Goal: Task Accomplishment & Management: Manage account settings

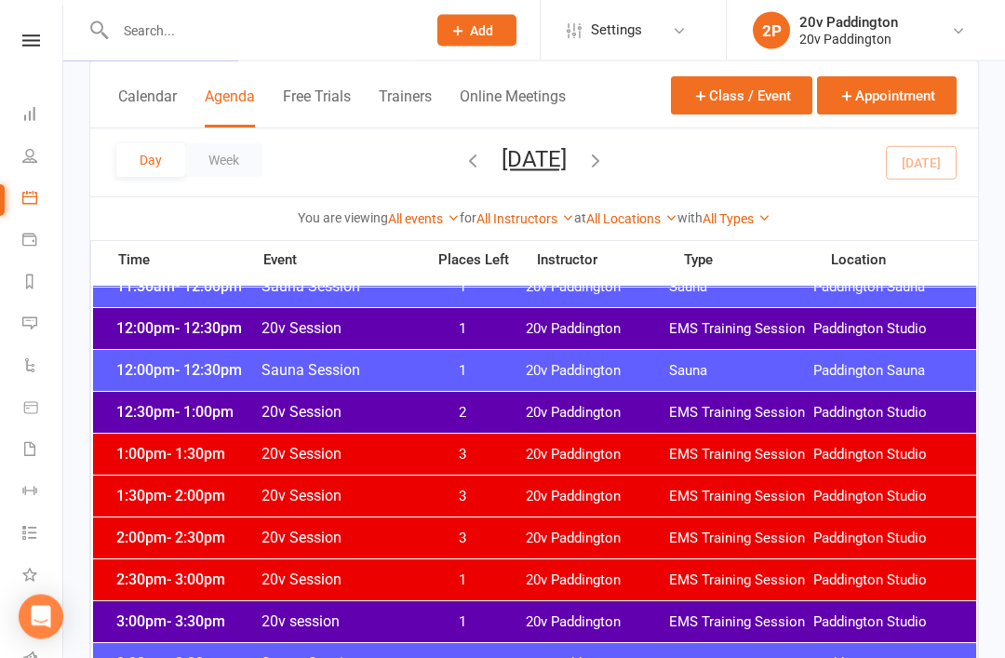
scroll to position [1125, 0]
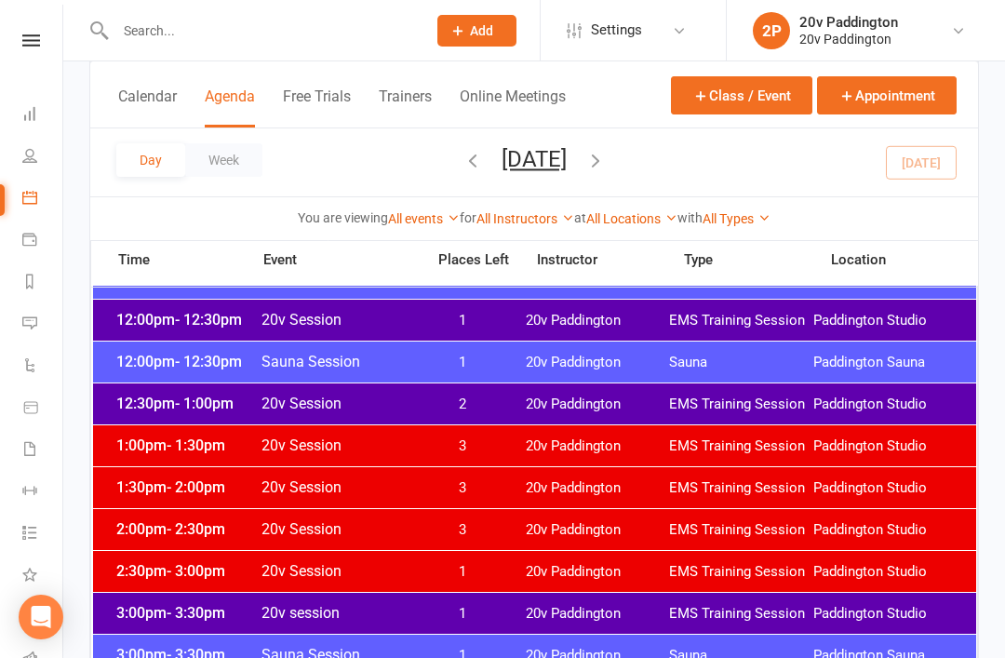
click at [680, 403] on span "EMS Training Session" at bounding box center [741, 404] width 144 height 18
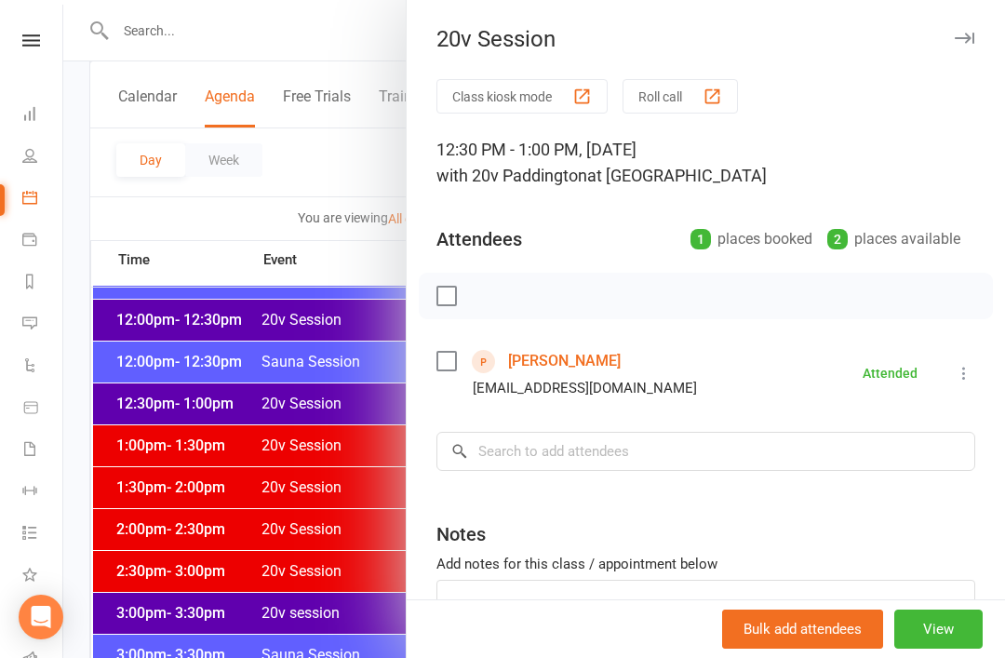
click at [307, 557] on div at bounding box center [533, 329] width 941 height 658
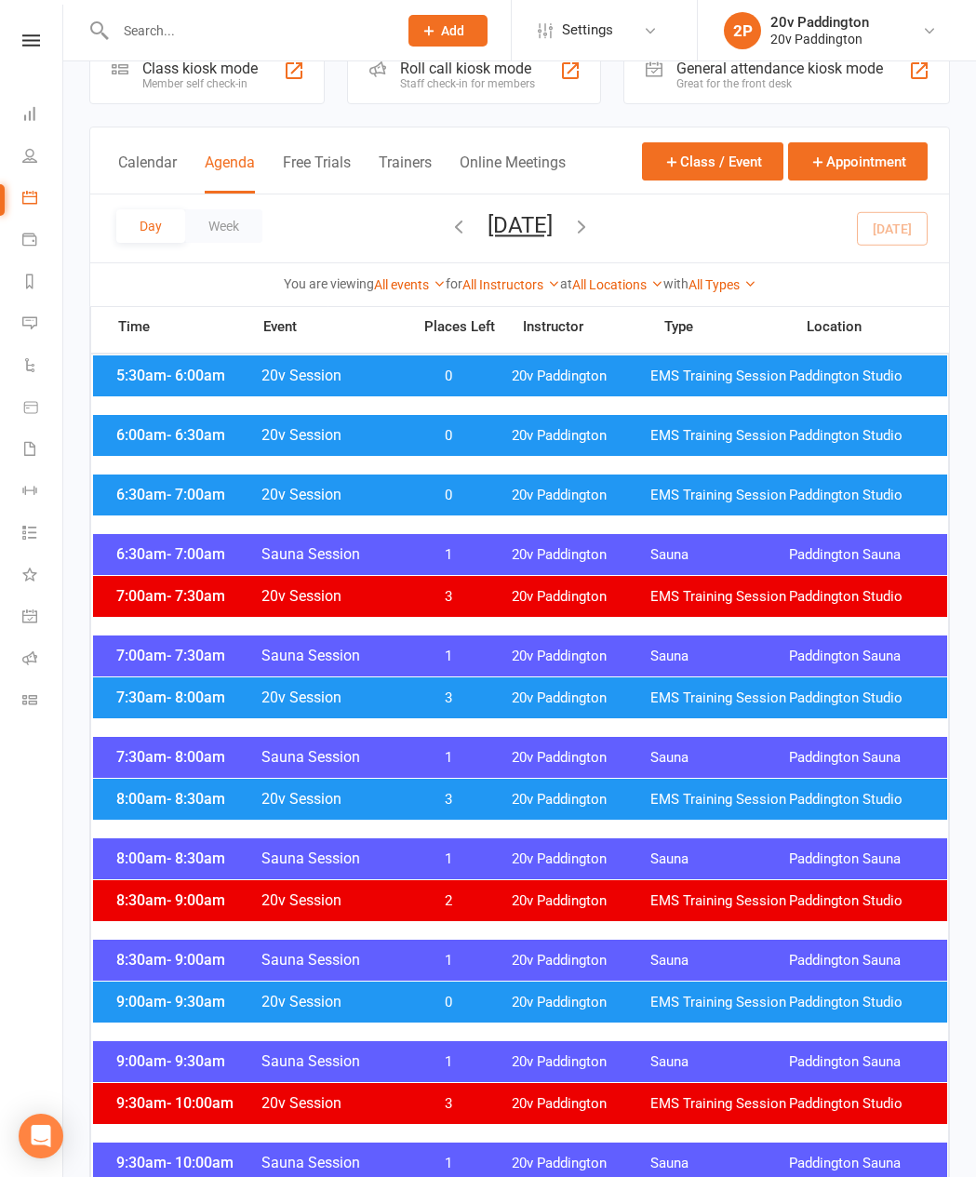
scroll to position [59, 0]
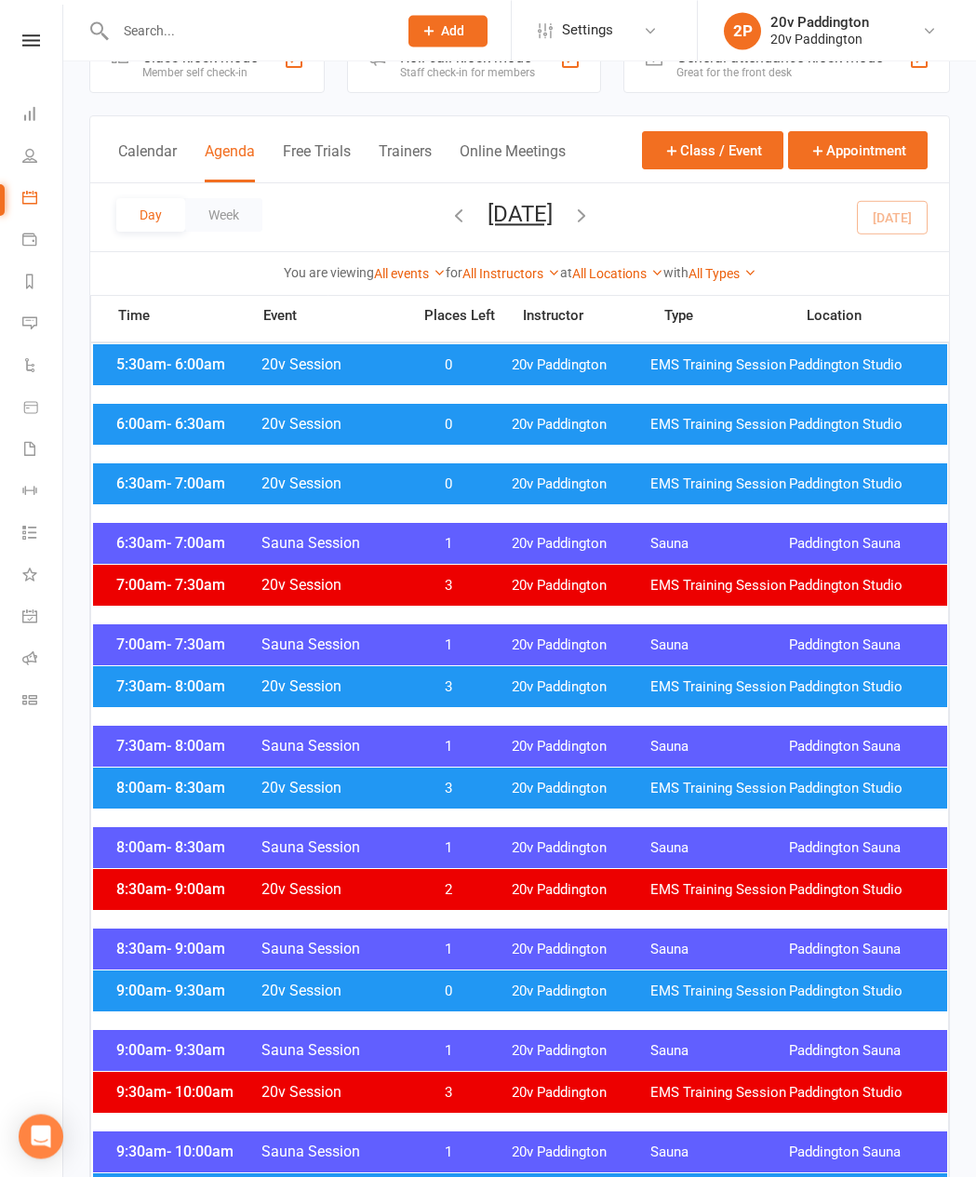
click at [592, 230] on button "button" at bounding box center [581, 217] width 20 height 33
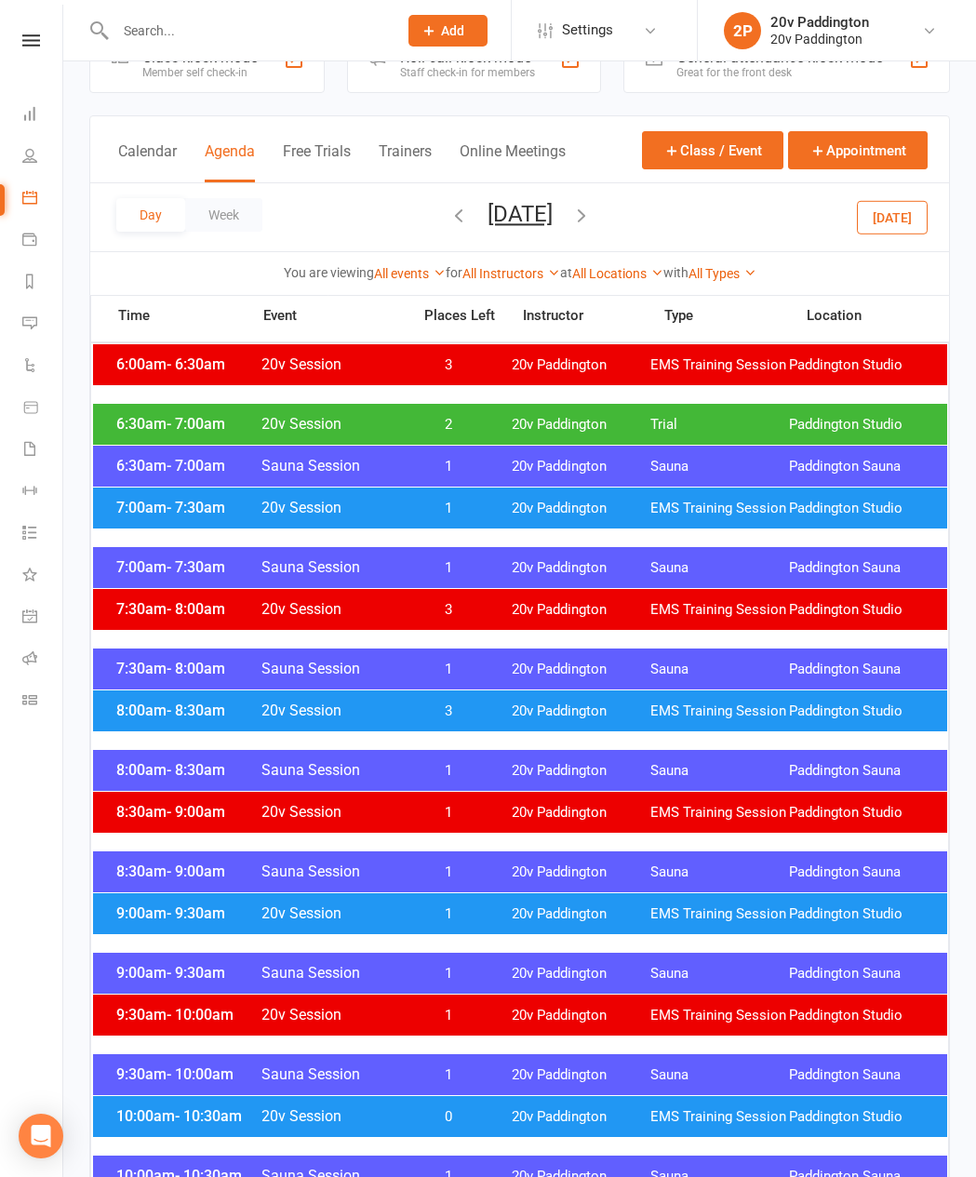
click at [448, 233] on button "button" at bounding box center [458, 217] width 20 height 33
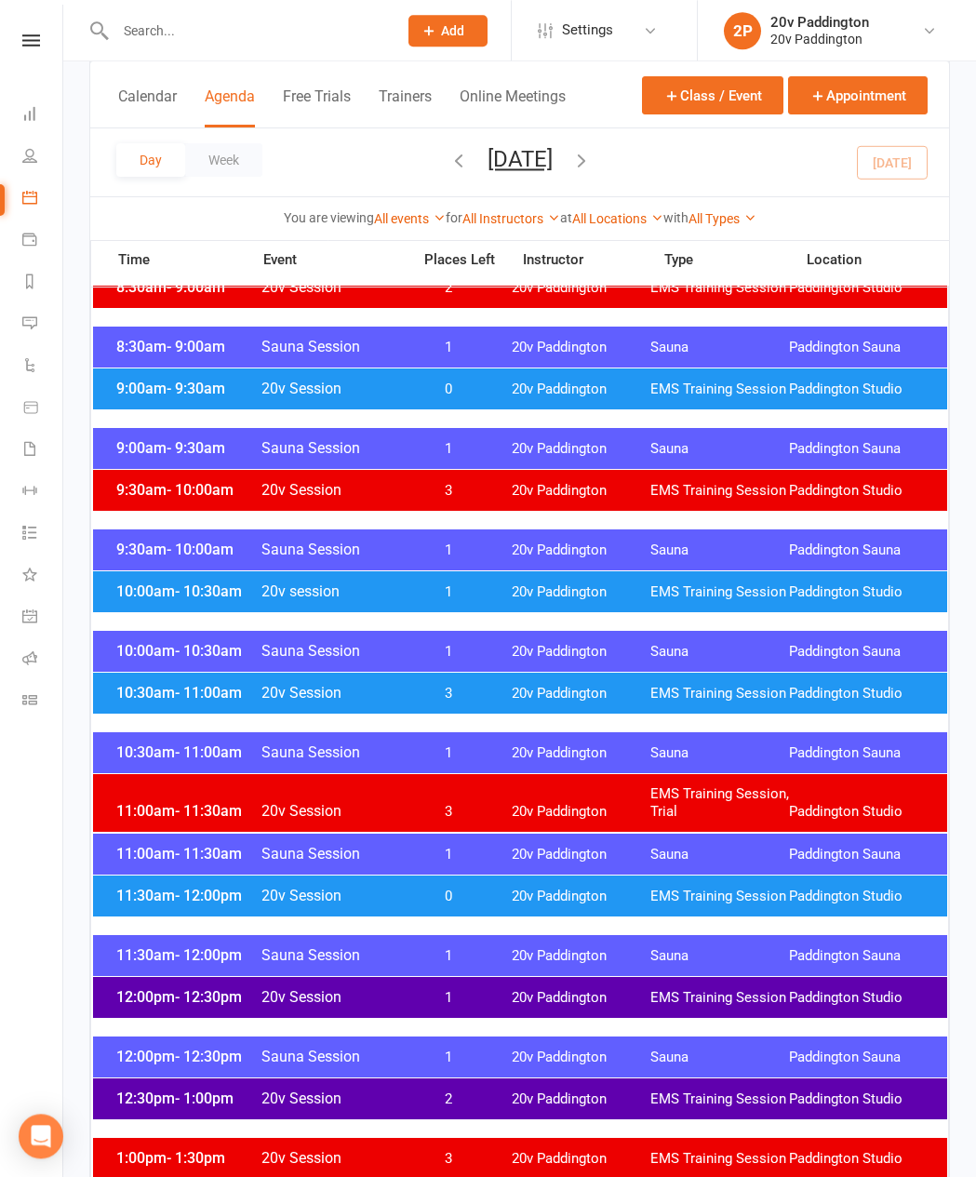
click at [701, 657] on span "EMS Training Session" at bounding box center [719, 694] width 139 height 18
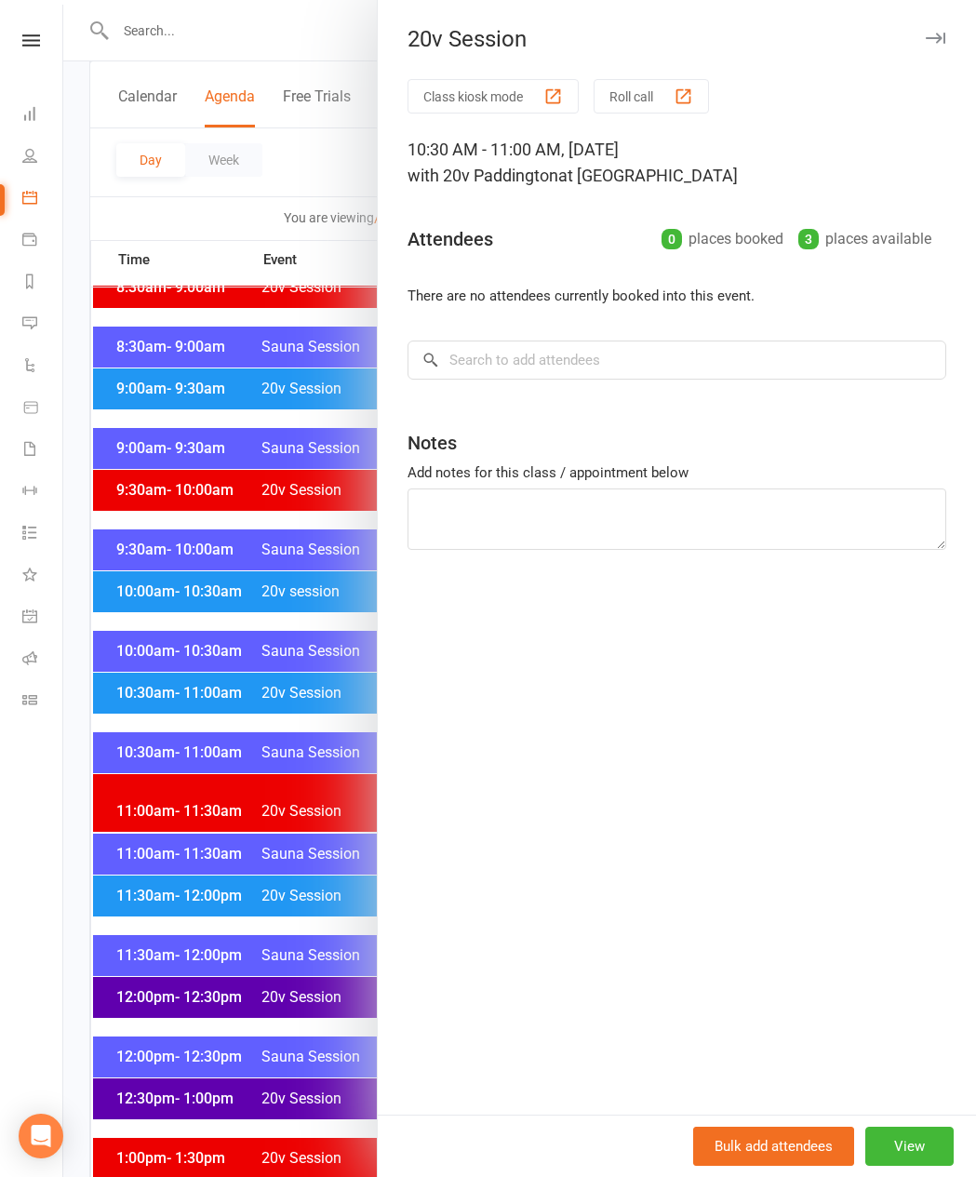
click at [248, 657] on div at bounding box center [519, 588] width 912 height 1177
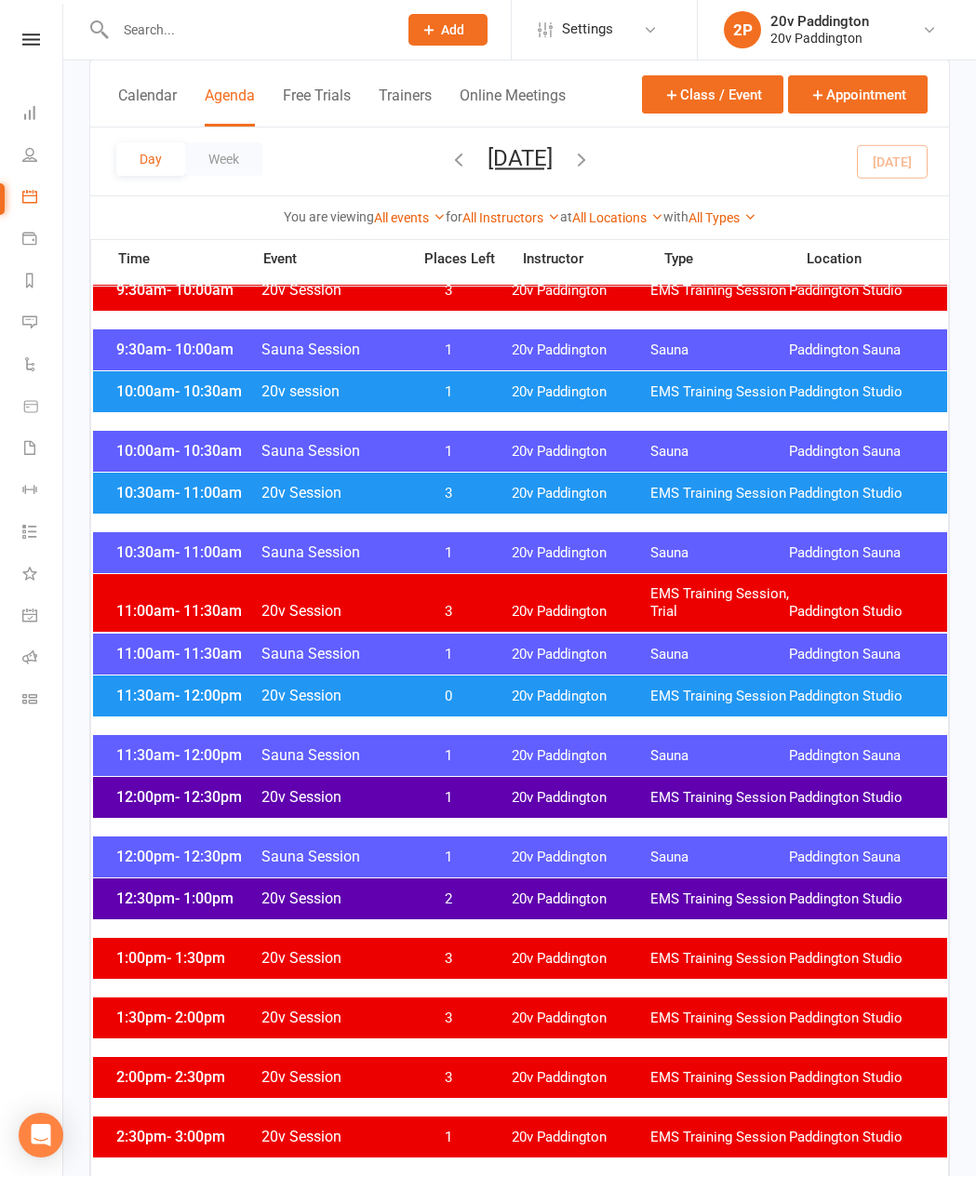
click at [650, 657] on span "EMS Training Session" at bounding box center [719, 697] width 139 height 18
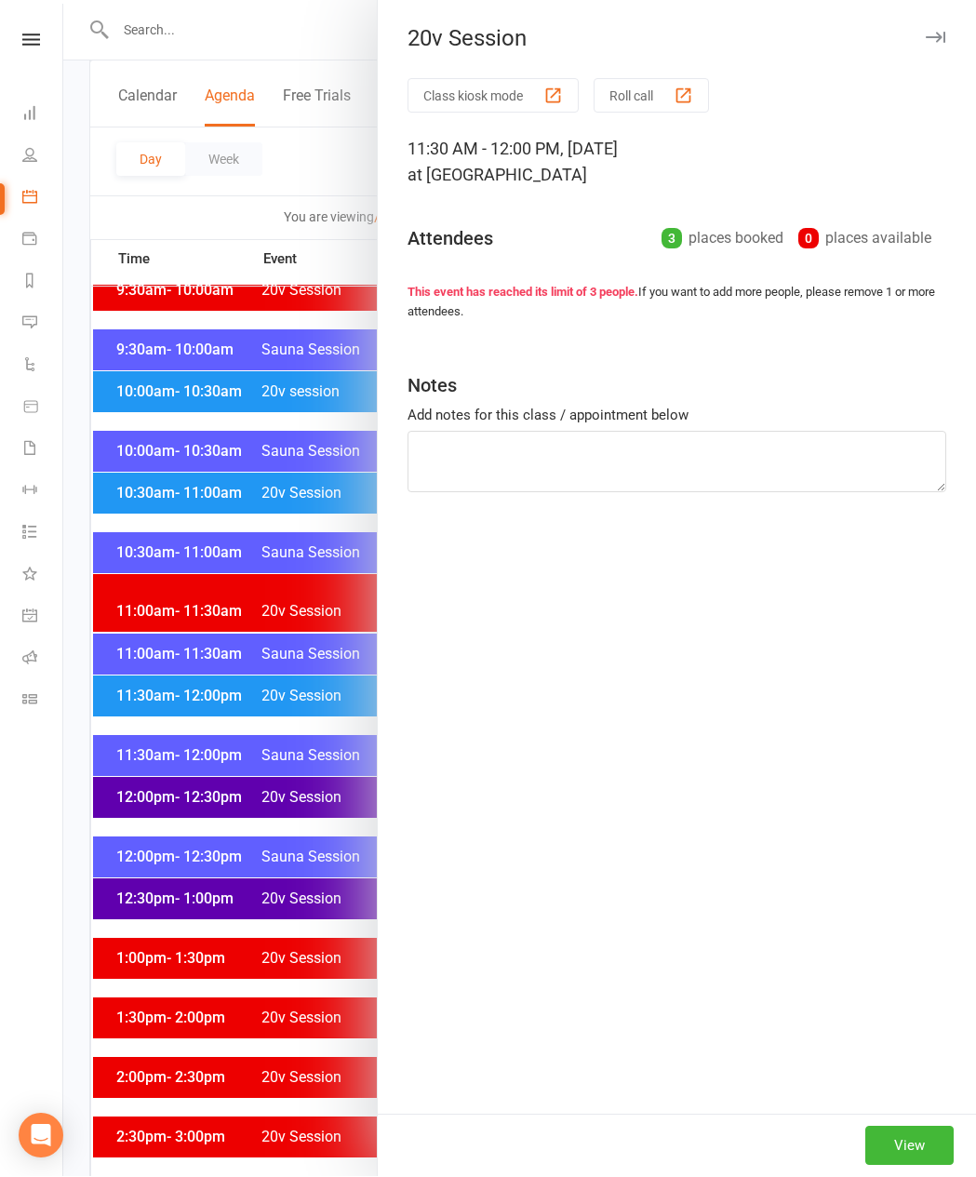
scroll to position [859, 0]
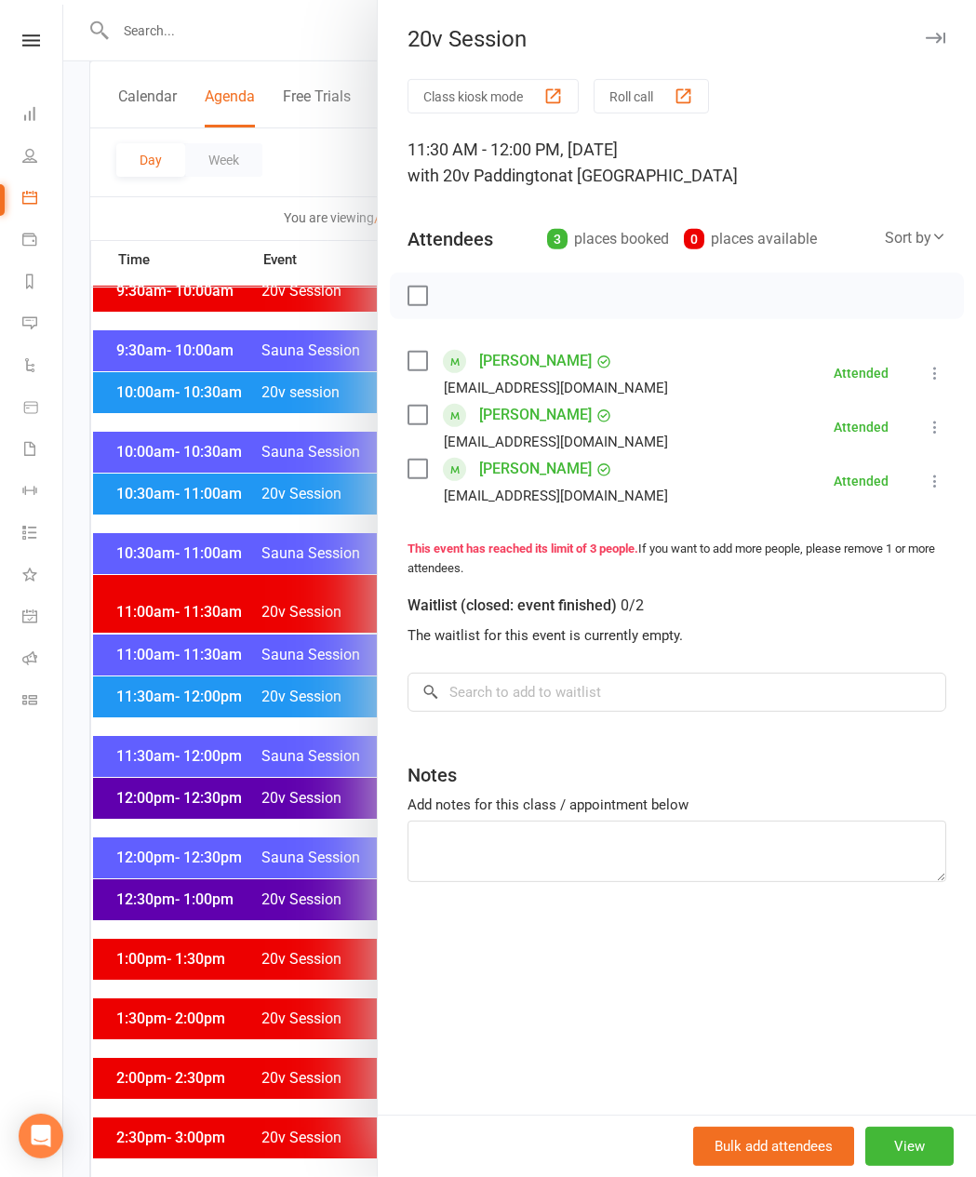
click at [279, 657] on div at bounding box center [519, 588] width 912 height 1177
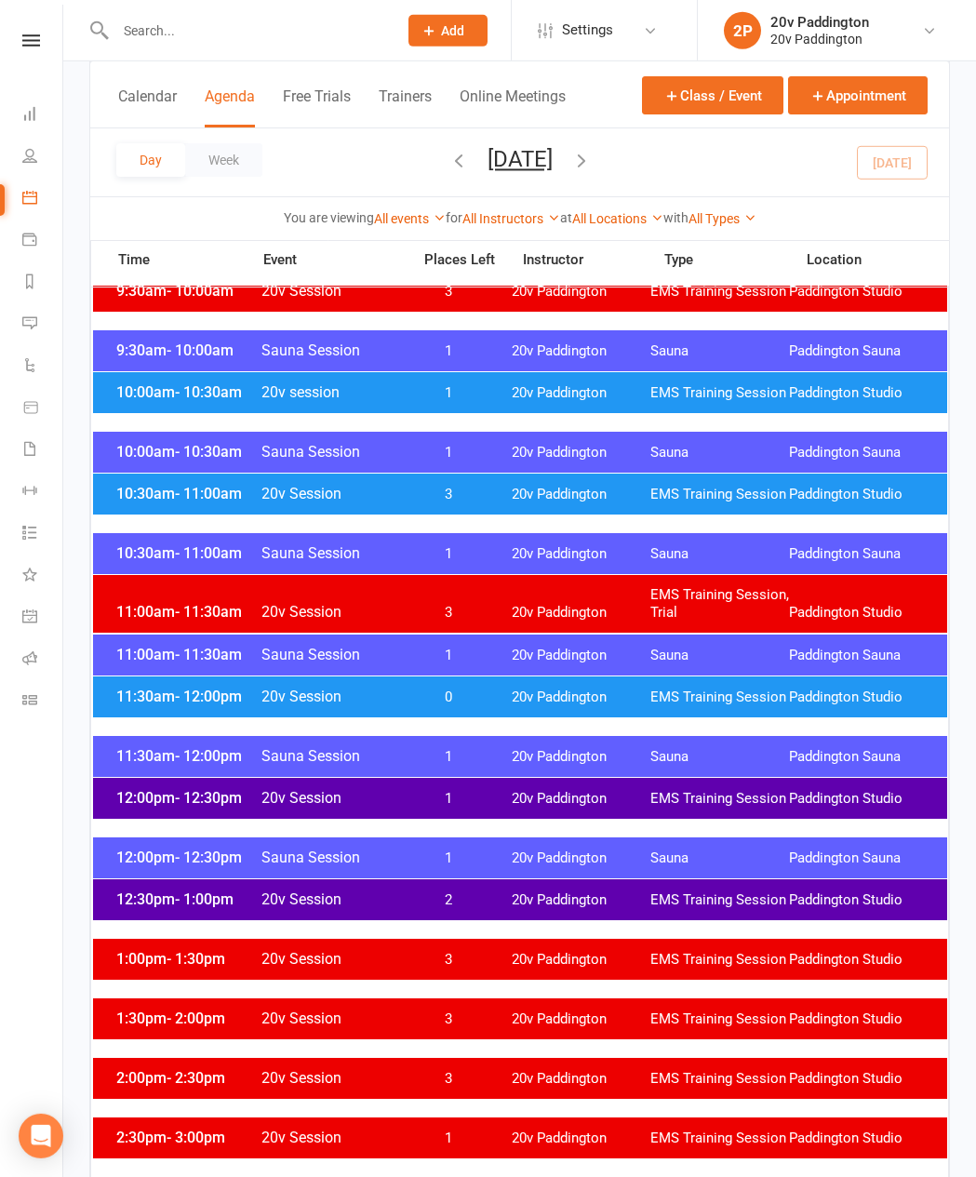
click at [456, 657] on span "2" at bounding box center [449, 900] width 98 height 18
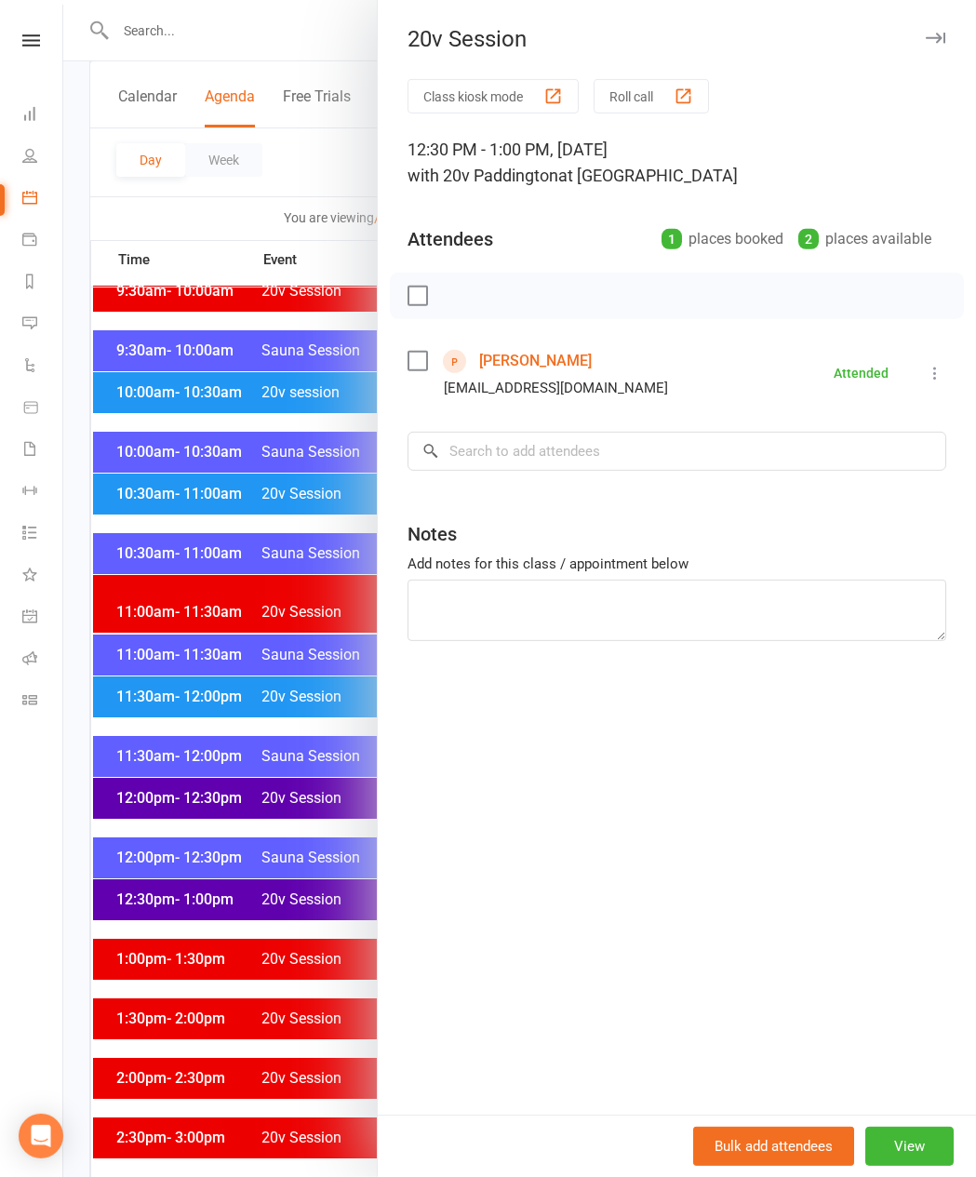
click at [289, 657] on div at bounding box center [519, 588] width 912 height 1177
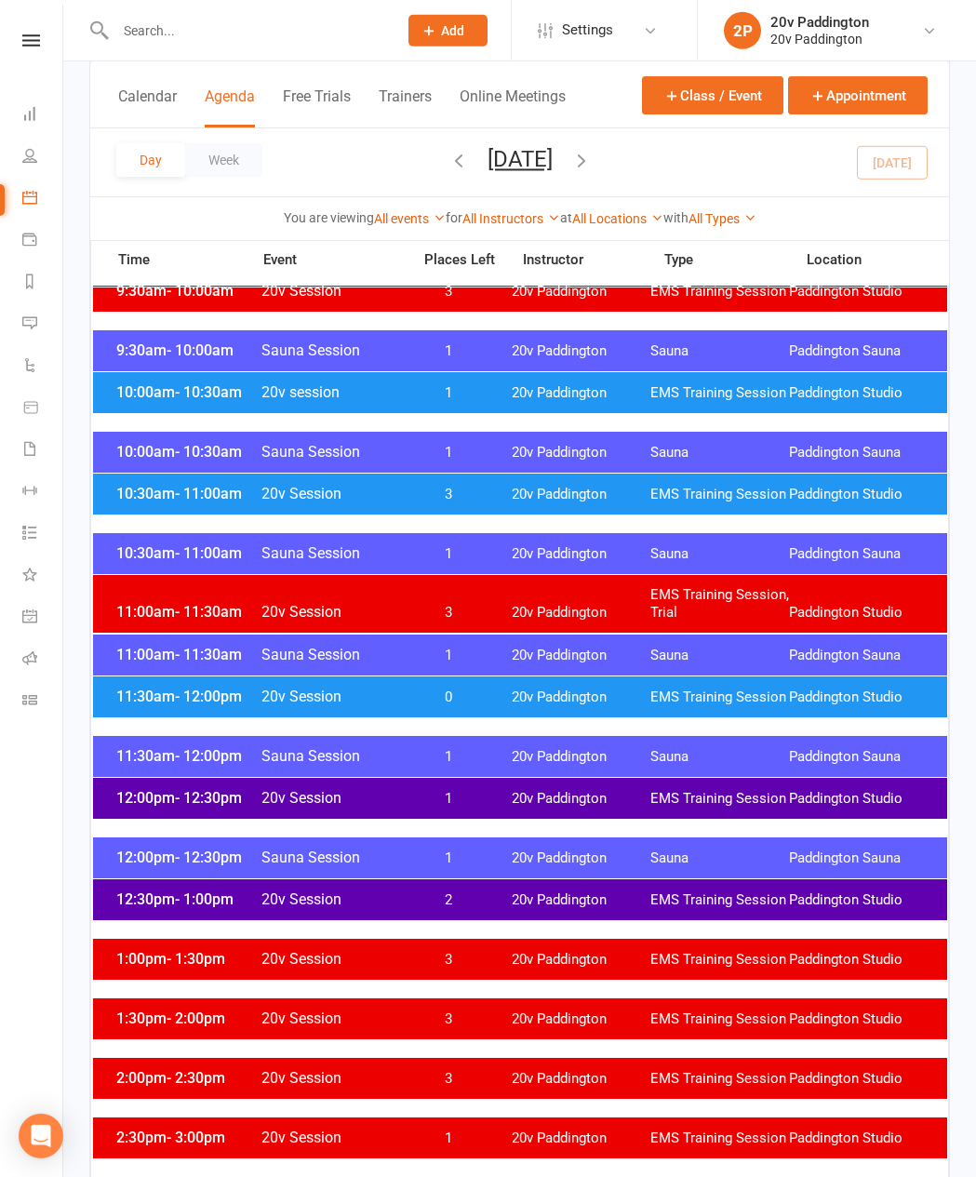
click at [488, 657] on span "1" at bounding box center [449, 799] width 98 height 18
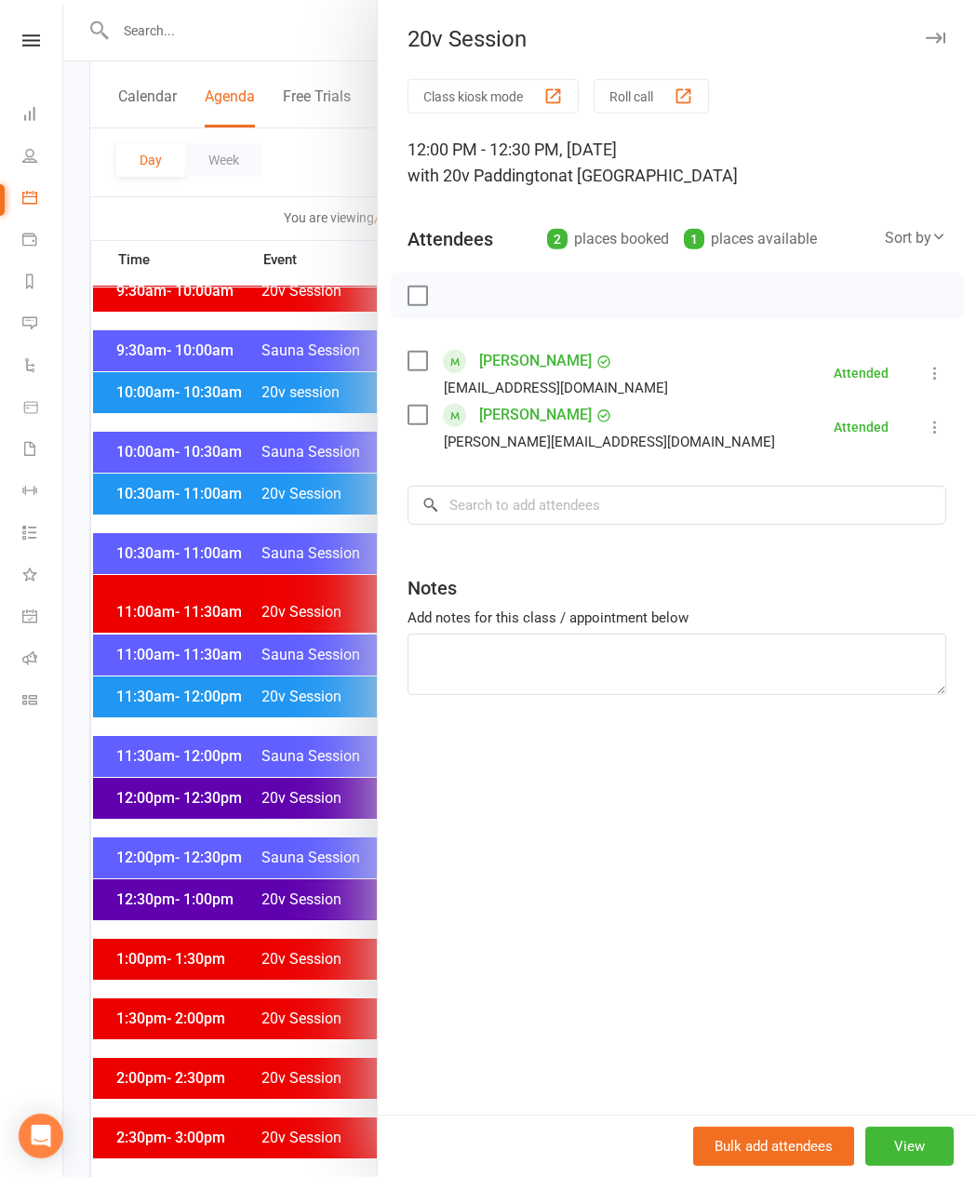
click at [293, 657] on div at bounding box center [519, 588] width 912 height 1177
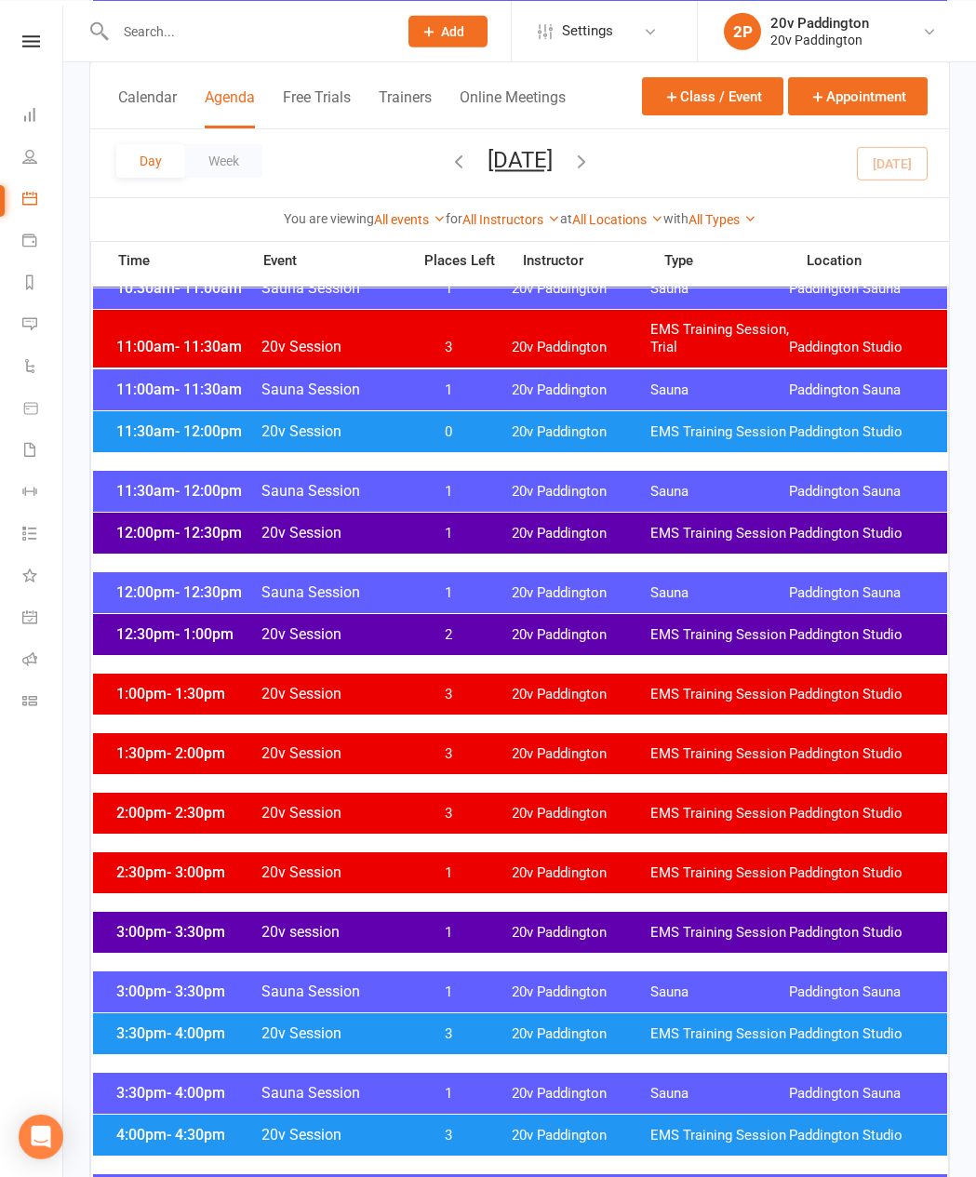
click at [551, 657] on div "3:00pm - 3:30pm Sauna Session 1 20v [GEOGRAPHIC_DATA] [GEOGRAPHIC_DATA]" at bounding box center [520, 990] width 854 height 41
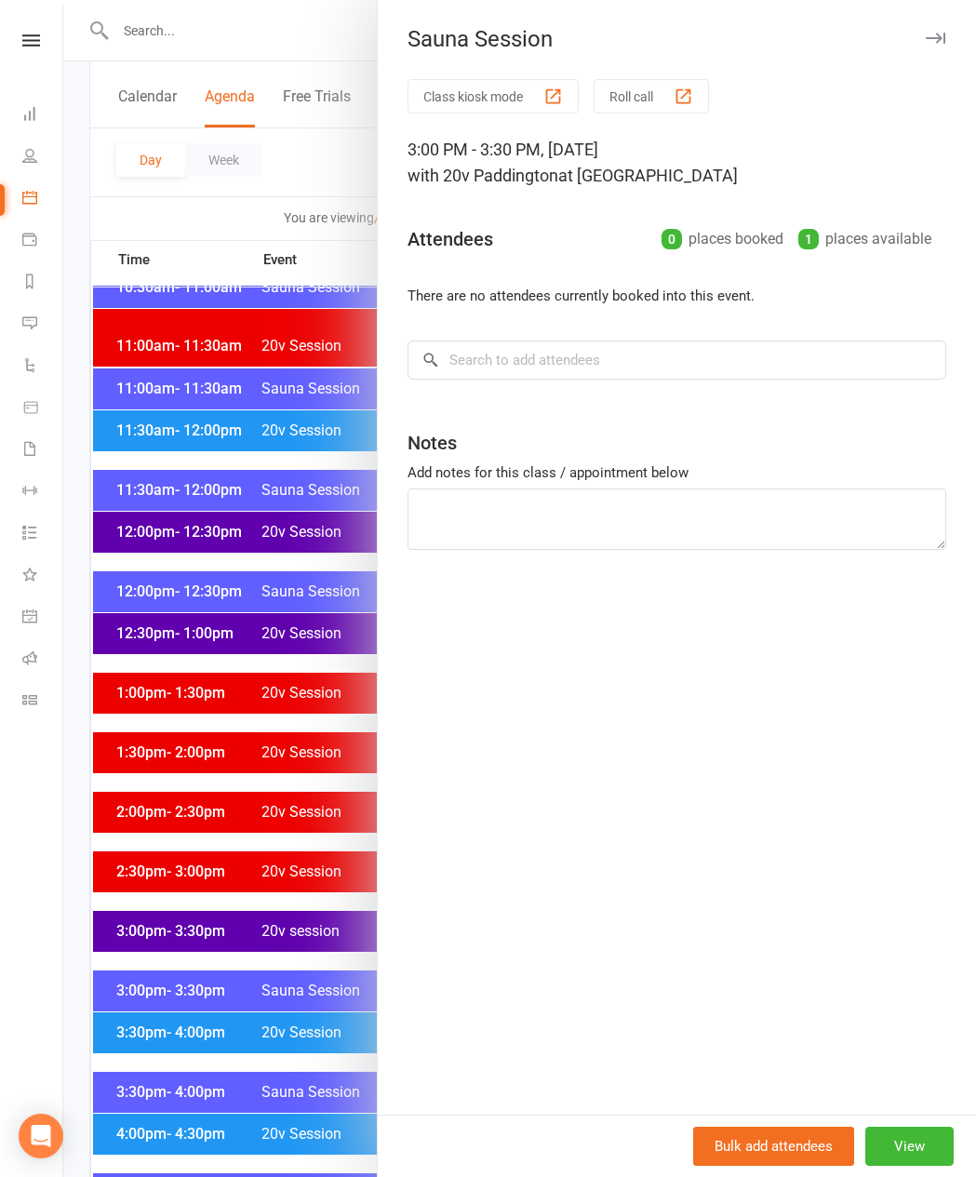
click at [300, 657] on div at bounding box center [519, 588] width 912 height 1177
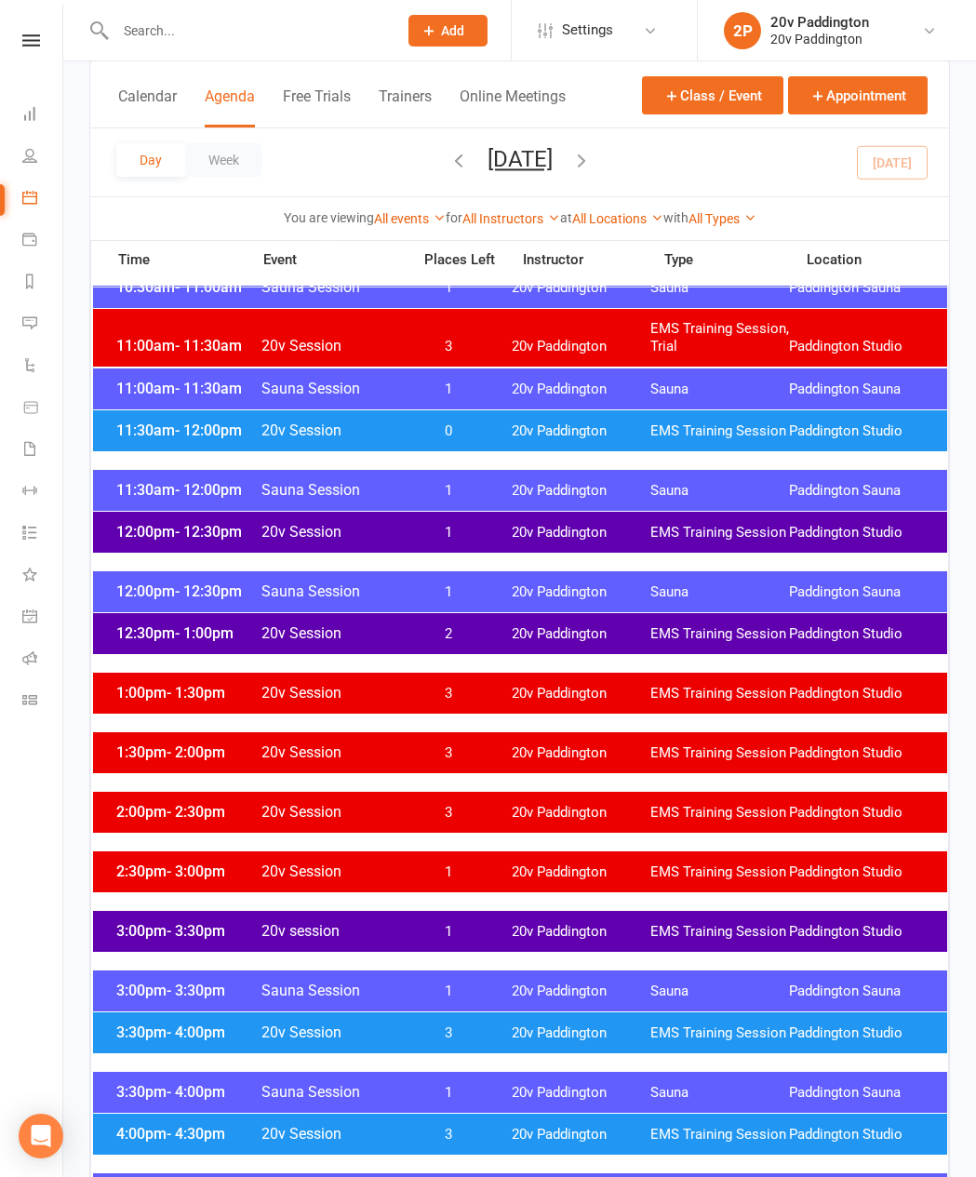
click at [447, 657] on span "1" at bounding box center [449, 932] width 98 height 18
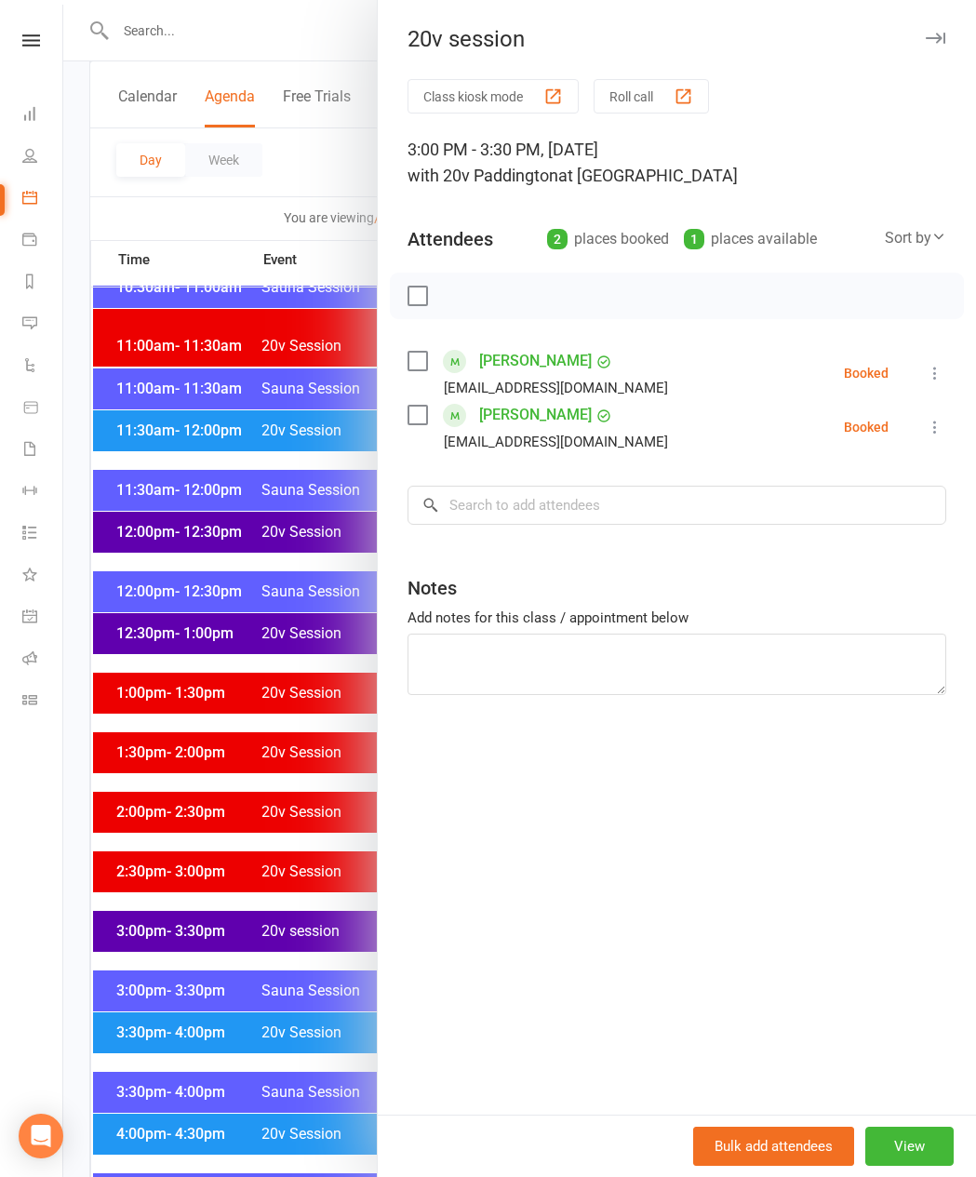
click at [168, 657] on div at bounding box center [519, 588] width 912 height 1177
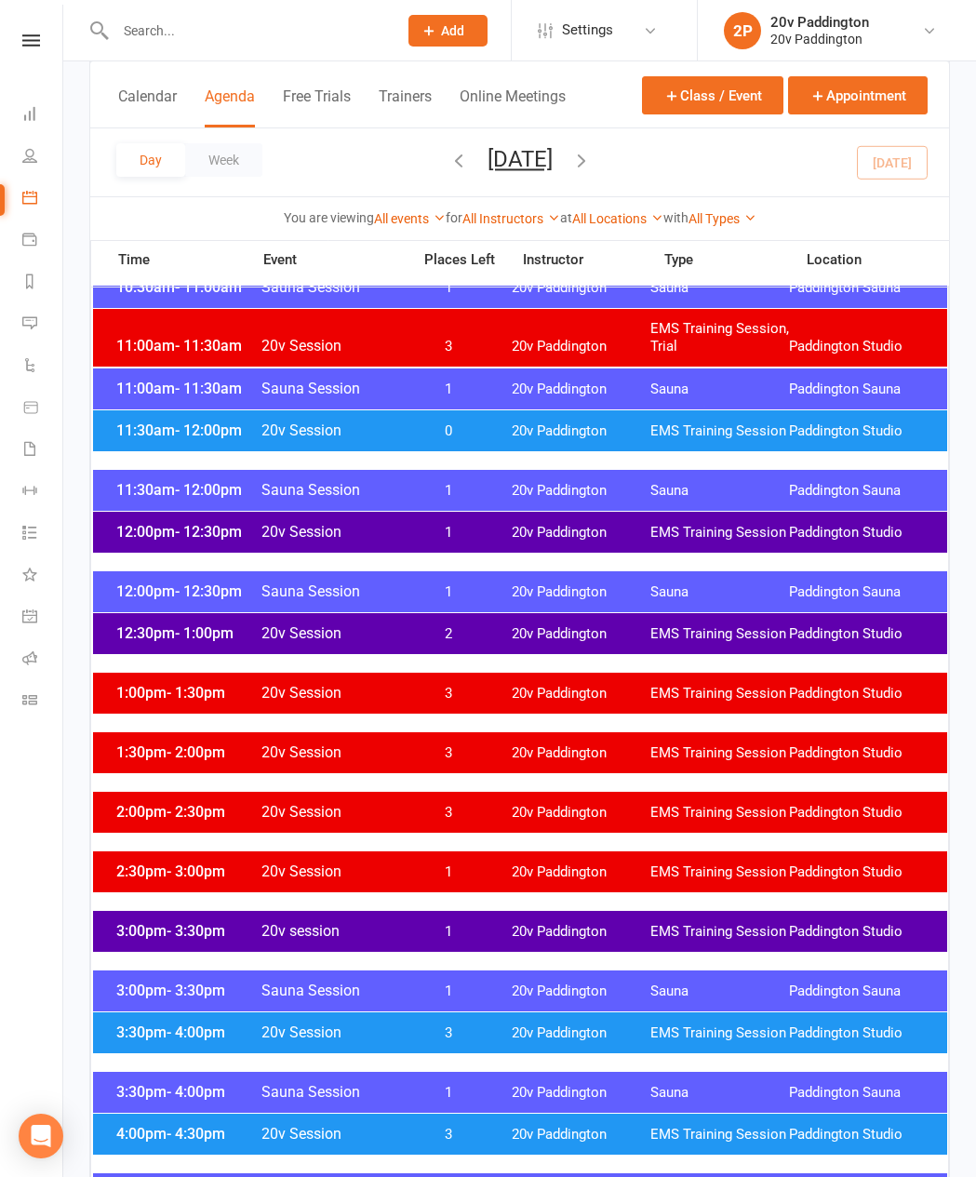
click at [452, 657] on div "3:30pm - 4:00pm 20v Session 3 20v Paddington EMS Training Session [GEOGRAPHIC_D…" at bounding box center [520, 1032] width 854 height 41
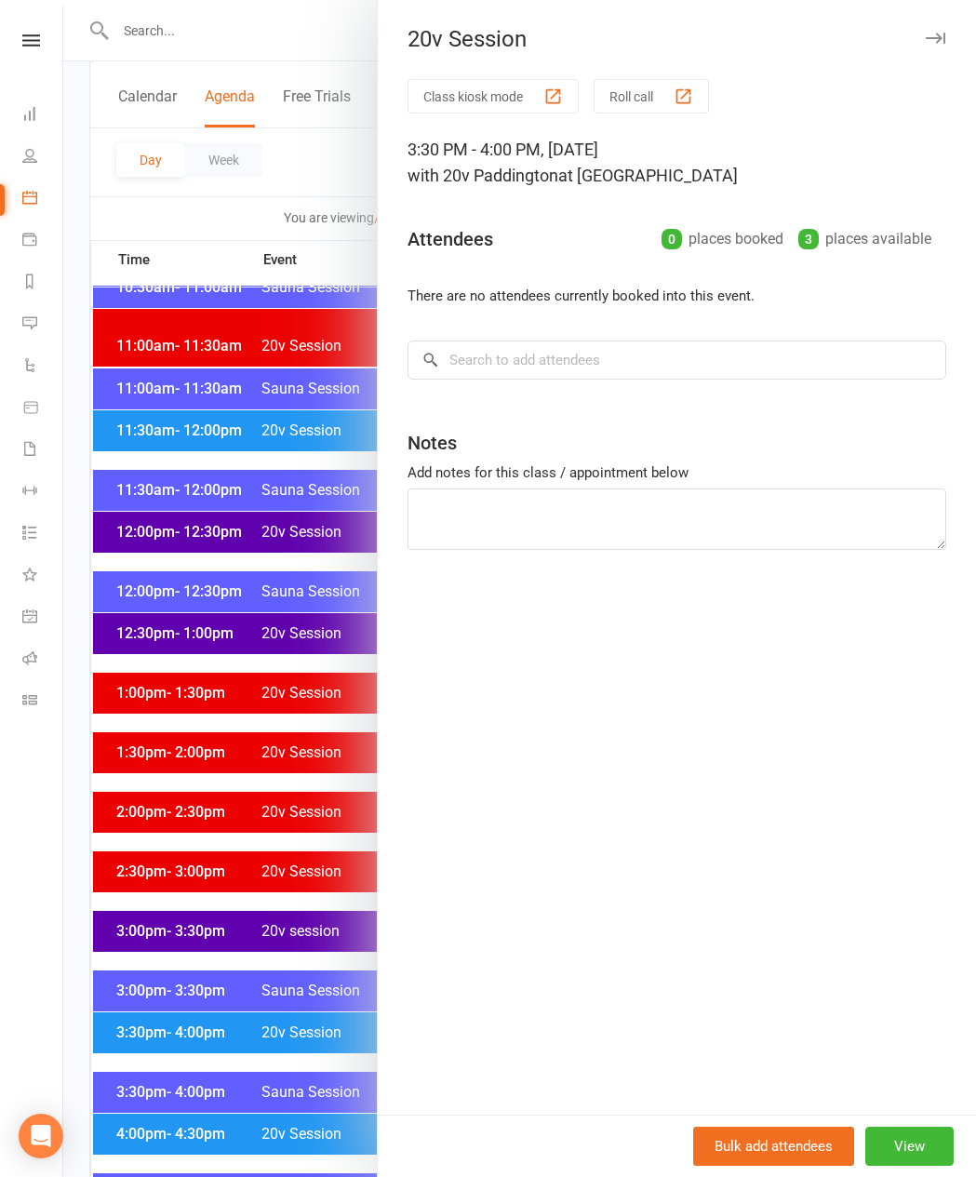
click at [253, 657] on div at bounding box center [519, 588] width 912 height 1177
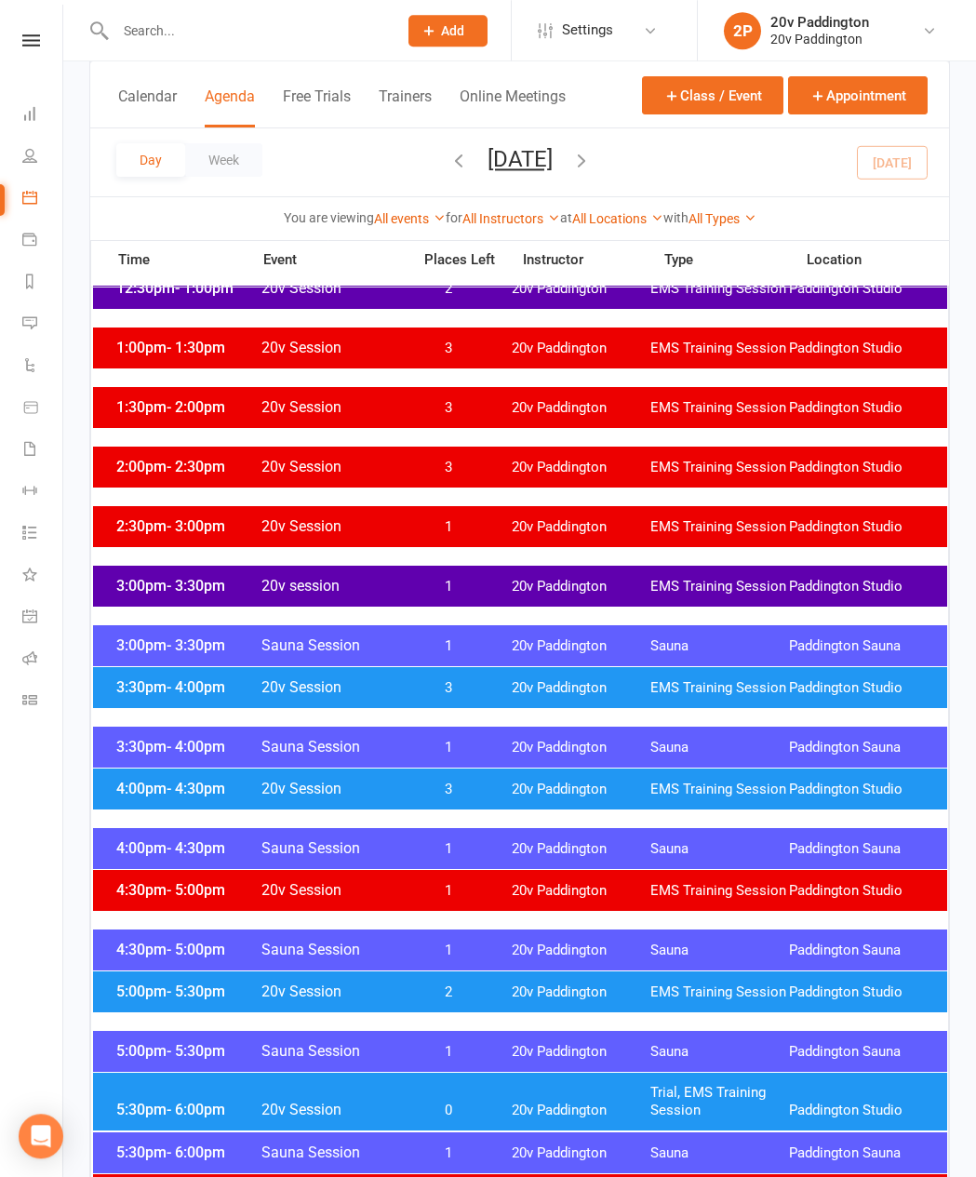
click at [558, 657] on div "5:00pm - 5:30pm 20v Session 2 20v Paddington EMS Training Session [GEOGRAPHIC_D…" at bounding box center [520, 991] width 854 height 41
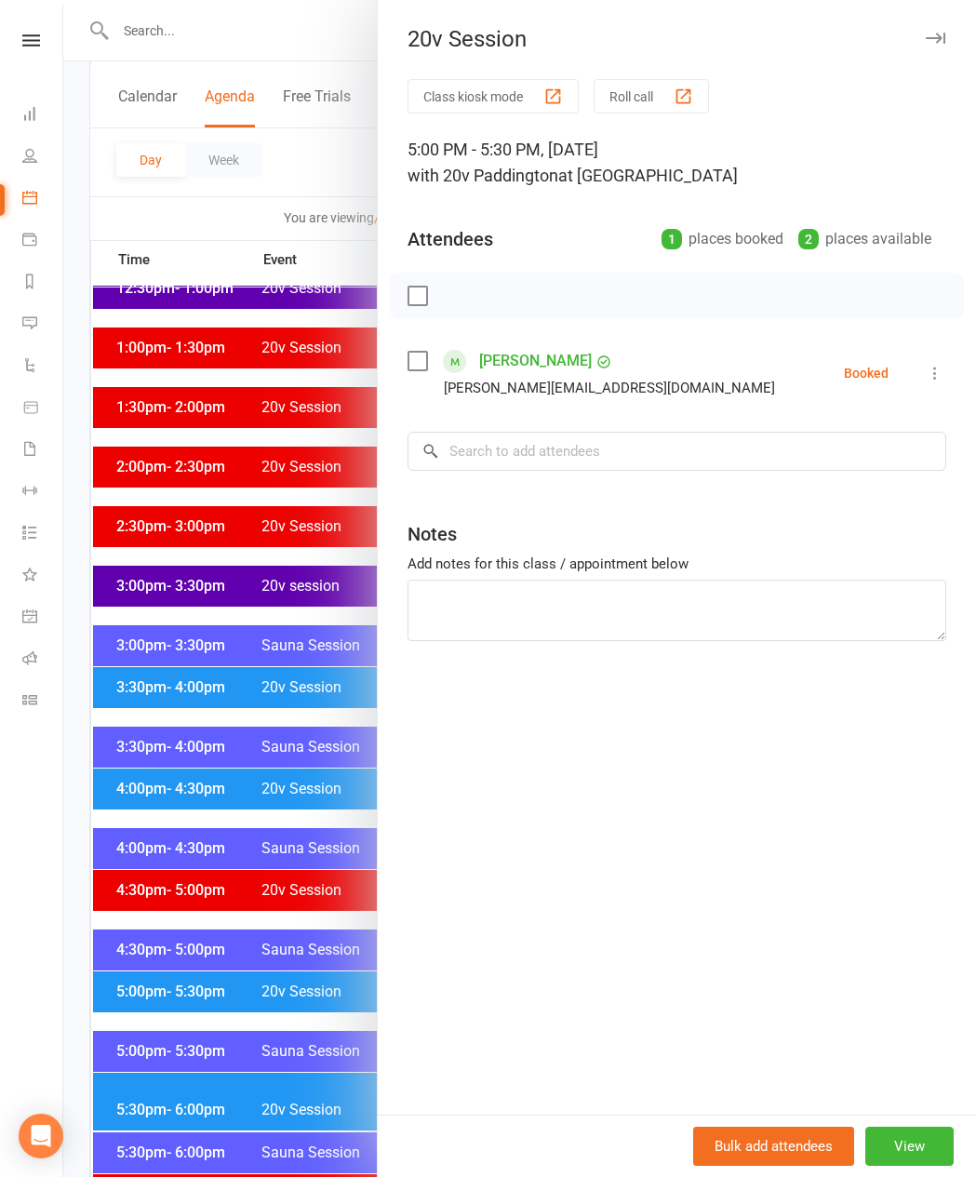
click at [209, 657] on div at bounding box center [519, 588] width 912 height 1177
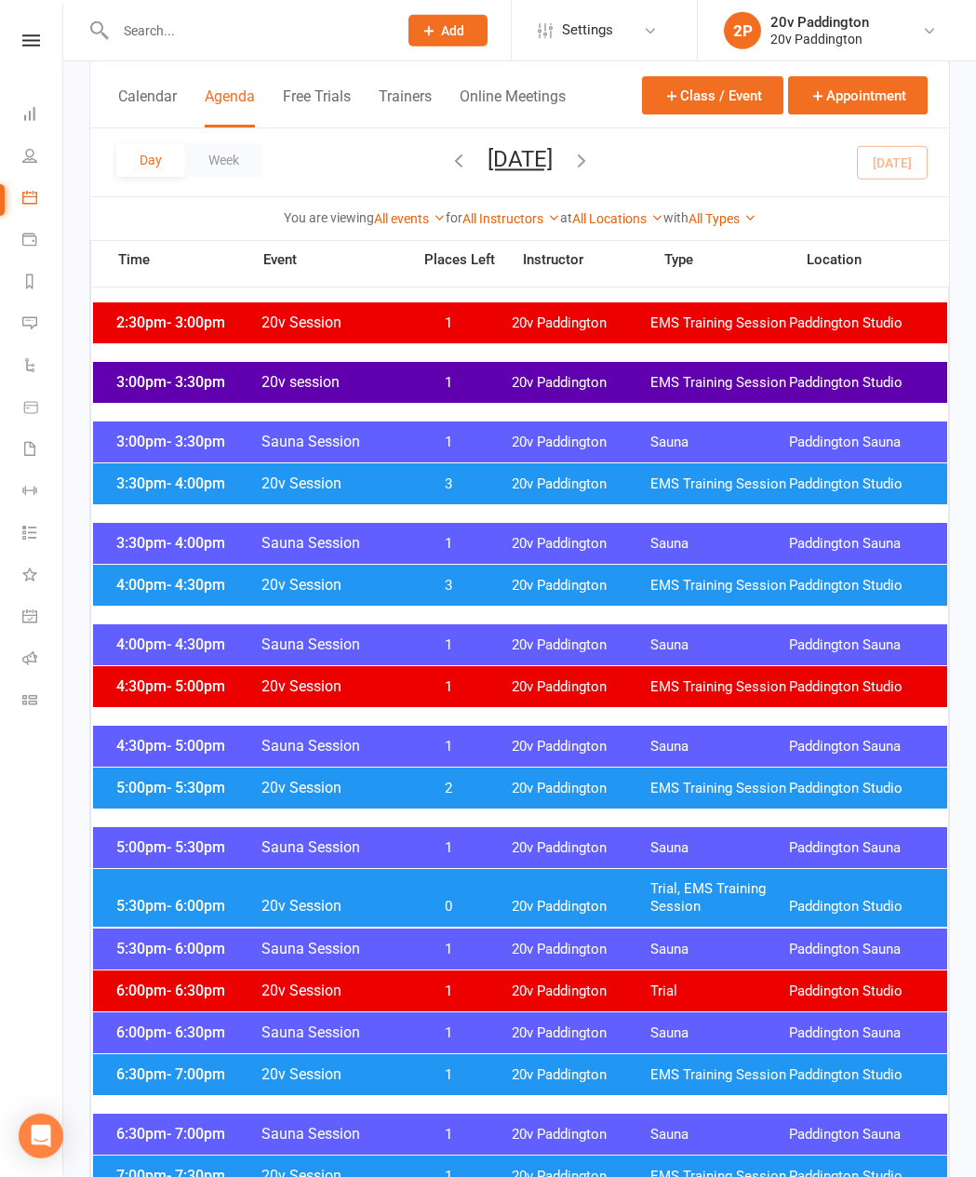
click at [575, 657] on span "20v Paddington" at bounding box center [581, 907] width 139 height 18
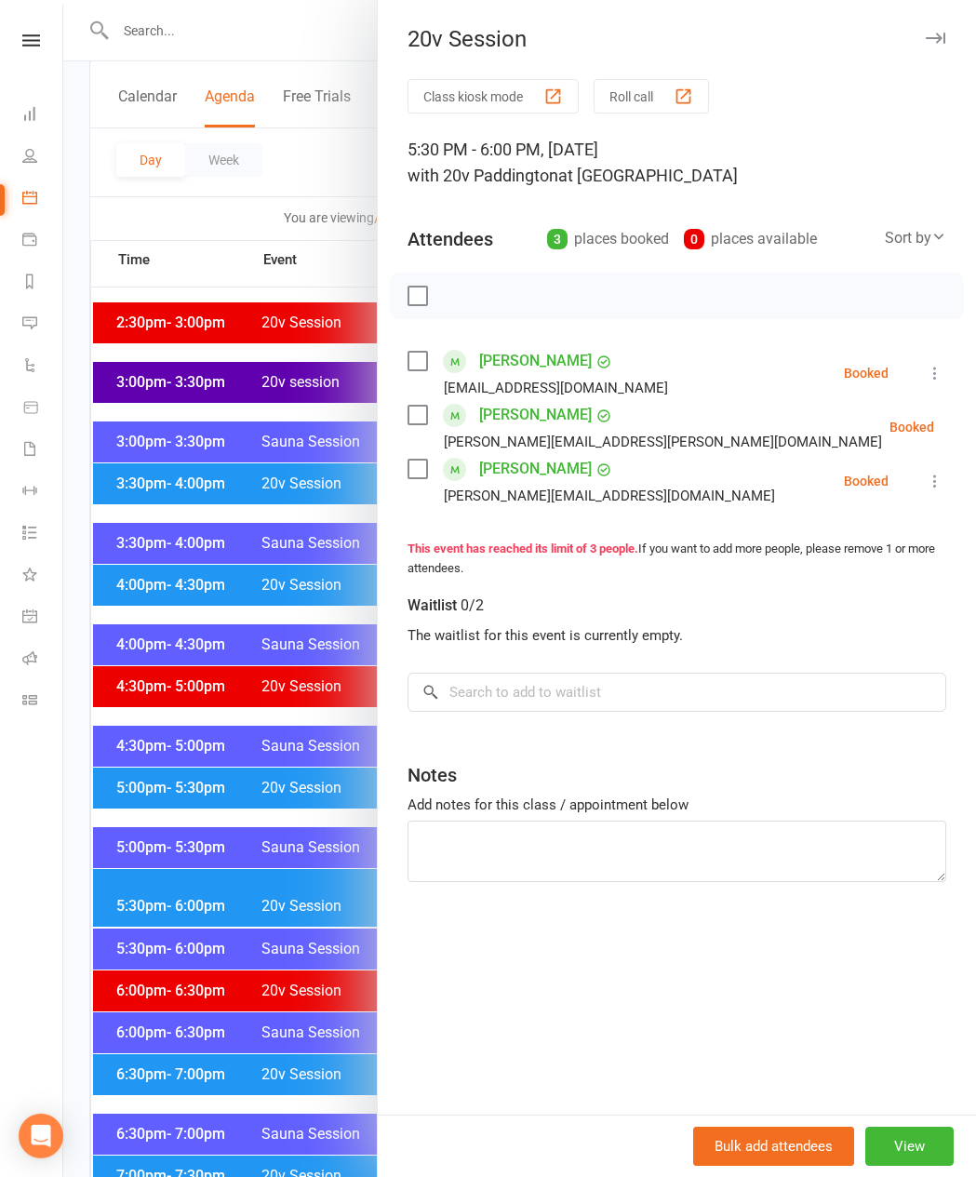
click at [320, 657] on div at bounding box center [519, 588] width 912 height 1177
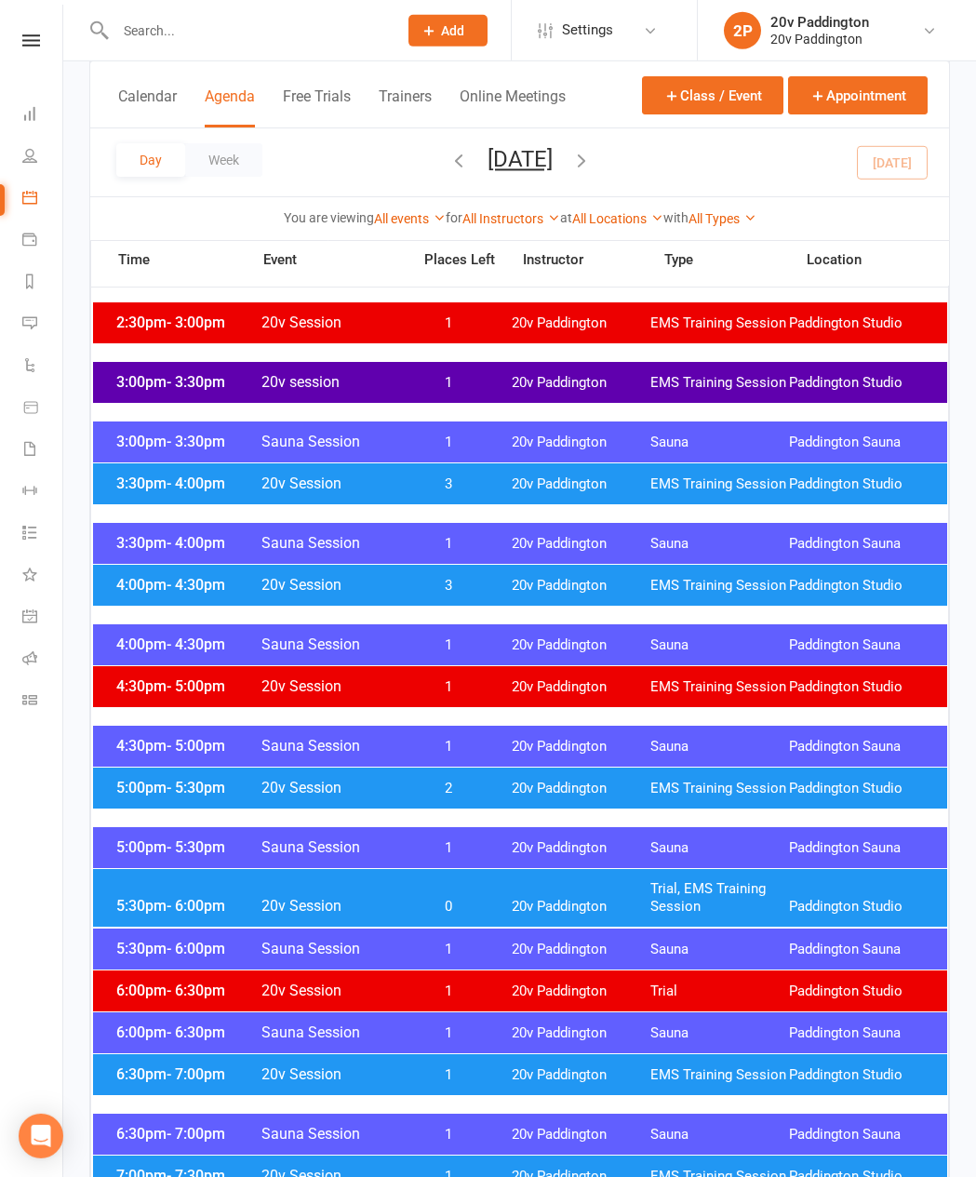
click at [518, 657] on div "6:30pm - 7:00pm 20v Session 1 20v Paddington EMS Training Session [GEOGRAPHIC_D…" at bounding box center [520, 1074] width 854 height 41
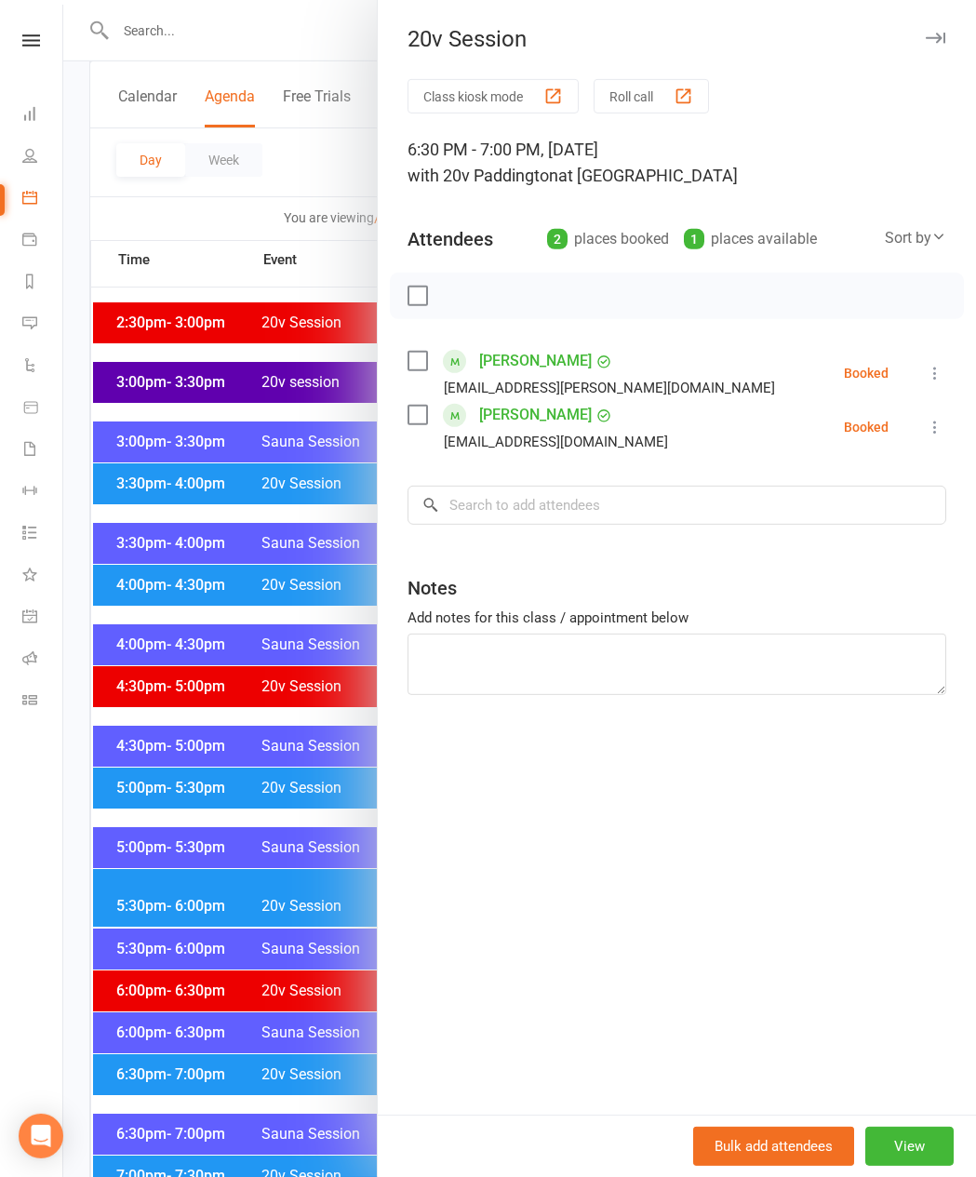
click at [144, 657] on div at bounding box center [519, 588] width 912 height 1177
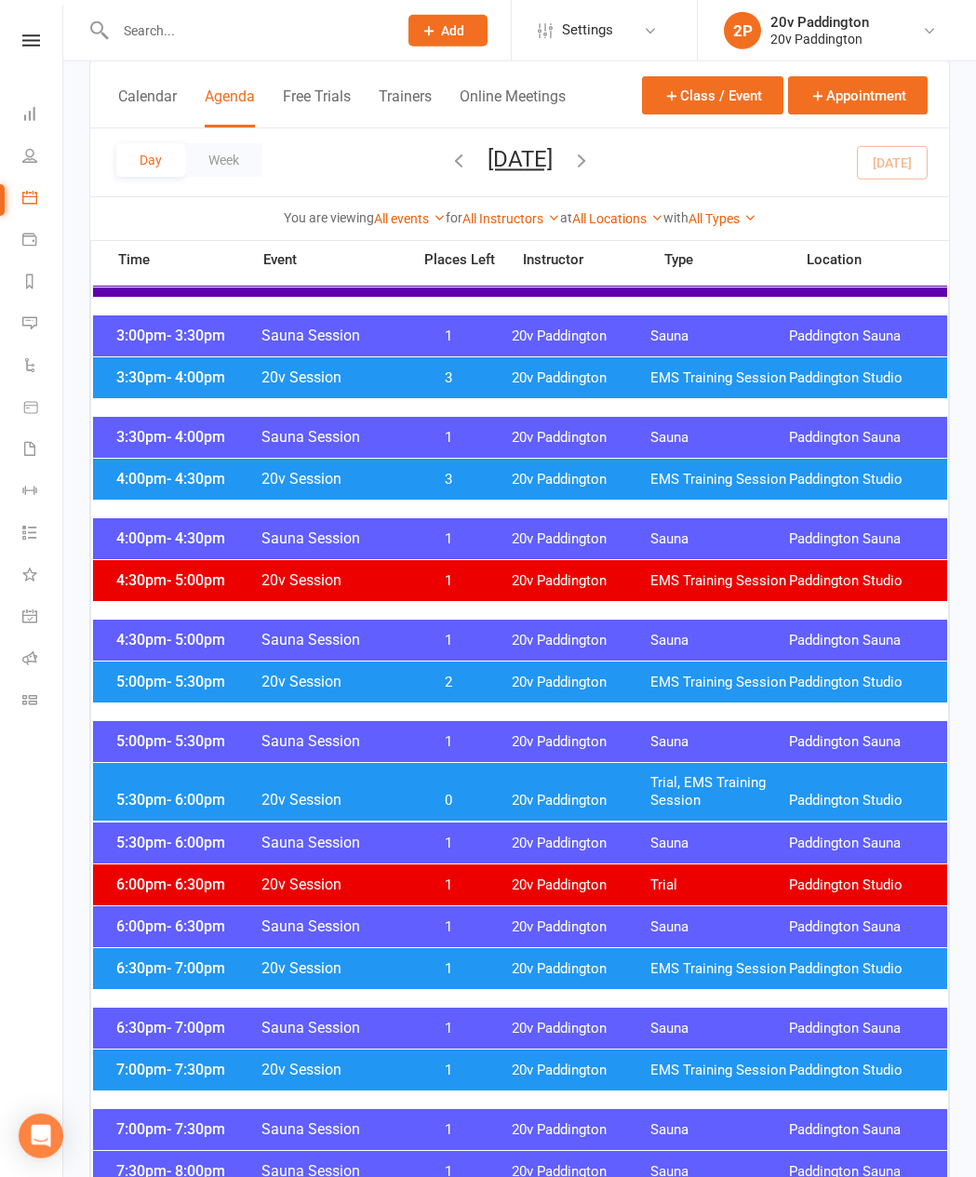
click at [175, 657] on div "6:30pm - 7:00pm 20v Session 1 20v Paddington EMS Training Session [GEOGRAPHIC_D…" at bounding box center [520, 968] width 854 height 41
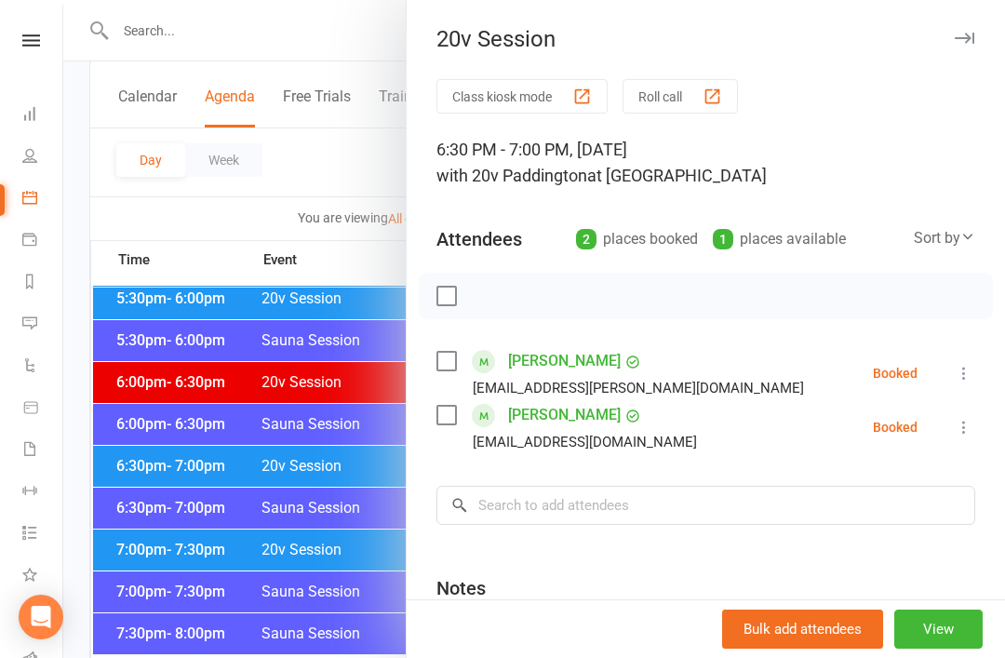
scroll to position [1868, 0]
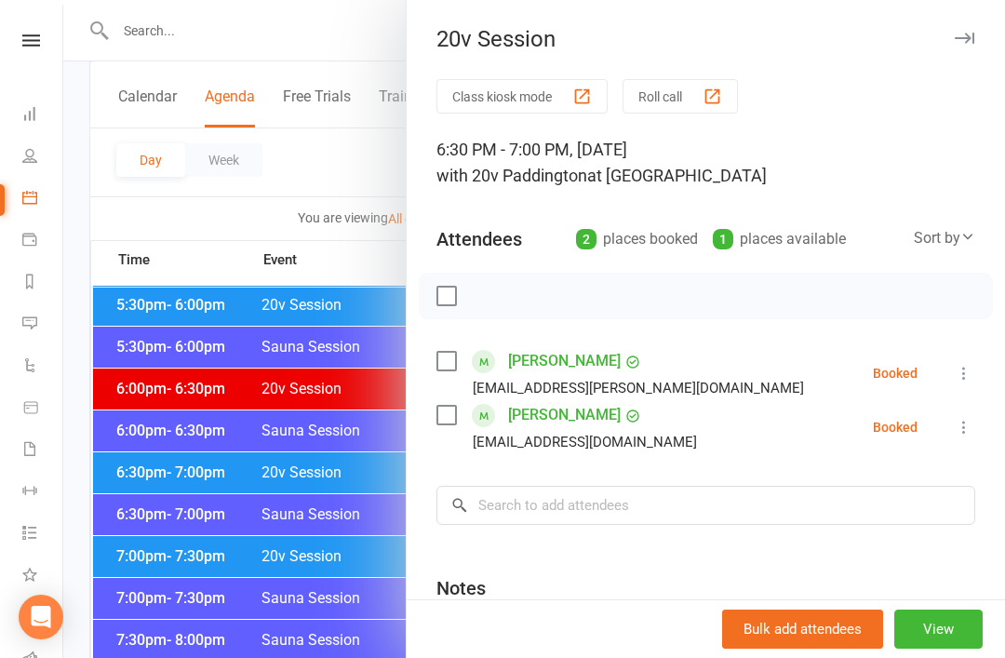
click at [163, 470] on div at bounding box center [533, 329] width 941 height 658
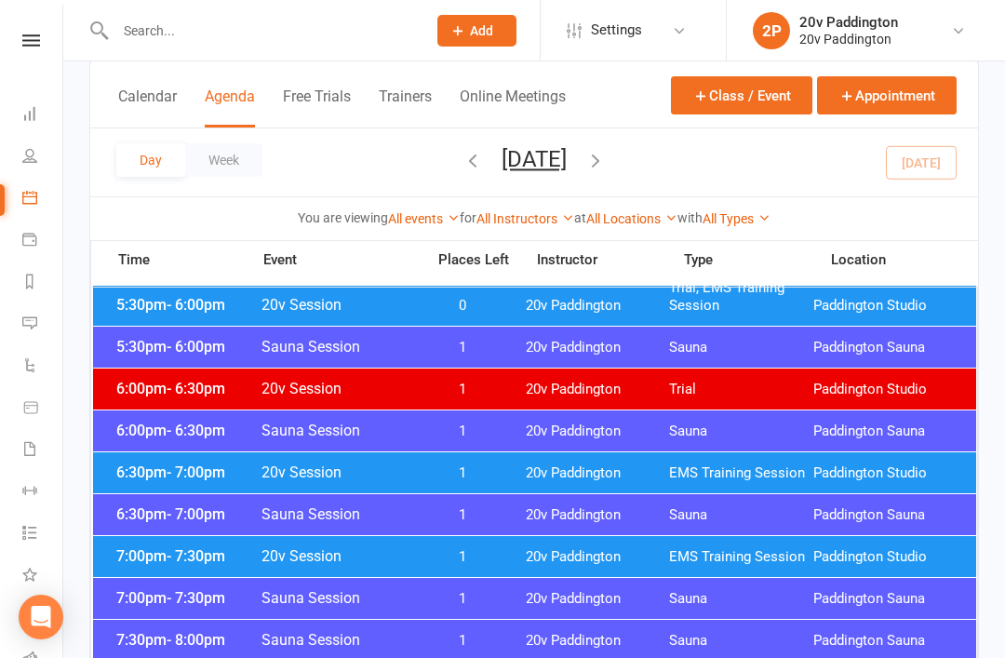
click at [173, 474] on span "- 7:00pm" at bounding box center [195, 472] width 59 height 18
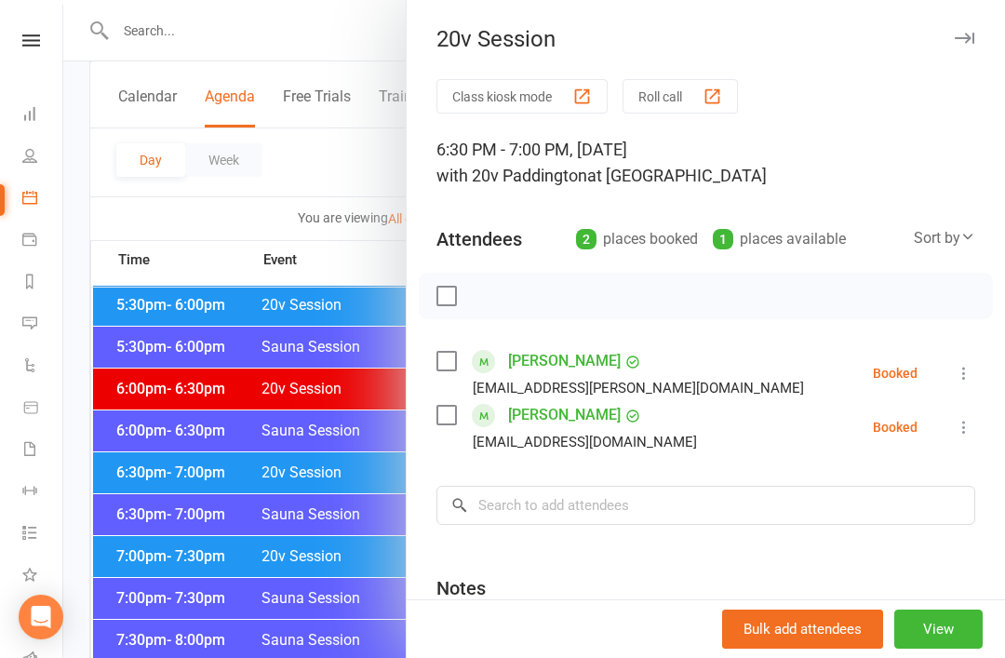
click at [159, 470] on div at bounding box center [533, 329] width 941 height 658
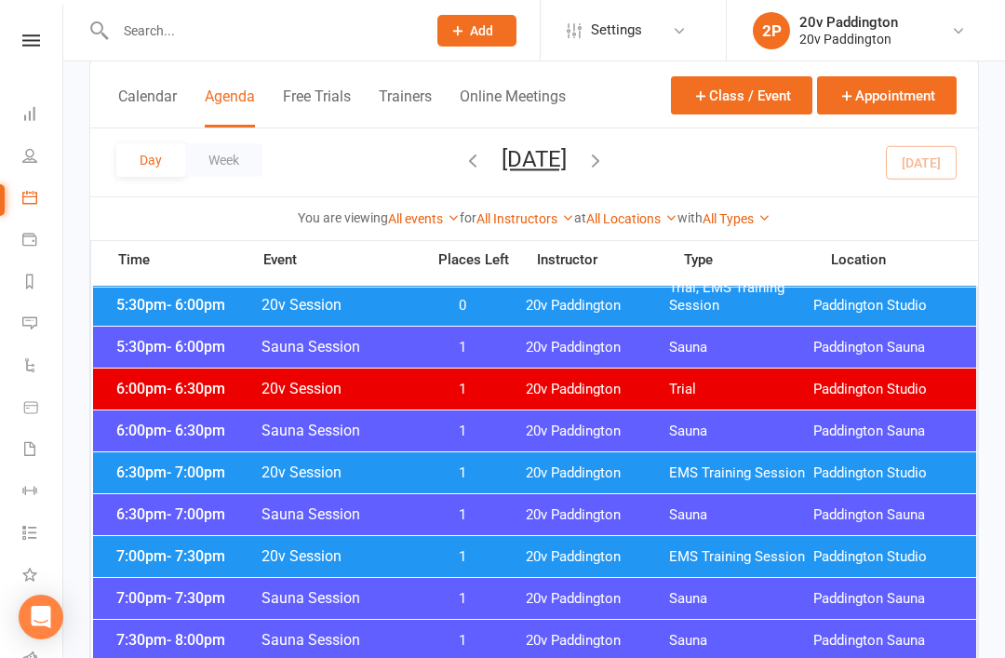
click at [179, 554] on span "- 7:30pm" at bounding box center [195, 556] width 59 height 18
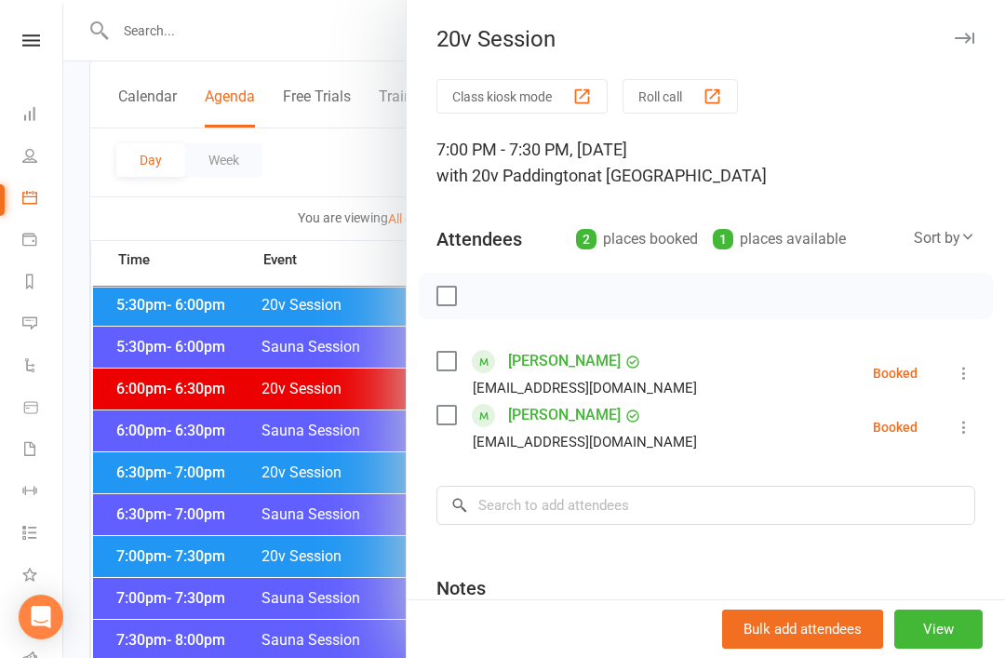
click at [153, 447] on div at bounding box center [533, 329] width 941 height 658
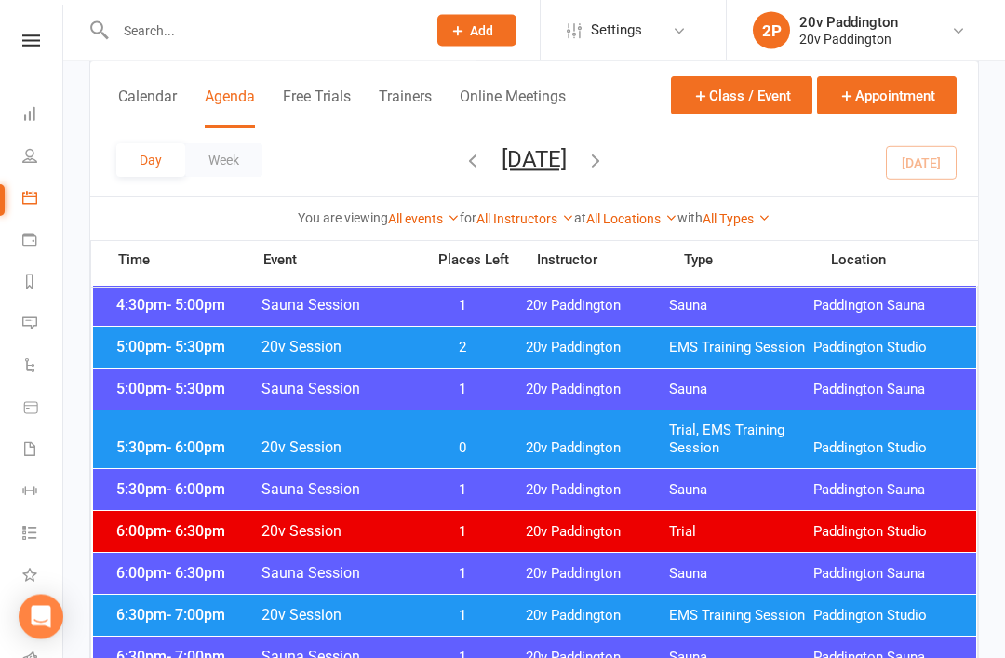
scroll to position [1708, 0]
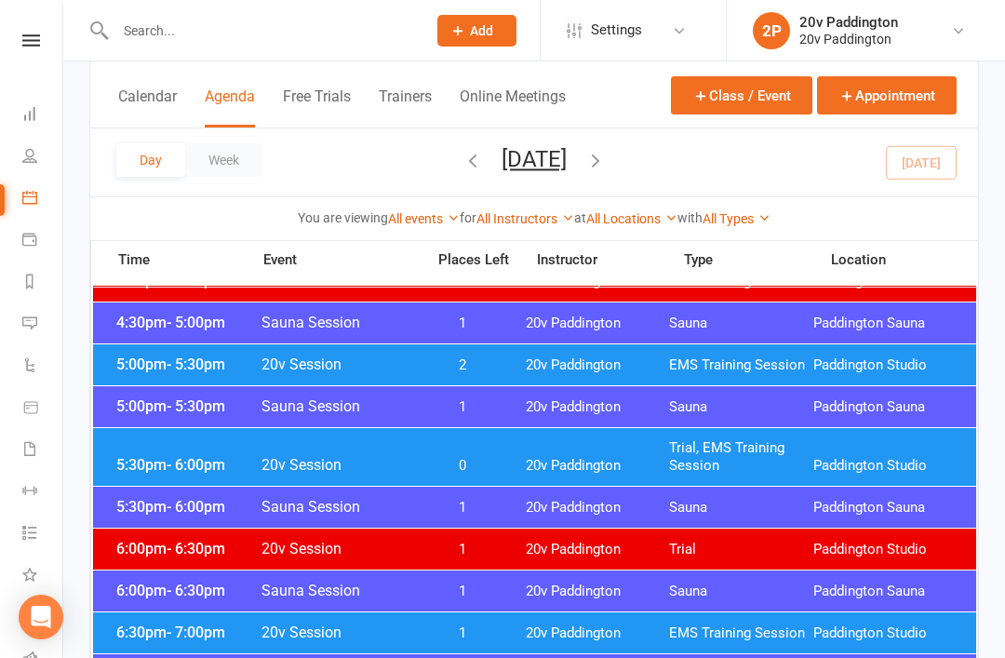
click at [151, 448] on div "5:30pm - 6:00pm 20v Session 0 20v Paddington Trial, EMS Training Session [GEOGR…" at bounding box center [534, 457] width 883 height 58
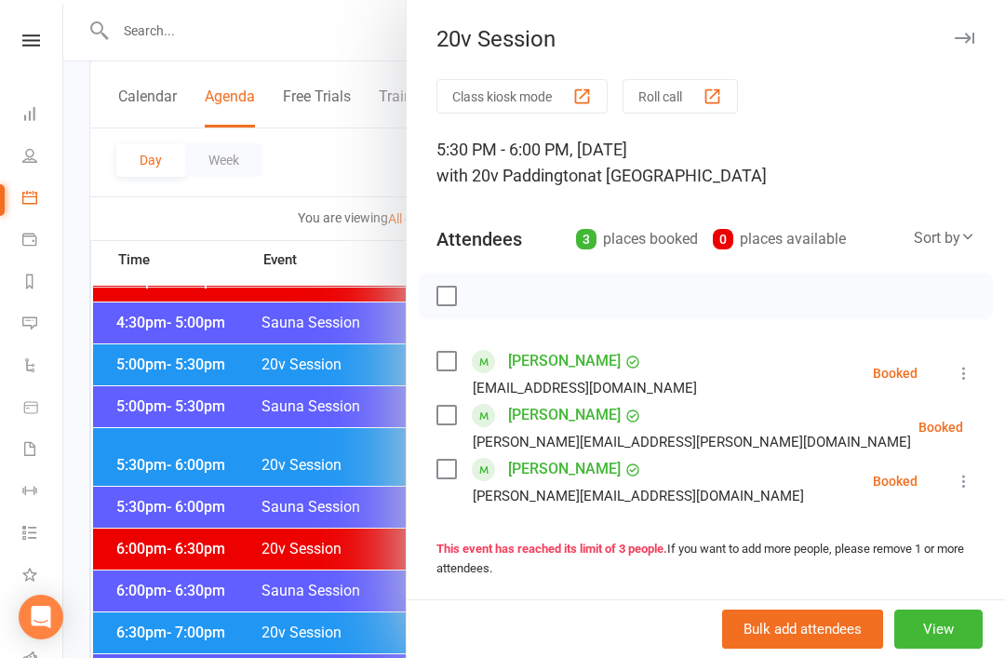
click at [119, 444] on div at bounding box center [533, 329] width 941 height 658
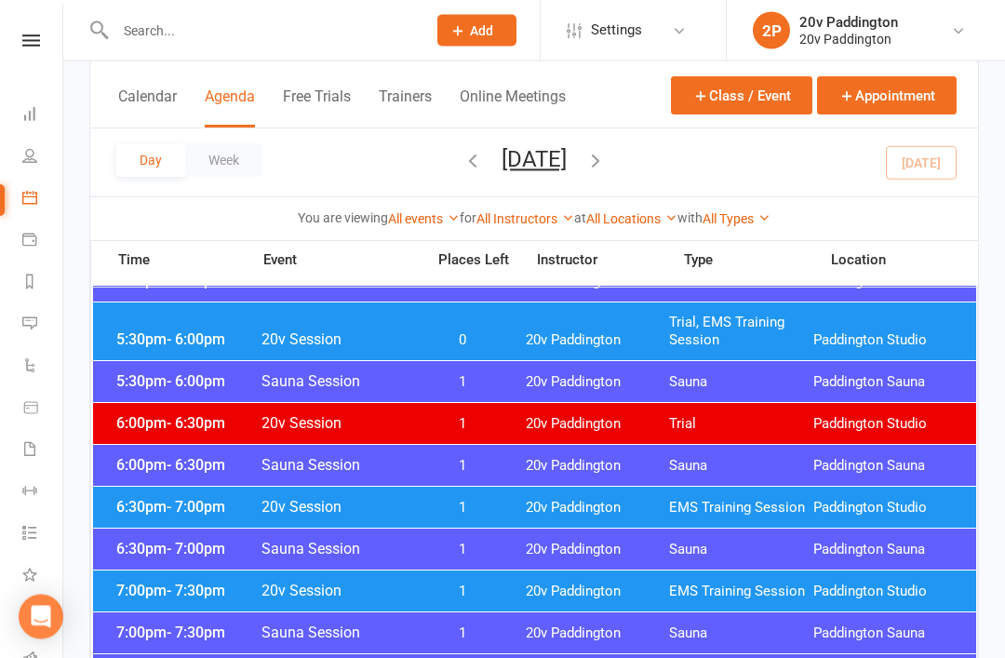
scroll to position [1831, 0]
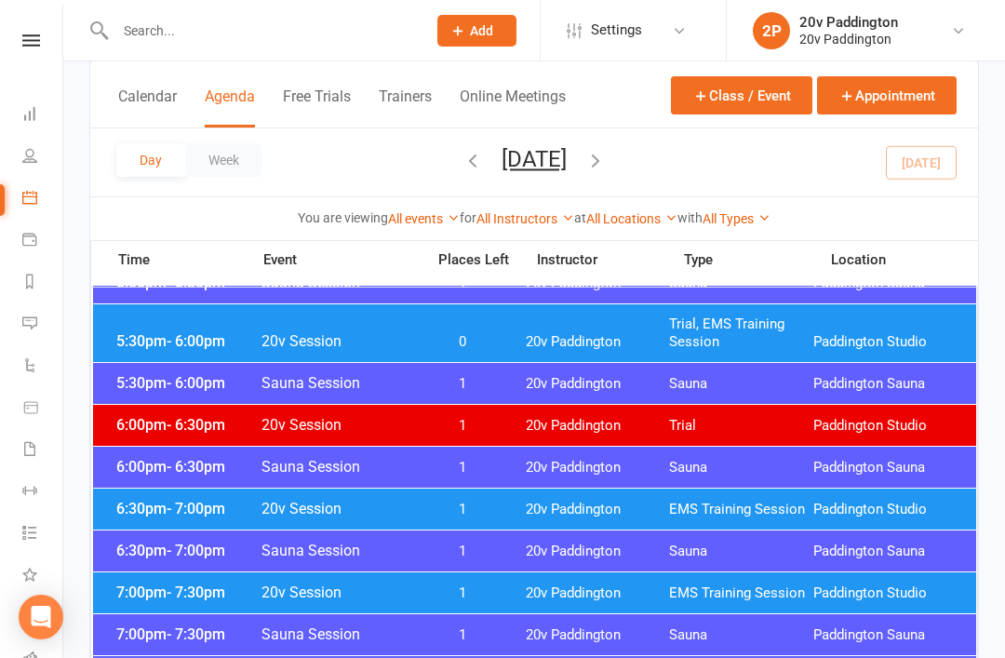
click at [180, 585] on span "- 7:30pm" at bounding box center [195, 592] width 59 height 18
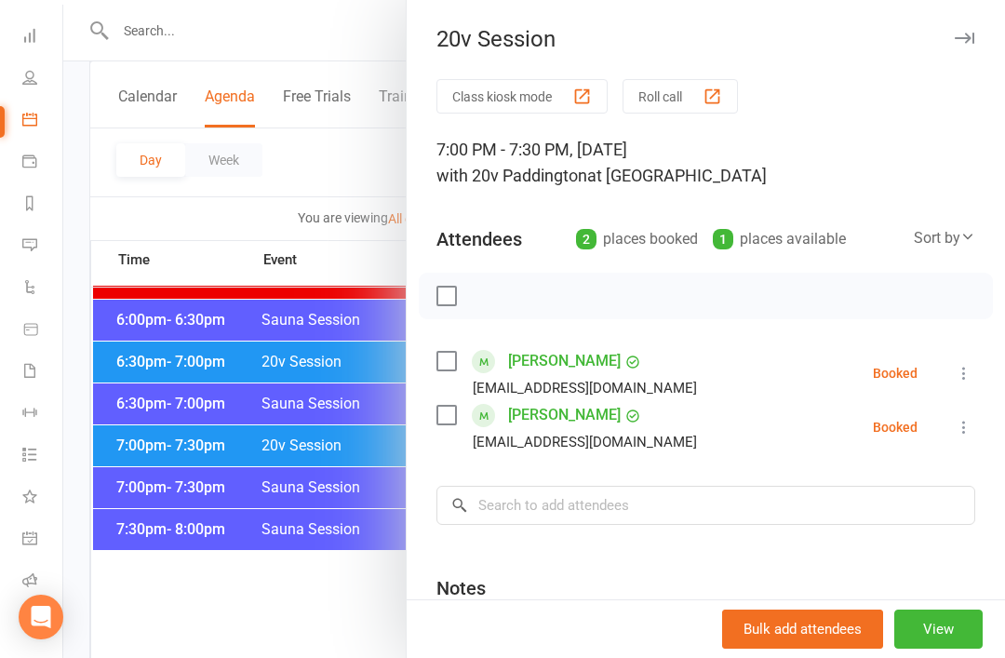
scroll to position [76, 0]
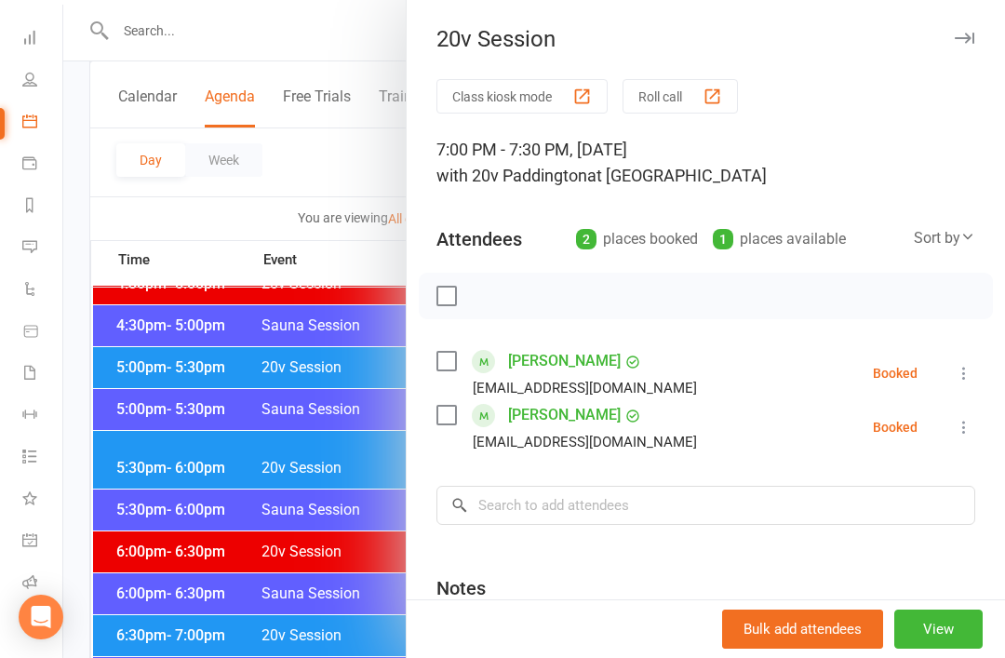
click at [158, 262] on div at bounding box center [533, 329] width 941 height 658
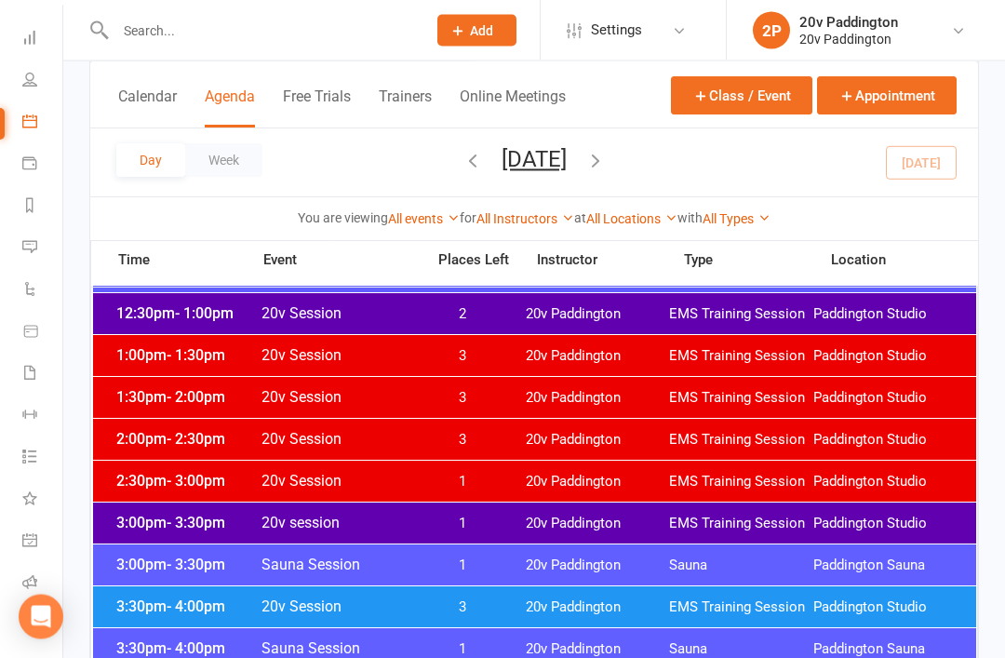
scroll to position [1177, 0]
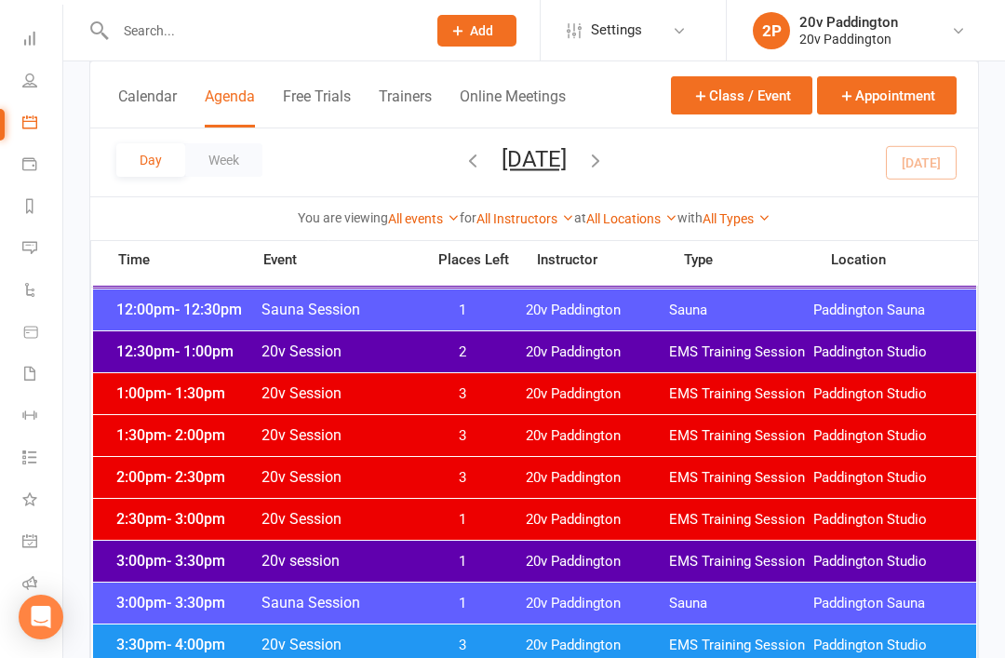
click at [365, 563] on span "20v session" at bounding box center [336, 561] width 153 height 18
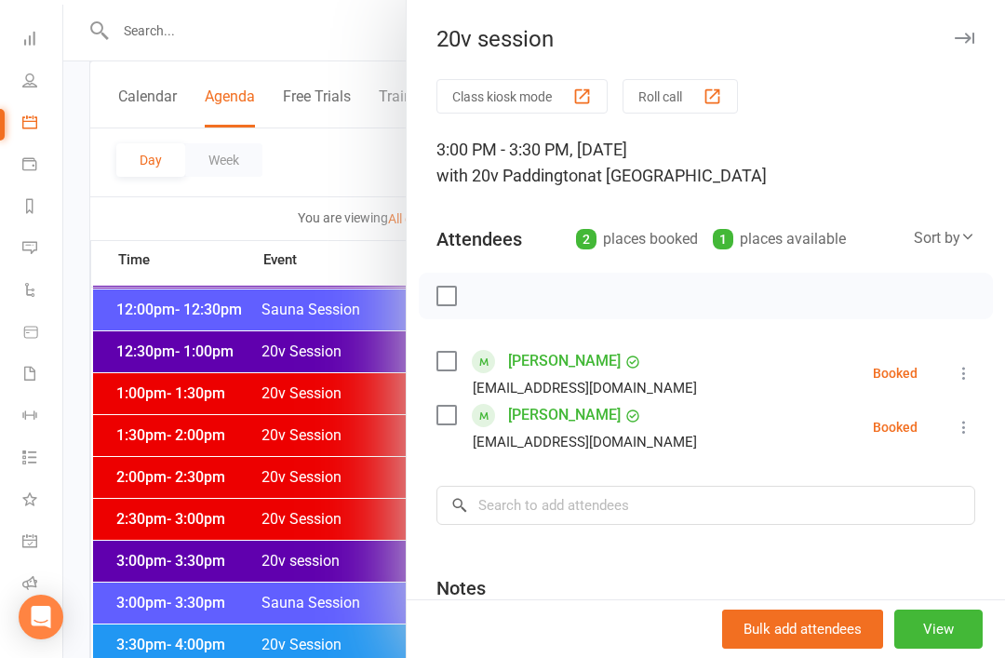
click at [235, 652] on div at bounding box center [533, 329] width 941 height 658
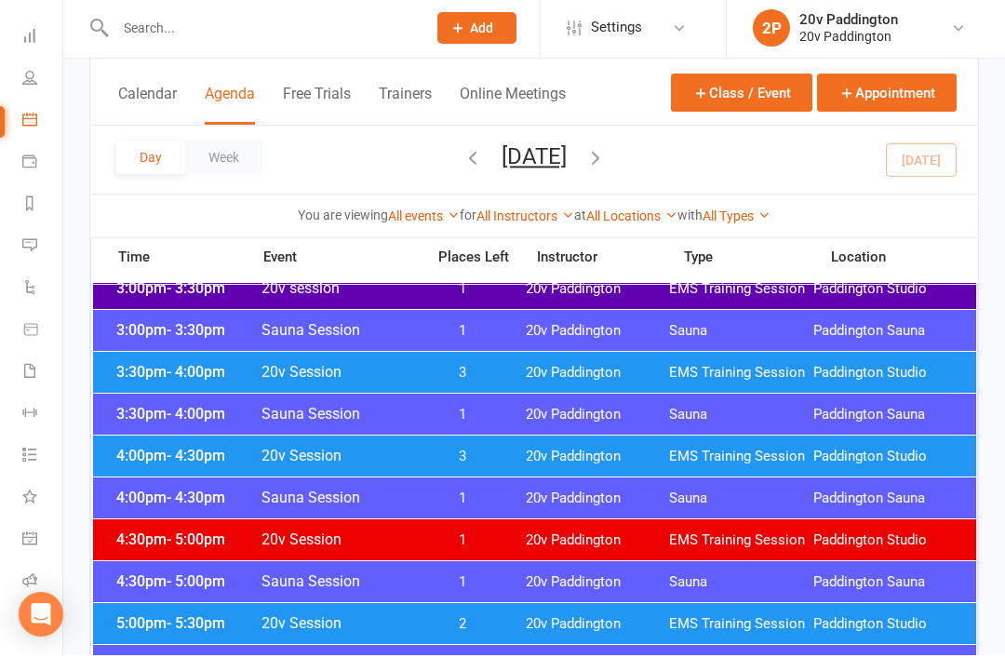
click at [492, 458] on span "3" at bounding box center [463, 459] width 98 height 18
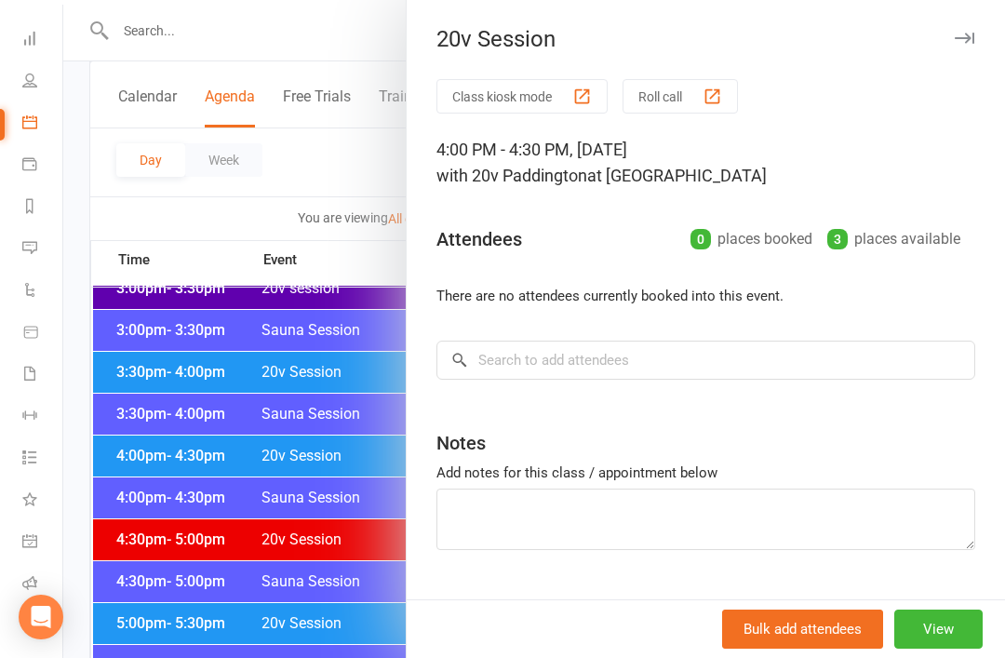
click at [231, 579] on div at bounding box center [533, 329] width 941 height 658
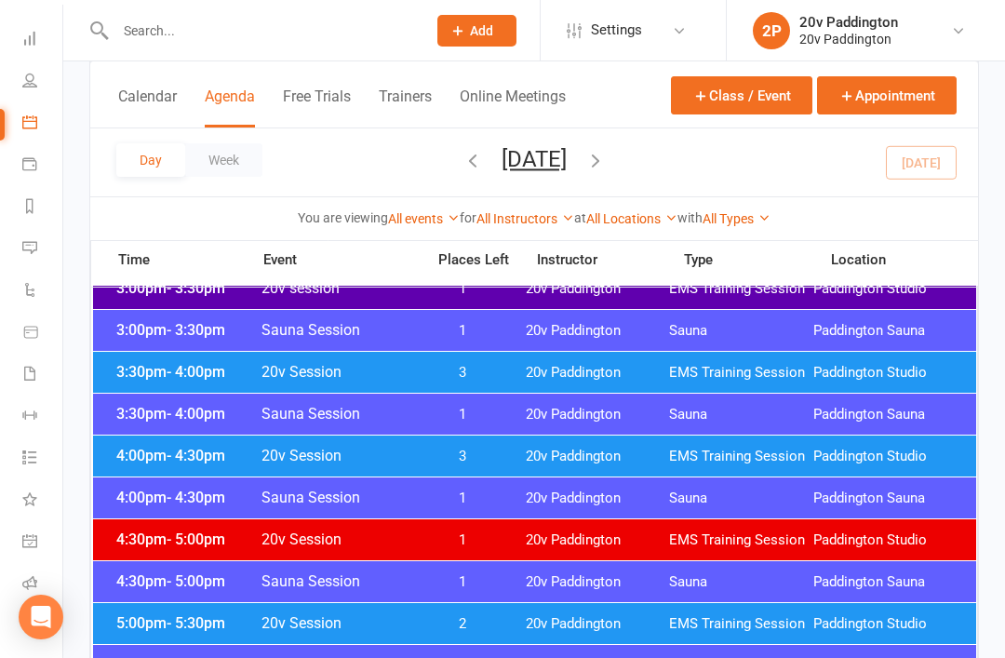
click at [478, 371] on span "3" at bounding box center [463, 373] width 98 height 18
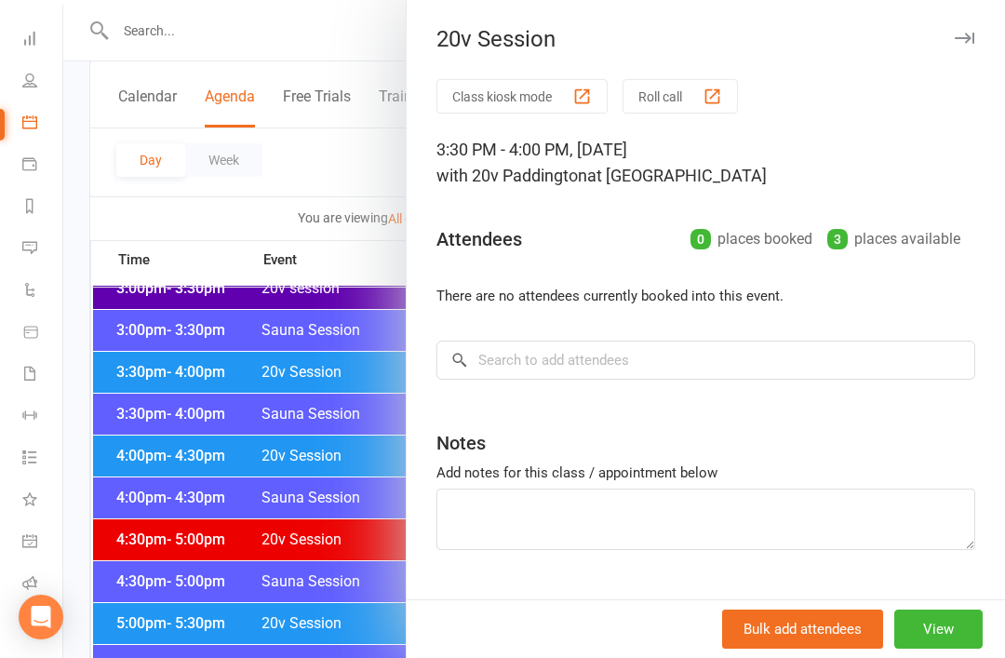
click at [212, 567] on div at bounding box center [533, 329] width 941 height 658
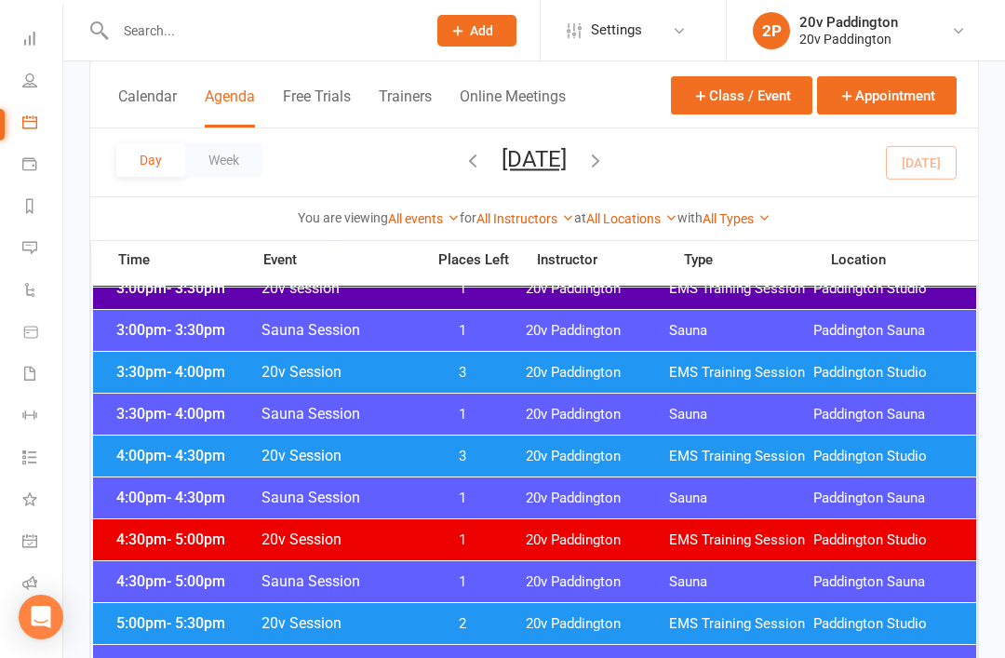
scroll to position [1498, 0]
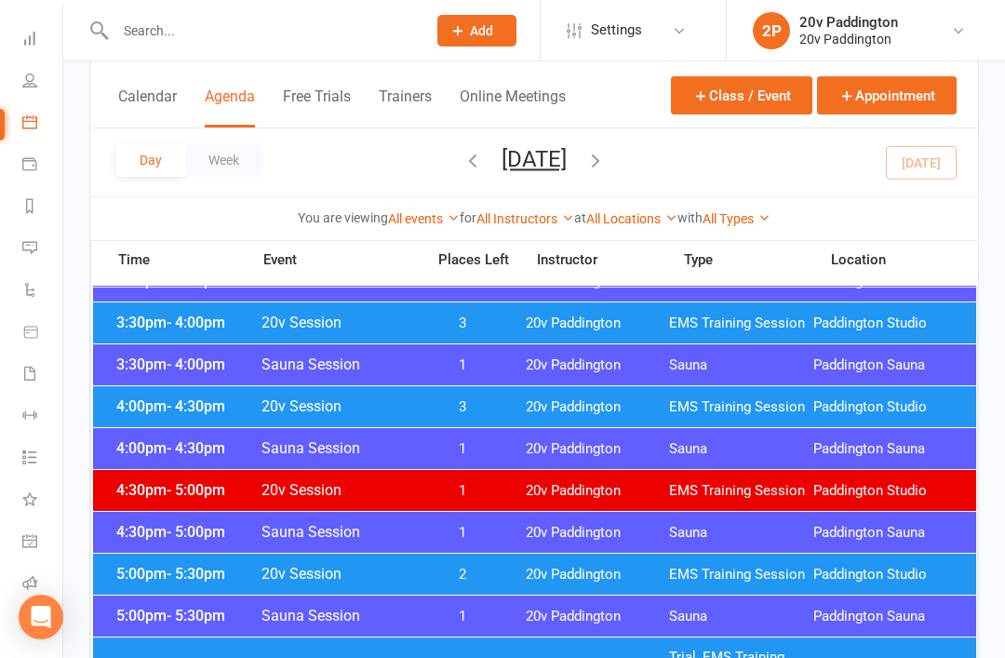
click at [332, 567] on span "20v Session" at bounding box center [336, 574] width 153 height 18
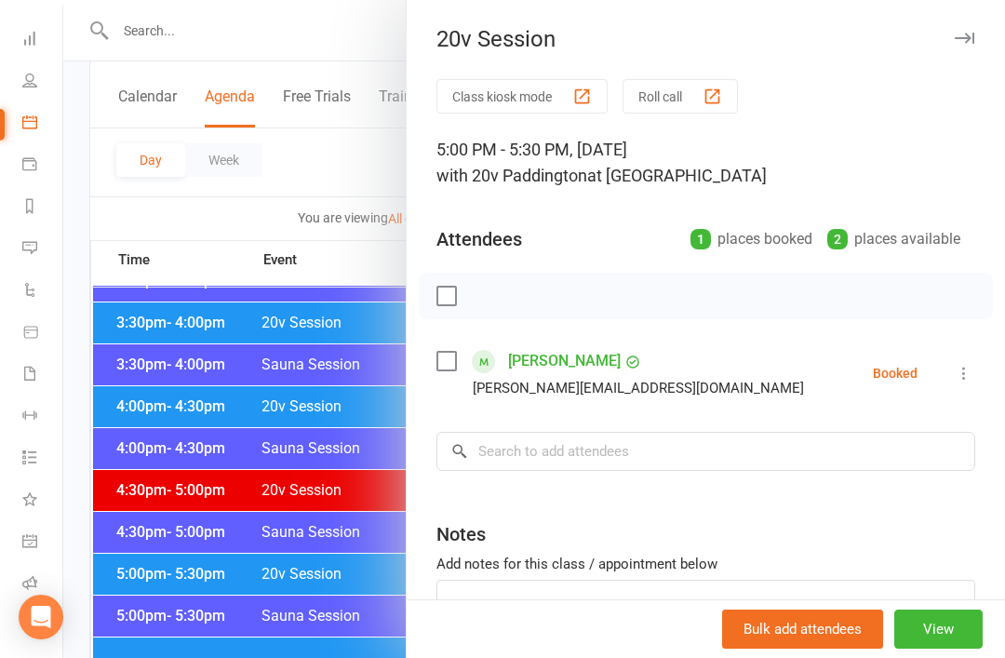
click at [234, 623] on div at bounding box center [533, 329] width 941 height 658
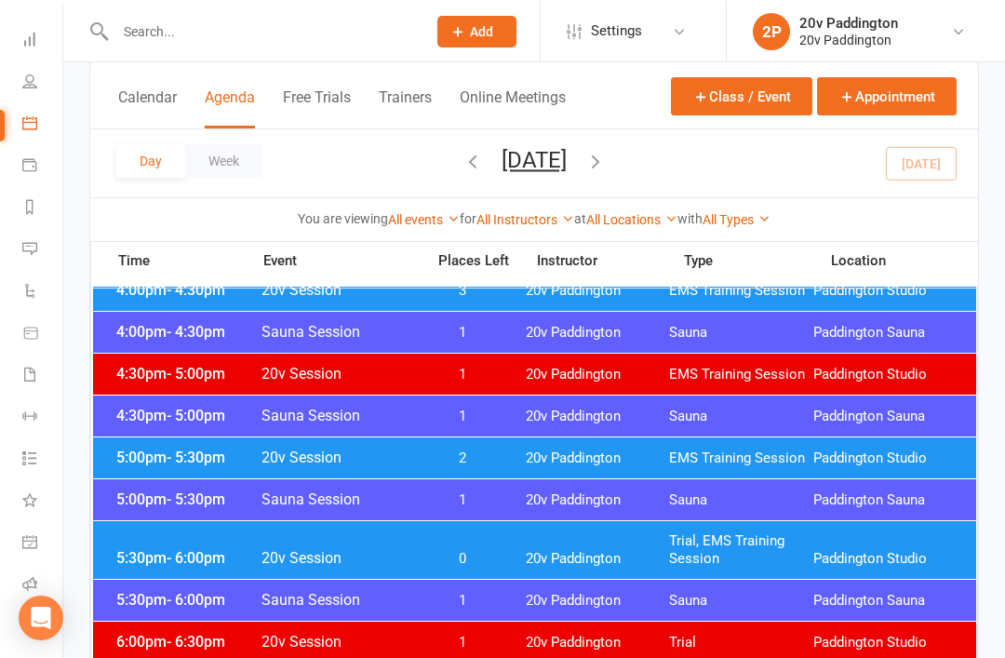
click at [403, 558] on span "20v Session" at bounding box center [336, 557] width 153 height 18
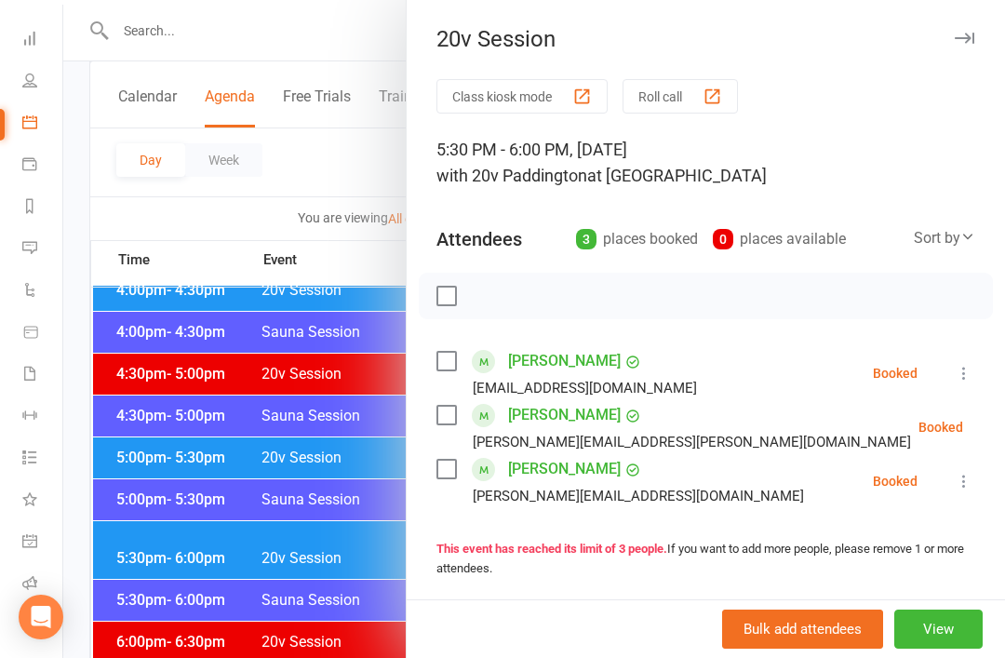
click at [236, 657] on div at bounding box center [533, 329] width 941 height 658
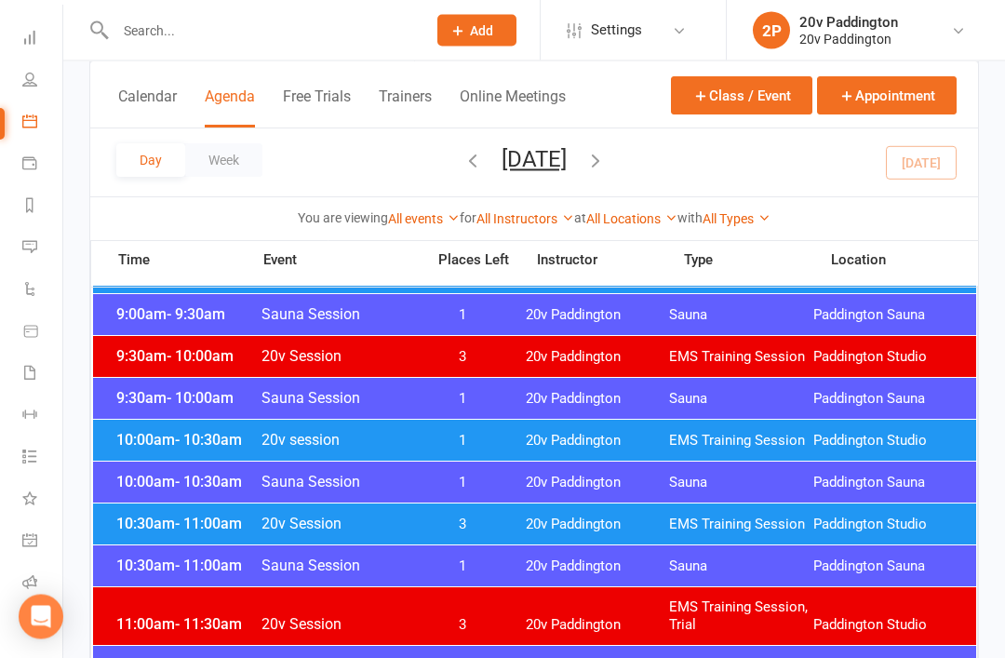
scroll to position [646, 0]
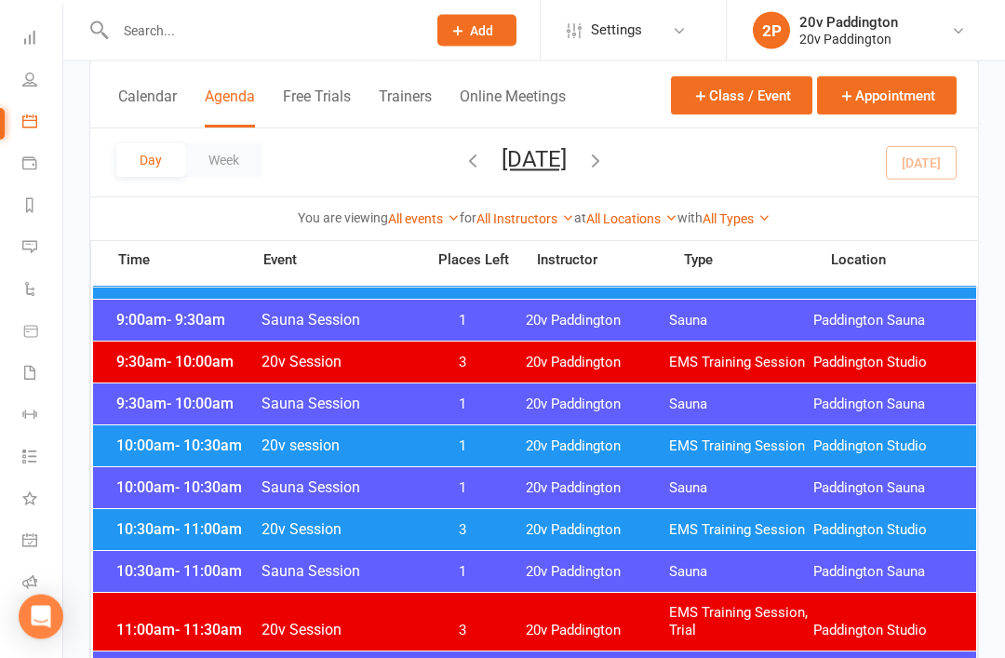
click at [566, 181] on div "Day Week [DATE] [DATE] Sun Mon Tue Wed Thu Fri Sat 27 28 29 30 31 01 02 03 04 0…" at bounding box center [533, 162] width 887 height 68
click at [566, 163] on button "[DATE]" at bounding box center [533, 159] width 65 height 26
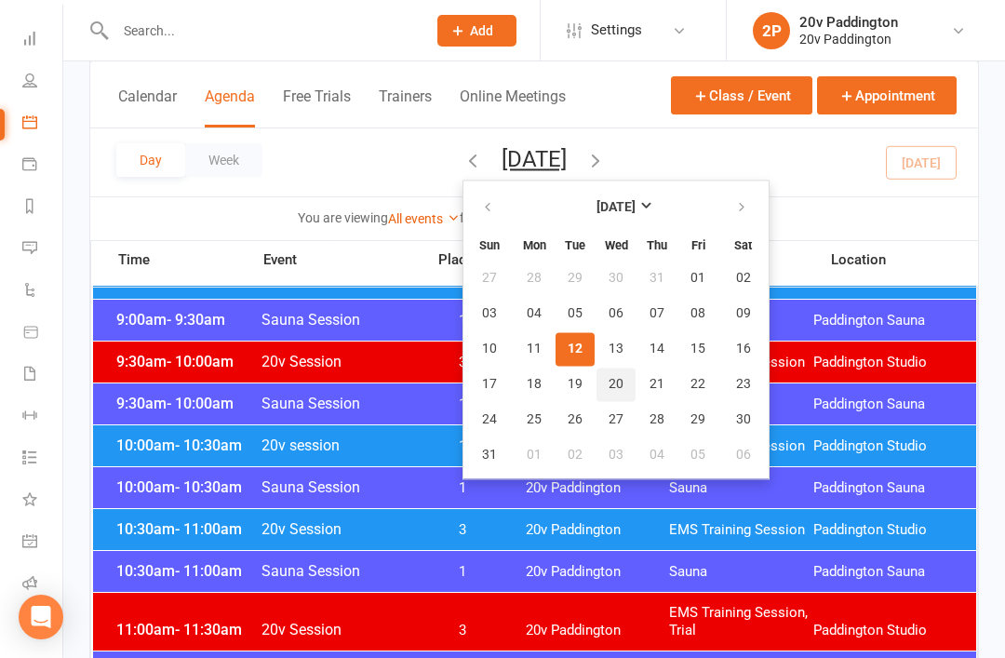
click at [608, 379] on span "20" at bounding box center [615, 384] width 15 height 15
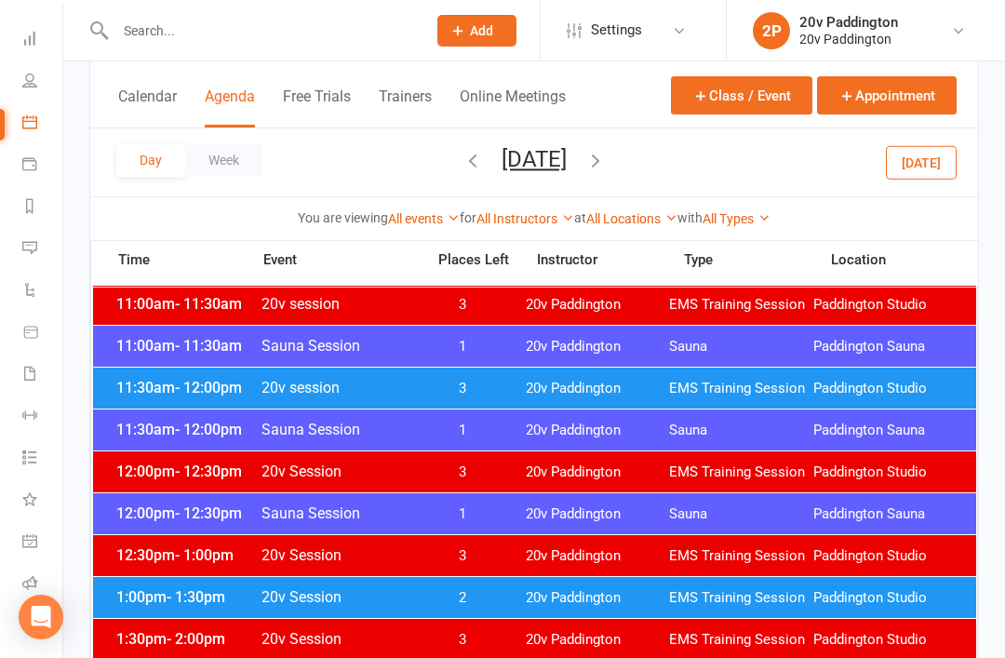
scroll to position [901, 0]
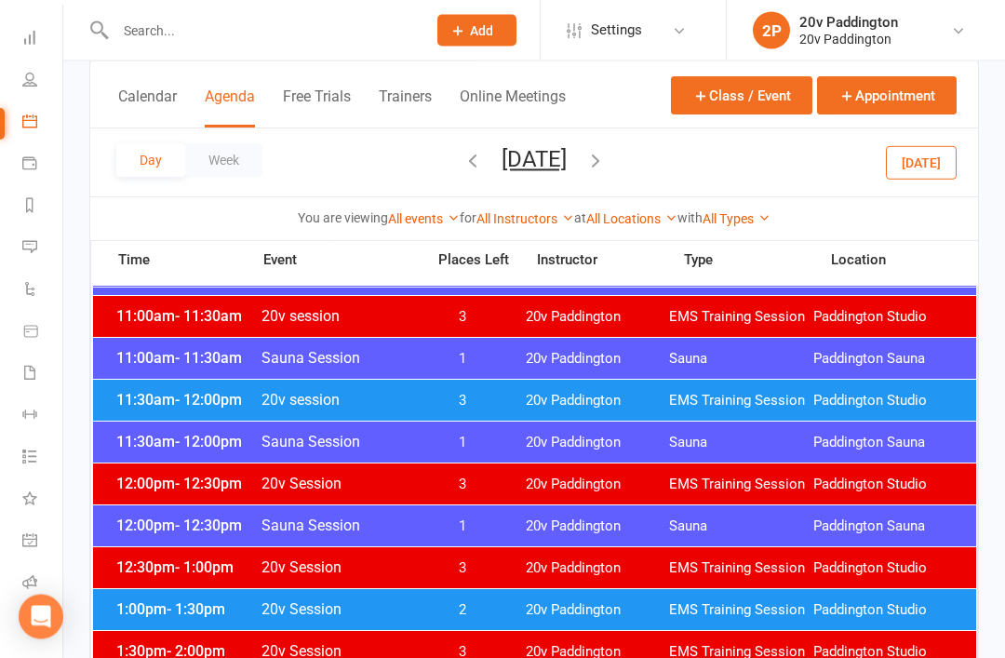
click at [577, 457] on div "11:30am - 12:00pm Sauna Session 1 20v [GEOGRAPHIC_DATA] [GEOGRAPHIC_DATA]" at bounding box center [534, 442] width 883 height 41
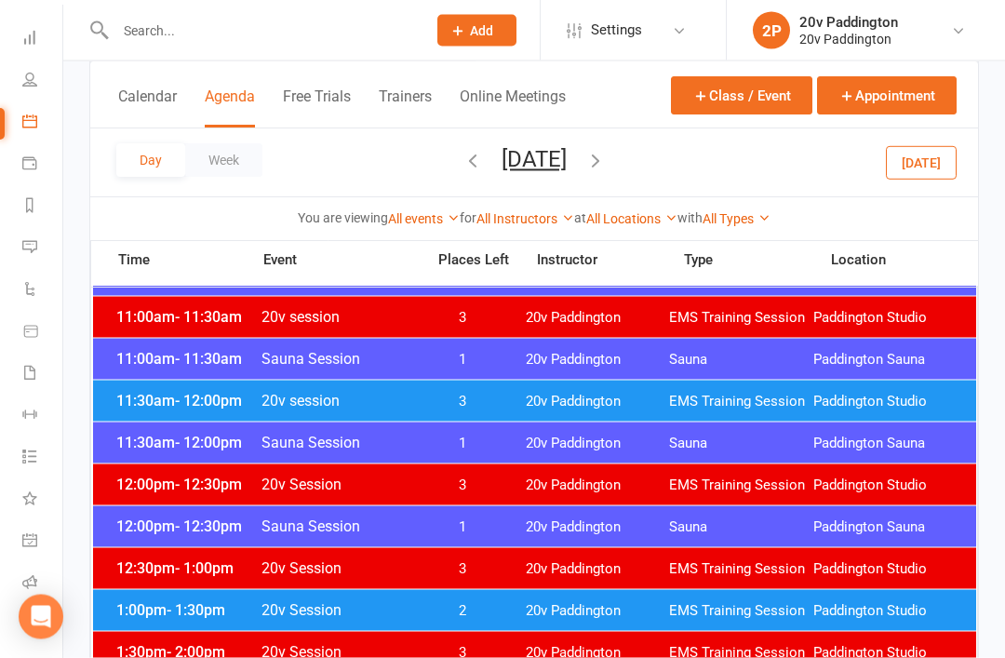
scroll to position [902, 0]
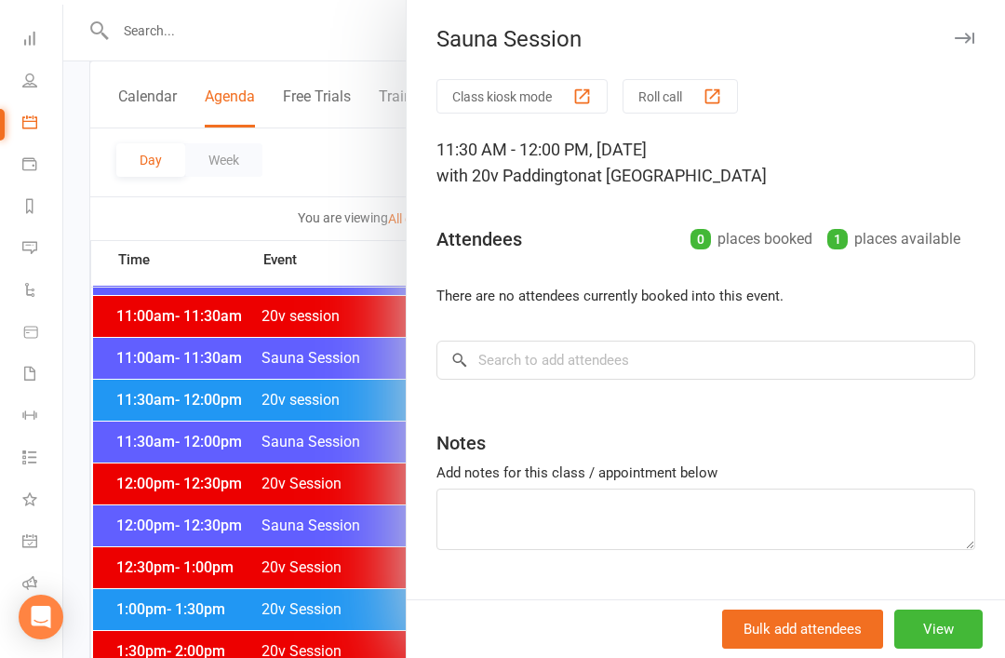
click at [366, 529] on div at bounding box center [533, 329] width 941 height 658
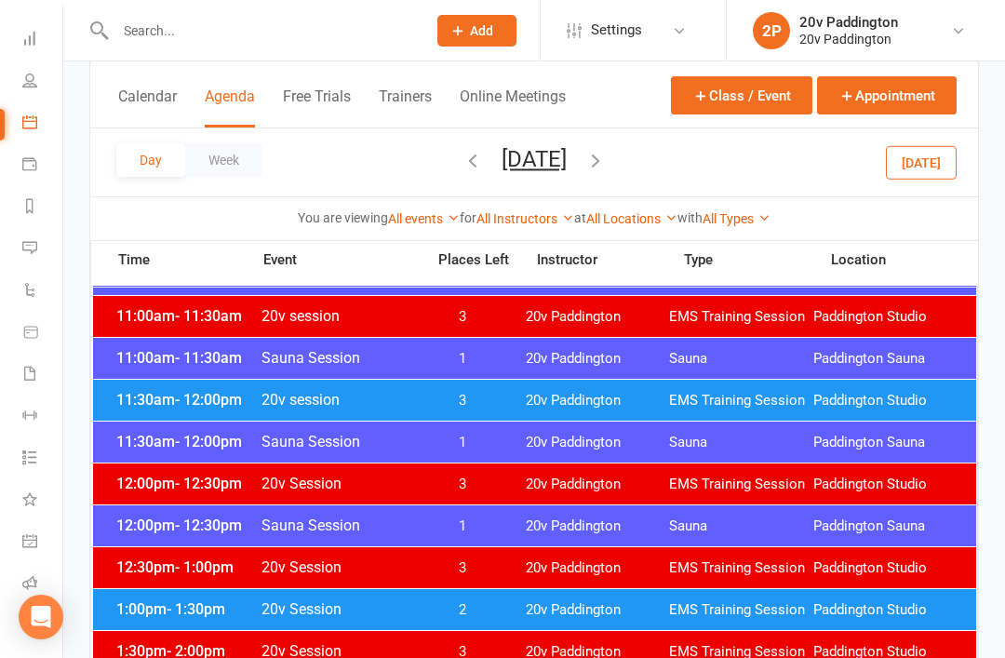
click at [532, 475] on span "20v Paddington" at bounding box center [598, 484] width 144 height 18
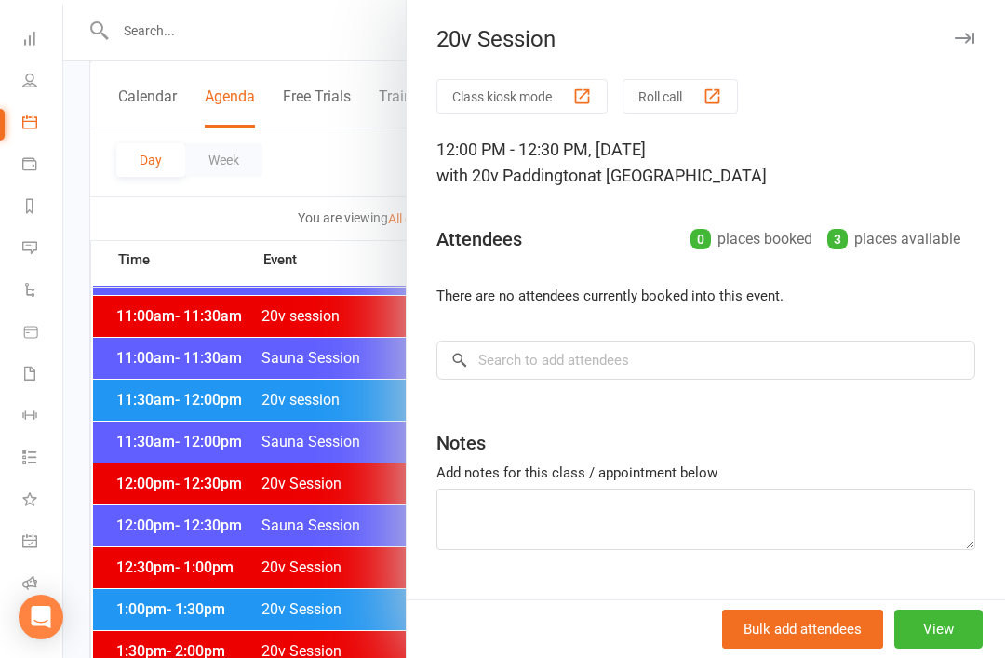
click at [916, 648] on button "View" at bounding box center [938, 628] width 88 height 39
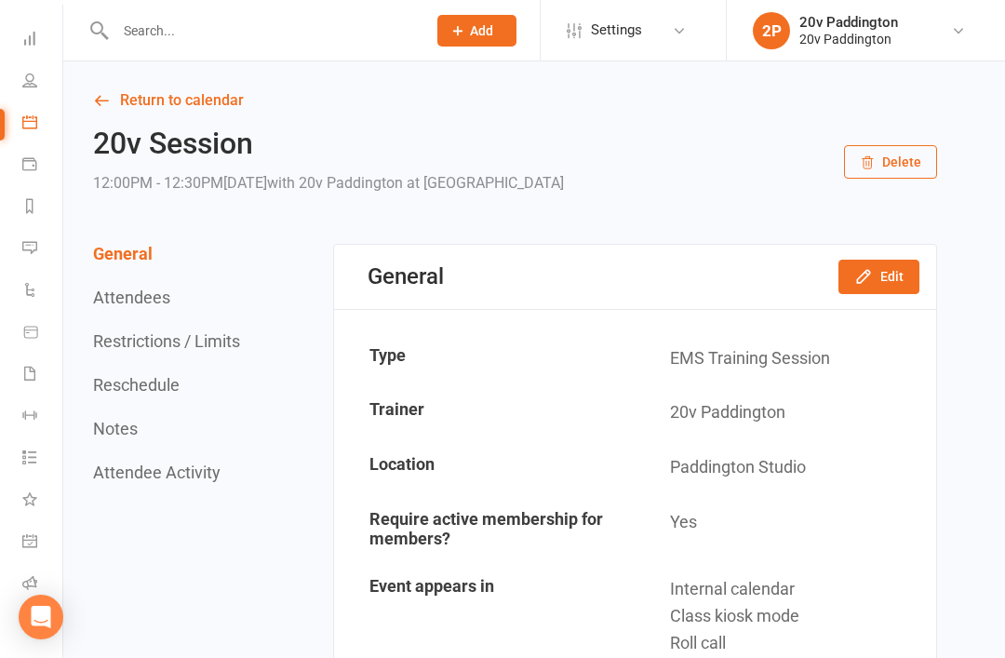
click at [878, 274] on button "Edit" at bounding box center [878, 276] width 81 height 33
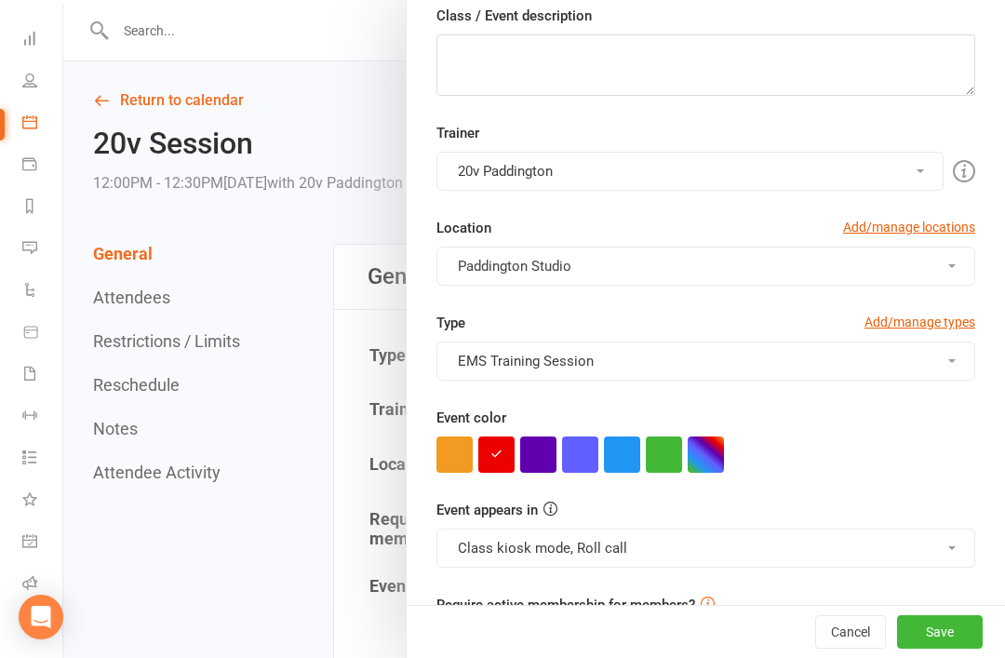
scroll to position [285, 0]
click at [667, 468] on button "button" at bounding box center [664, 455] width 36 height 36
click at [917, 648] on button "Save" at bounding box center [940, 631] width 86 height 33
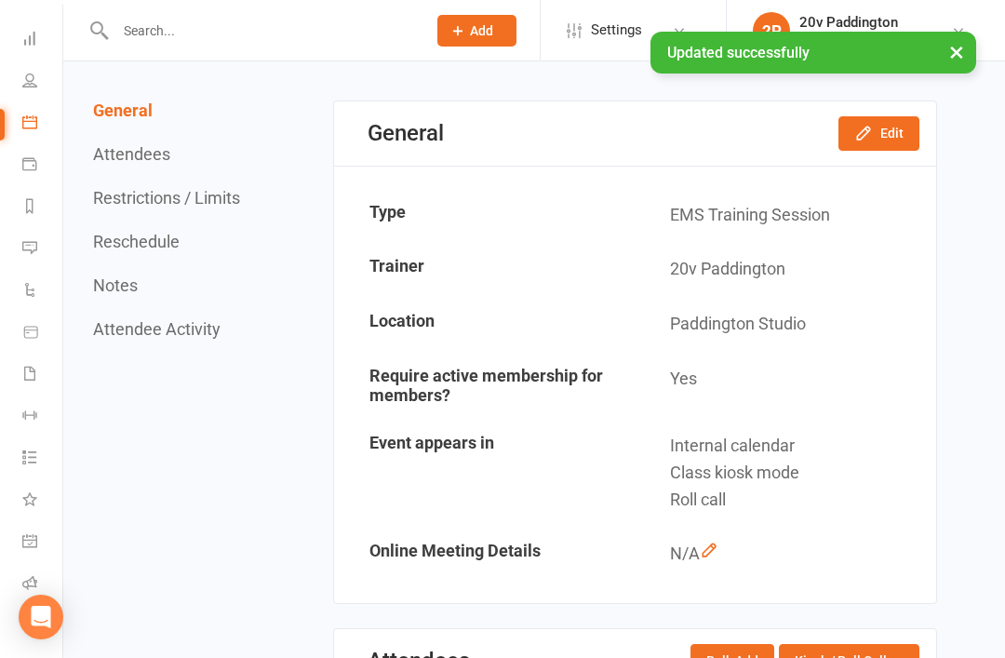
scroll to position [114, 0]
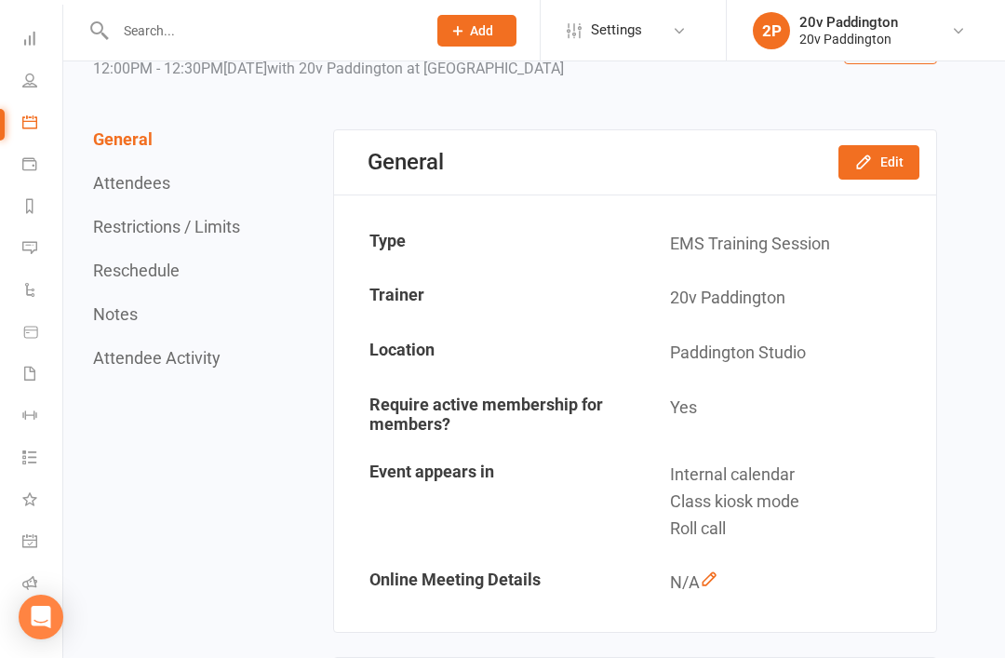
click at [905, 172] on button "Edit" at bounding box center [878, 161] width 81 height 33
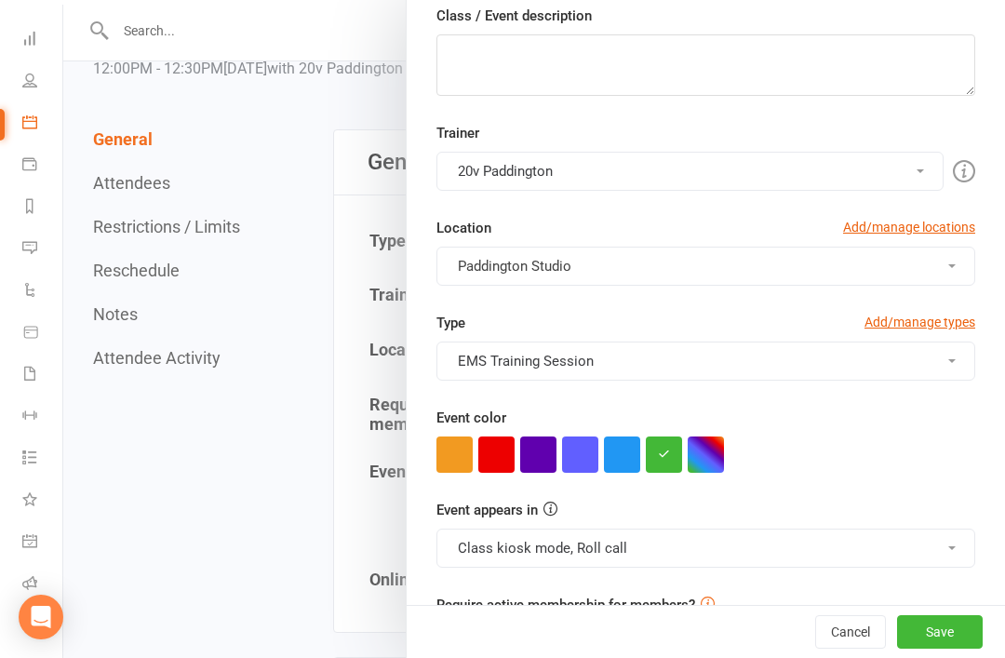
scroll to position [285, 0]
click at [752, 369] on button "EMS Training Session" at bounding box center [705, 361] width 539 height 39
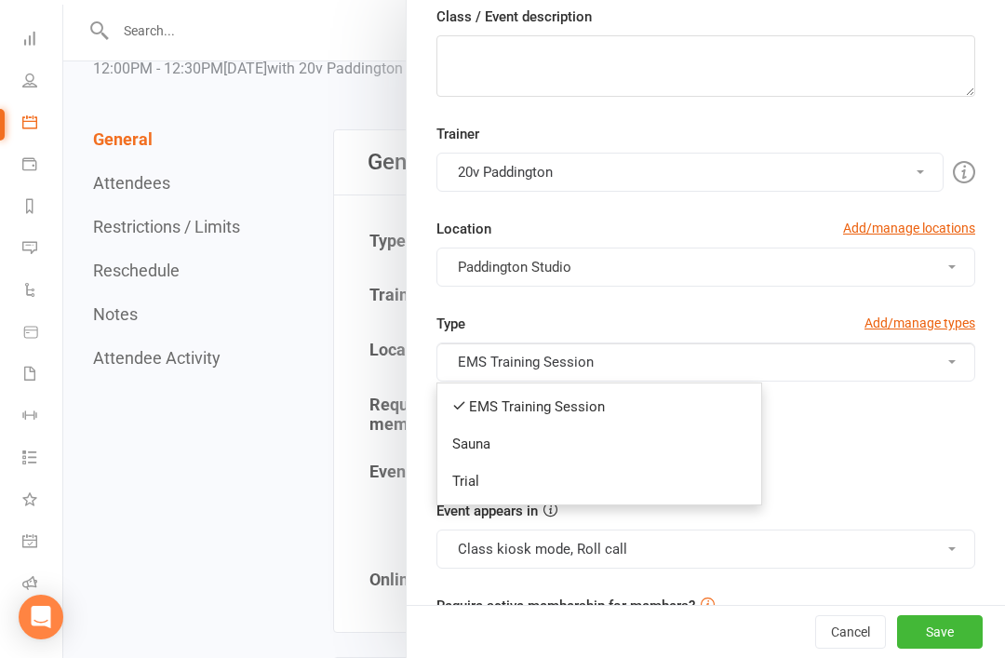
click at [621, 491] on link "Trial" at bounding box center [599, 480] width 324 height 37
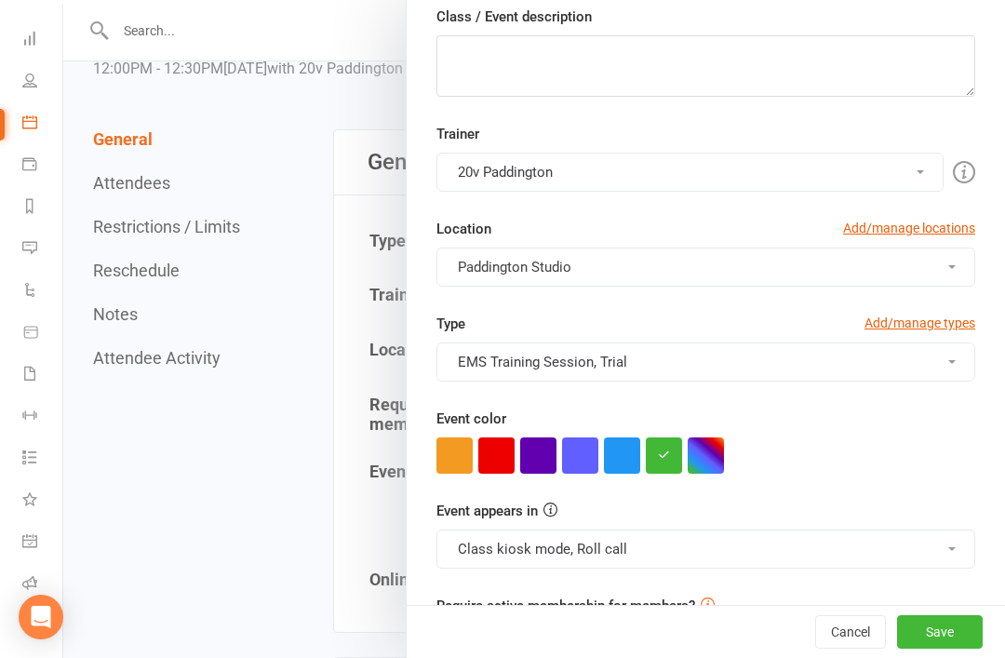
click at [779, 367] on button "EMS Training Session, Trial" at bounding box center [705, 361] width 539 height 39
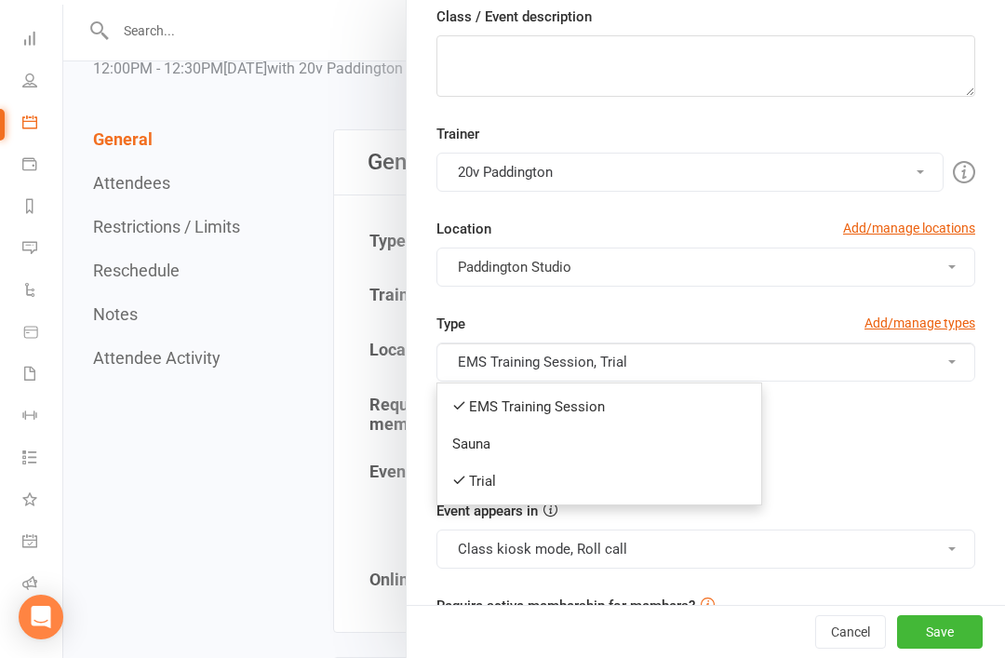
click at [647, 413] on link "EMS Training Session" at bounding box center [599, 406] width 324 height 37
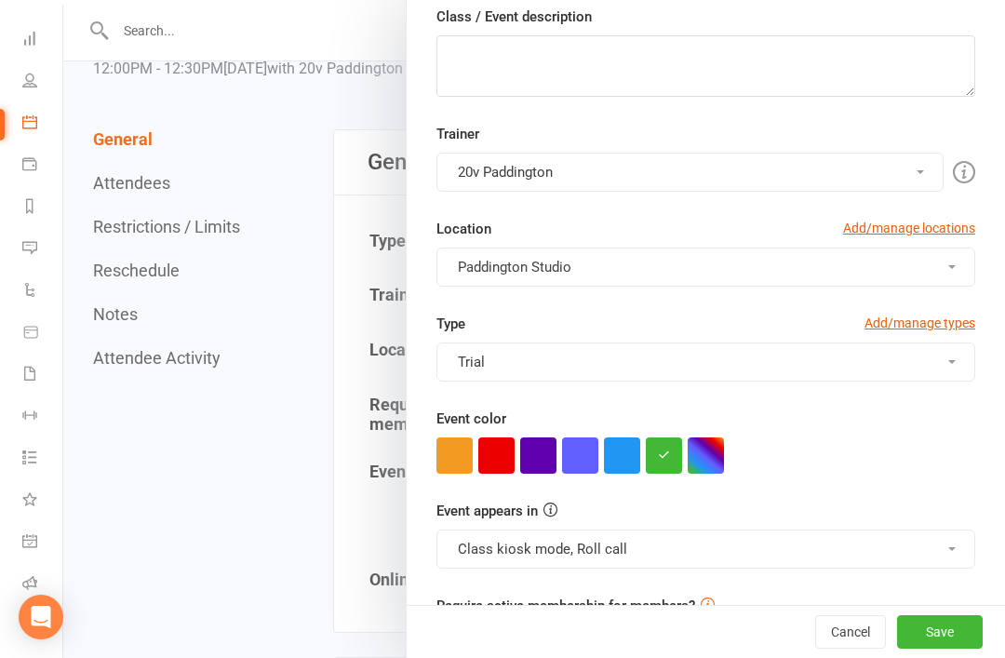
click at [945, 648] on button "Save" at bounding box center [940, 631] width 86 height 33
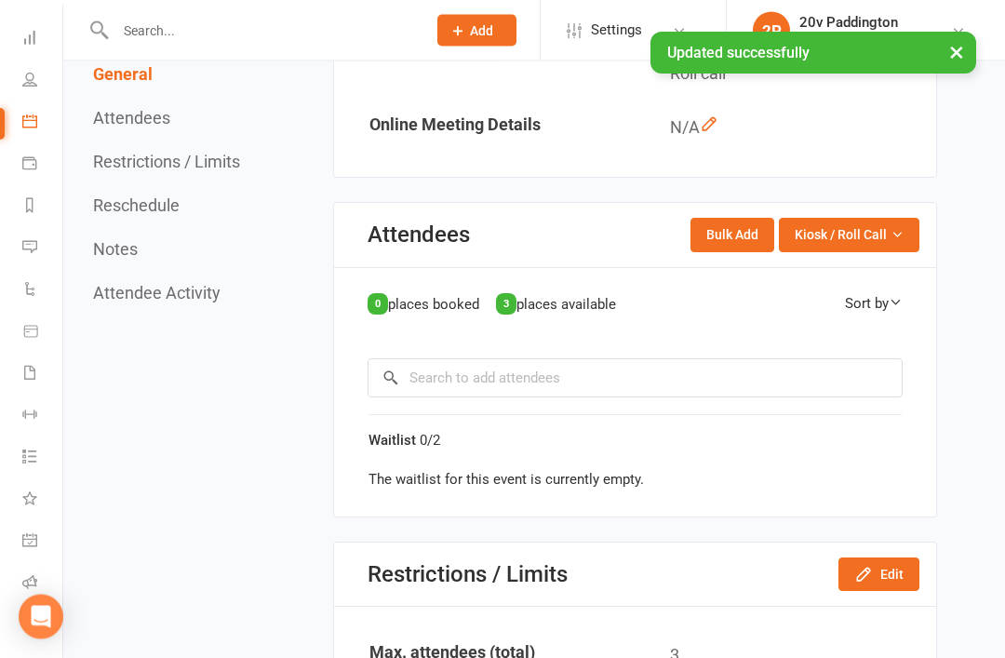
scroll to position [616, 0]
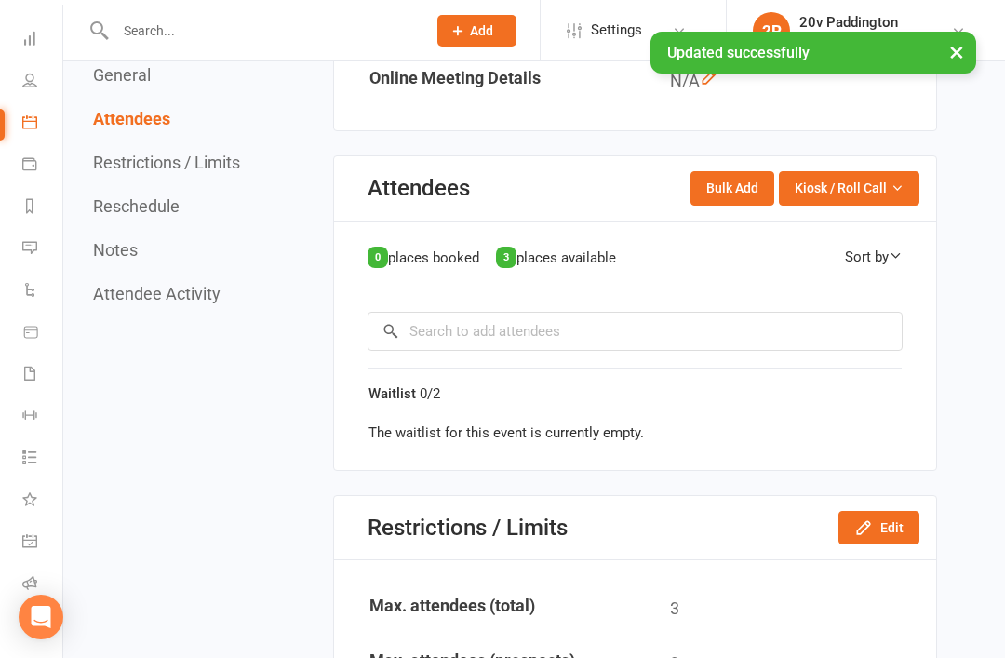
click at [642, 367] on div "Waitlist 0/2 The waitlist for this event is currently empty." at bounding box center [634, 405] width 533 height 76
click at [686, 330] on input "search" at bounding box center [634, 331] width 535 height 39
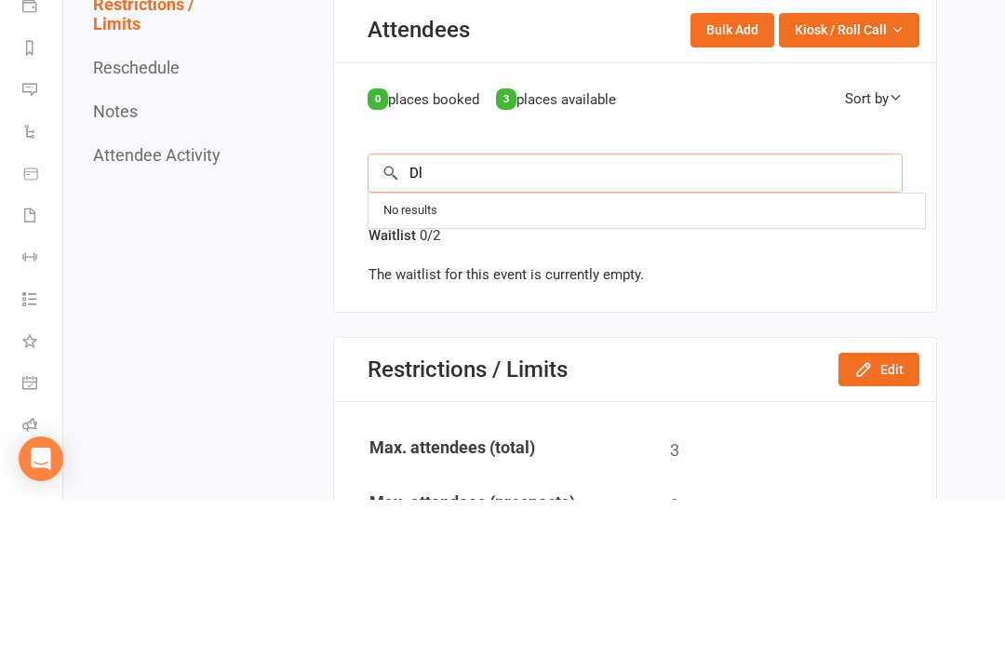
type input "D"
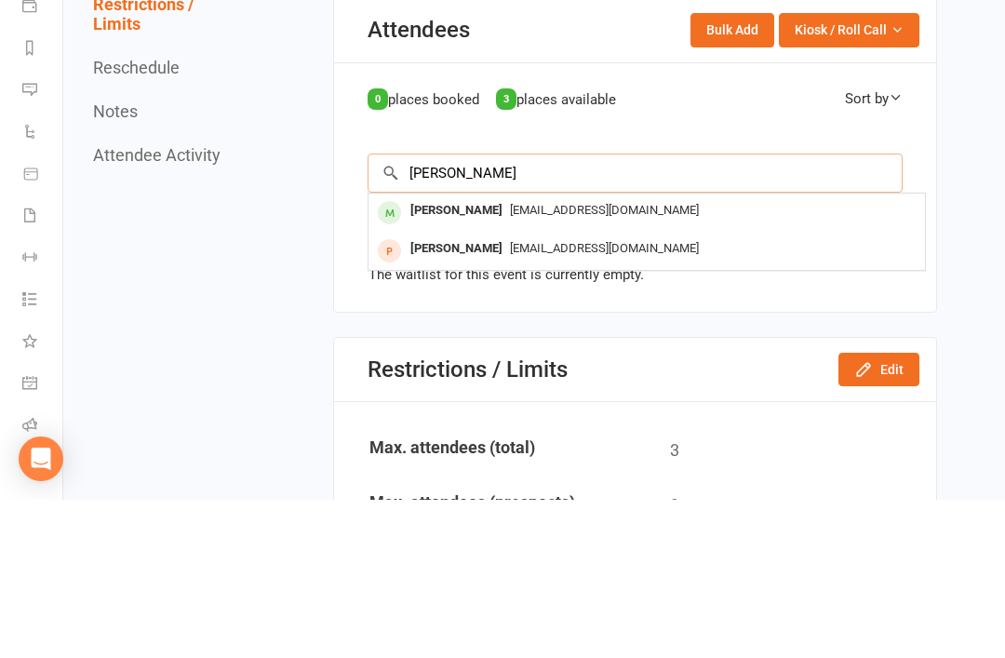
type input "[PERSON_NAME]"
click at [547, 390] on div "[PERSON_NAME] [EMAIL_ADDRESS][DOMAIN_NAME]" at bounding box center [646, 409] width 556 height 38
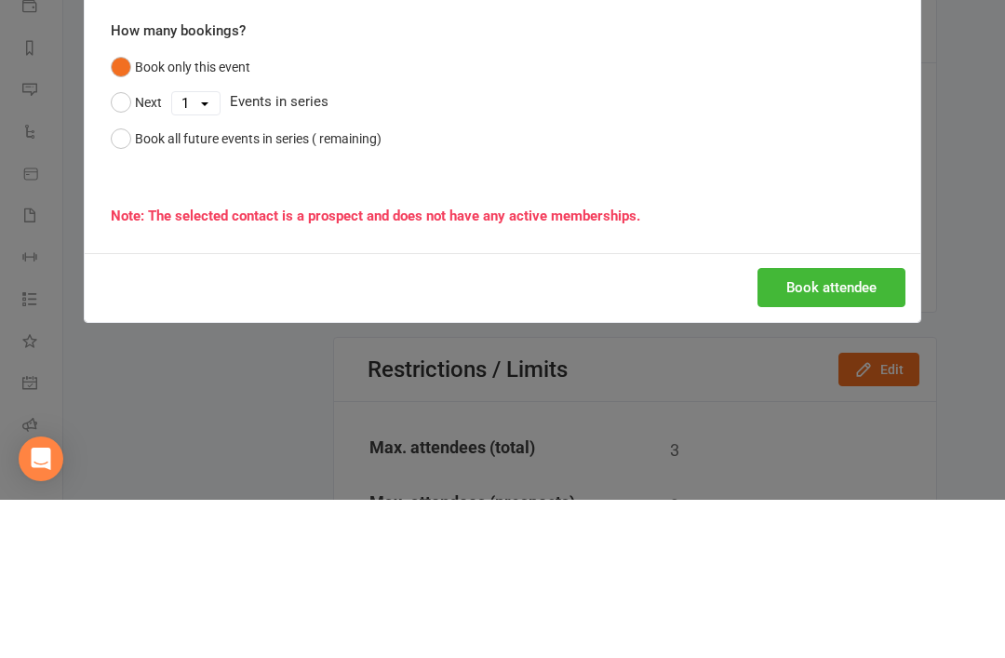
scroll to position [774, 0]
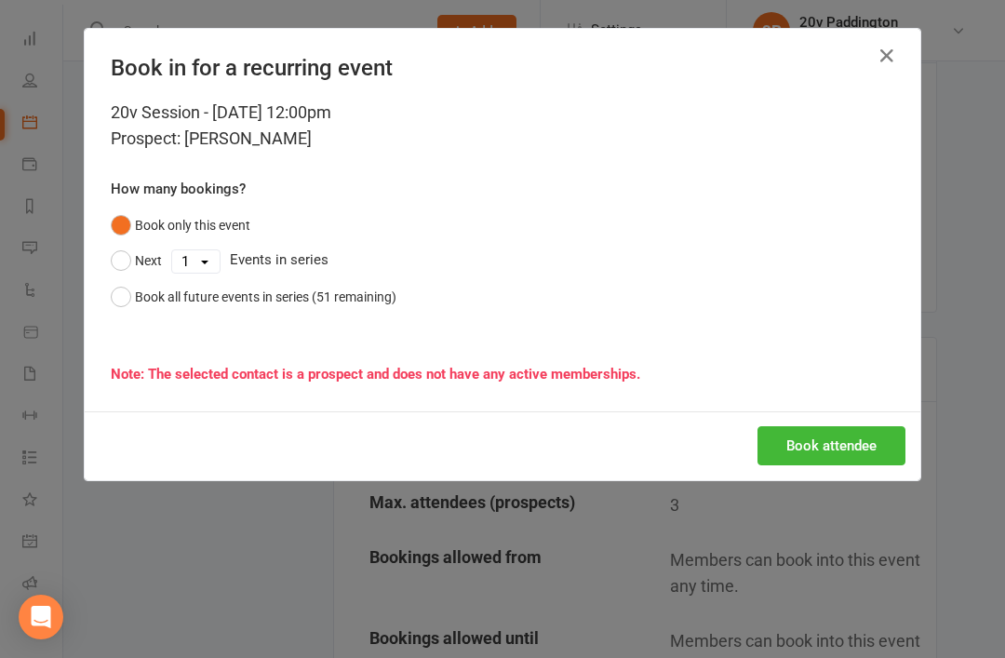
click at [899, 64] on button "button" at bounding box center [887, 56] width 30 height 30
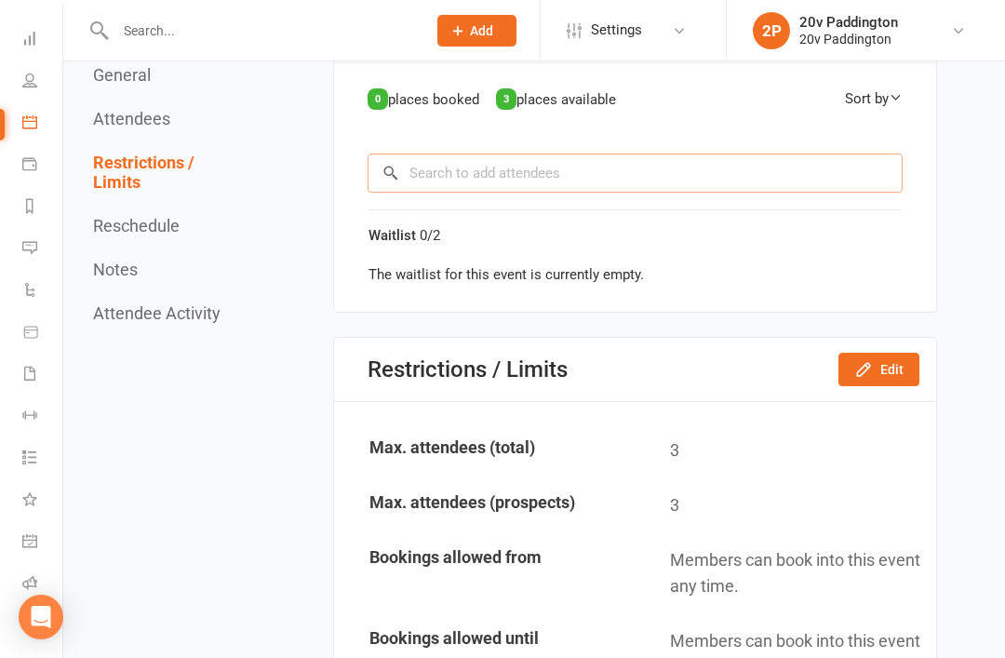
click at [587, 178] on input "search" at bounding box center [634, 172] width 535 height 39
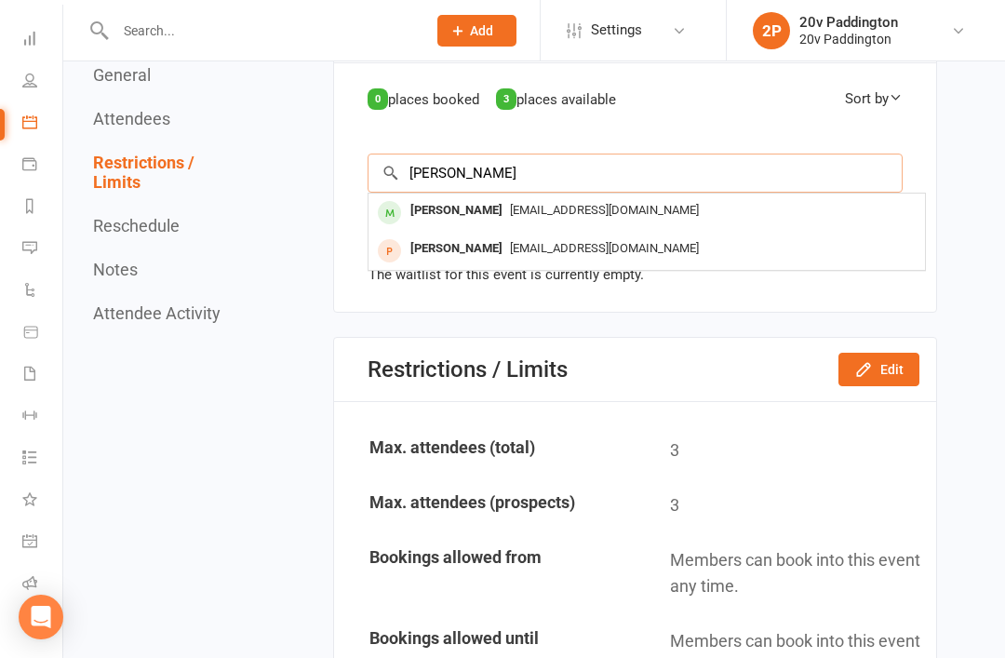
type input "[PERSON_NAME]"
click at [554, 209] on span "[EMAIL_ADDRESS][DOMAIN_NAME]" at bounding box center [604, 210] width 189 height 14
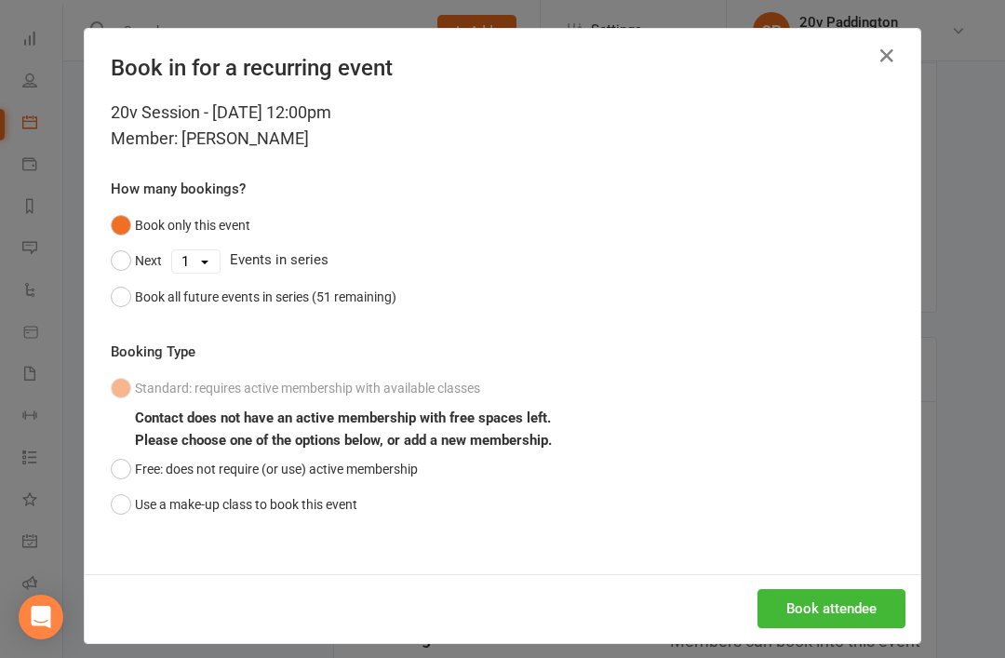
click at [899, 64] on button "button" at bounding box center [887, 56] width 30 height 30
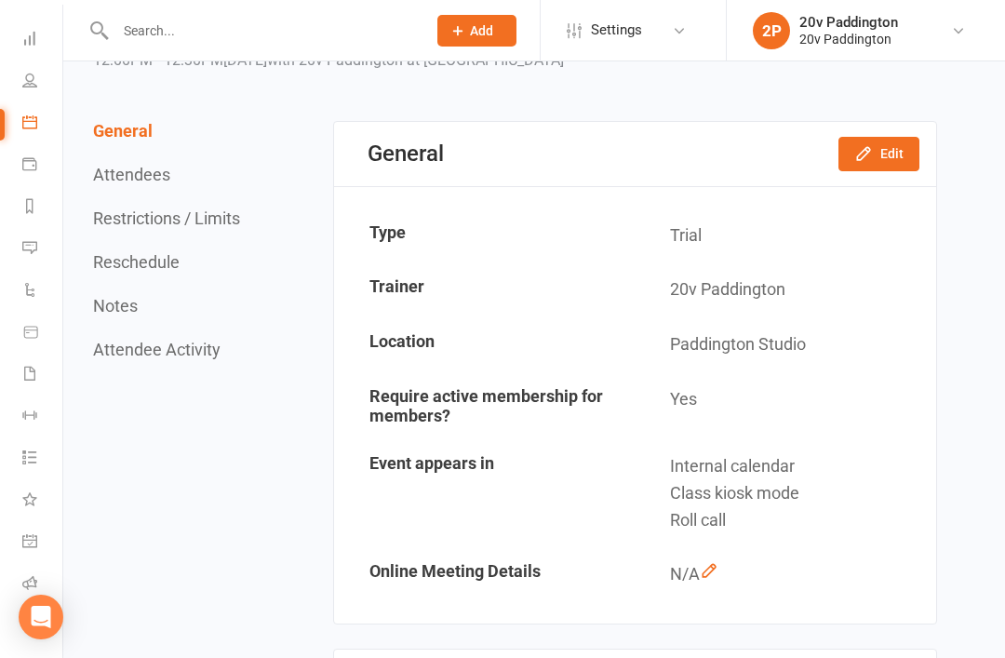
scroll to position [0, 0]
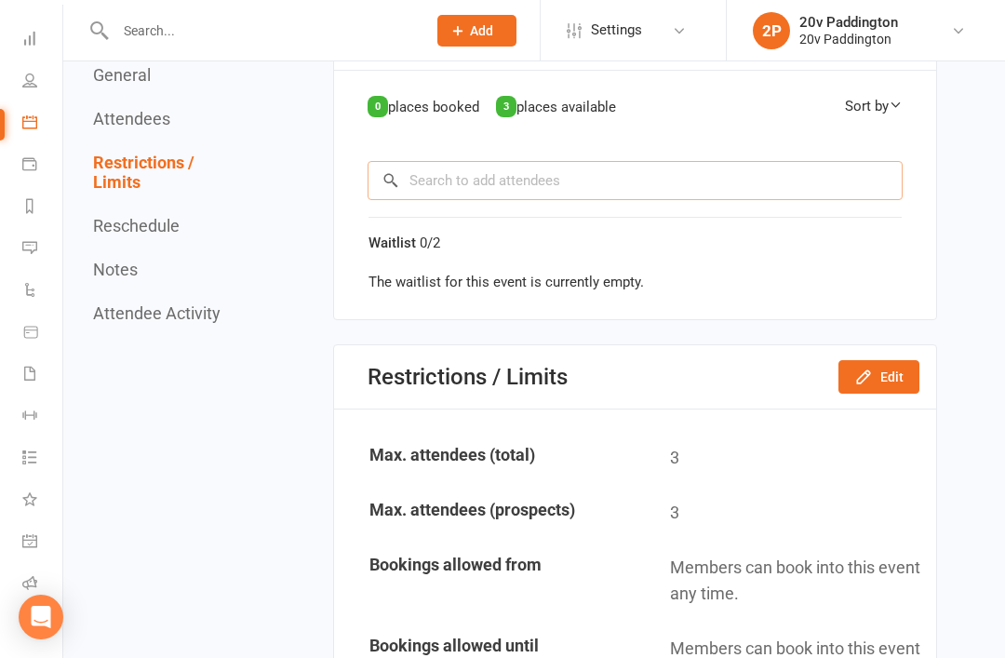
click at [593, 163] on input "search" at bounding box center [634, 180] width 535 height 39
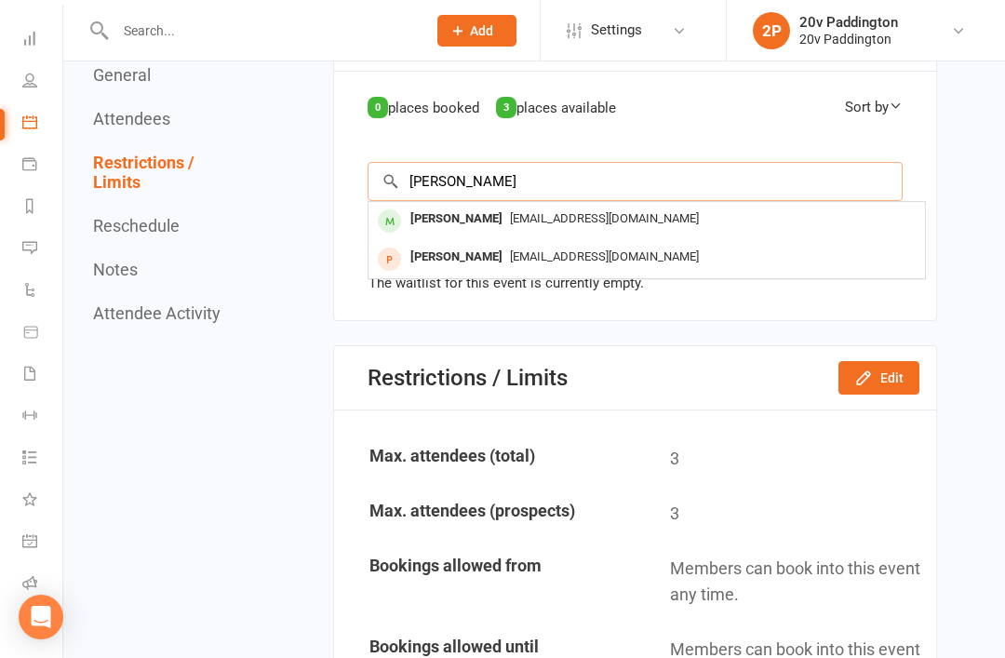
type input "[PERSON_NAME]"
click at [598, 221] on div "[EMAIL_ADDRESS][DOMAIN_NAME]" at bounding box center [646, 219] width 541 height 27
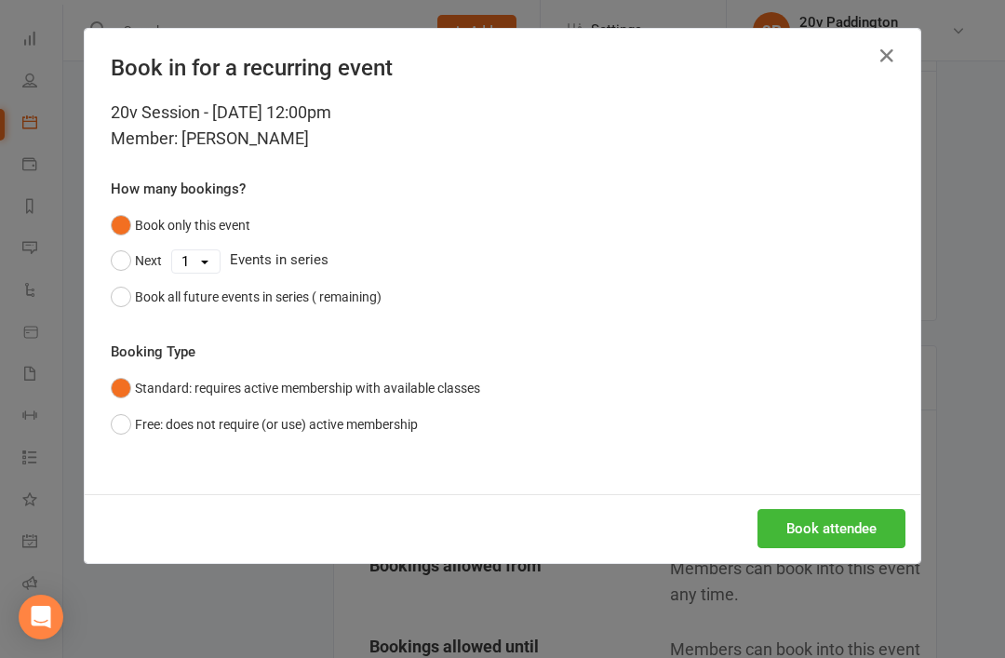
scroll to position [766, 0]
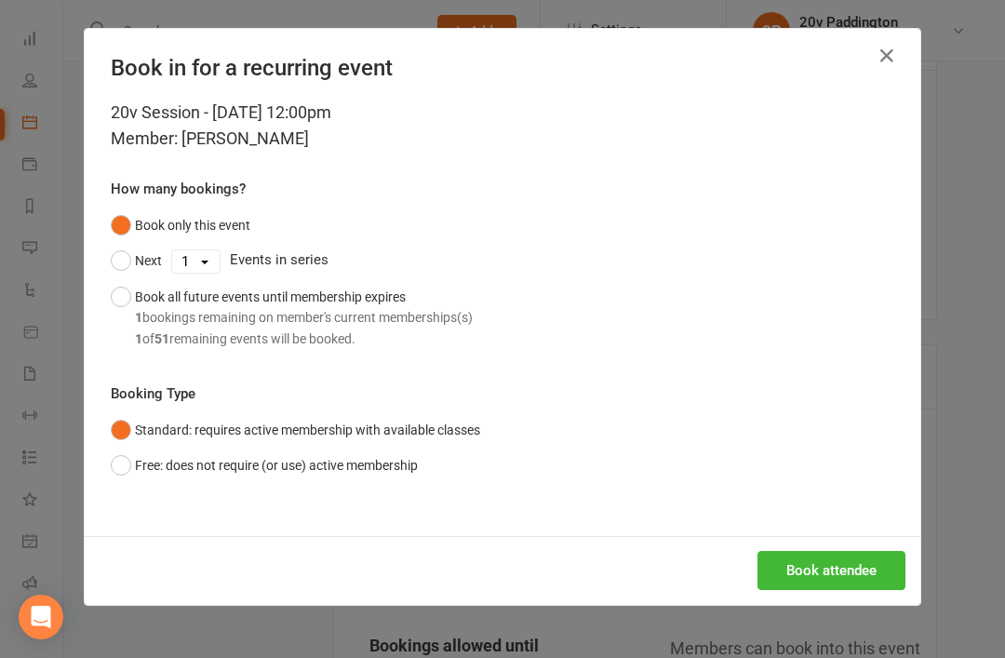
click at [802, 527] on div "20v Session - [DATE] 12:00pm Member: [PERSON_NAME] How many bookings? Book only…" at bounding box center [502, 318] width 835 height 436
click at [823, 564] on button "Book attendee" at bounding box center [831, 570] width 148 height 39
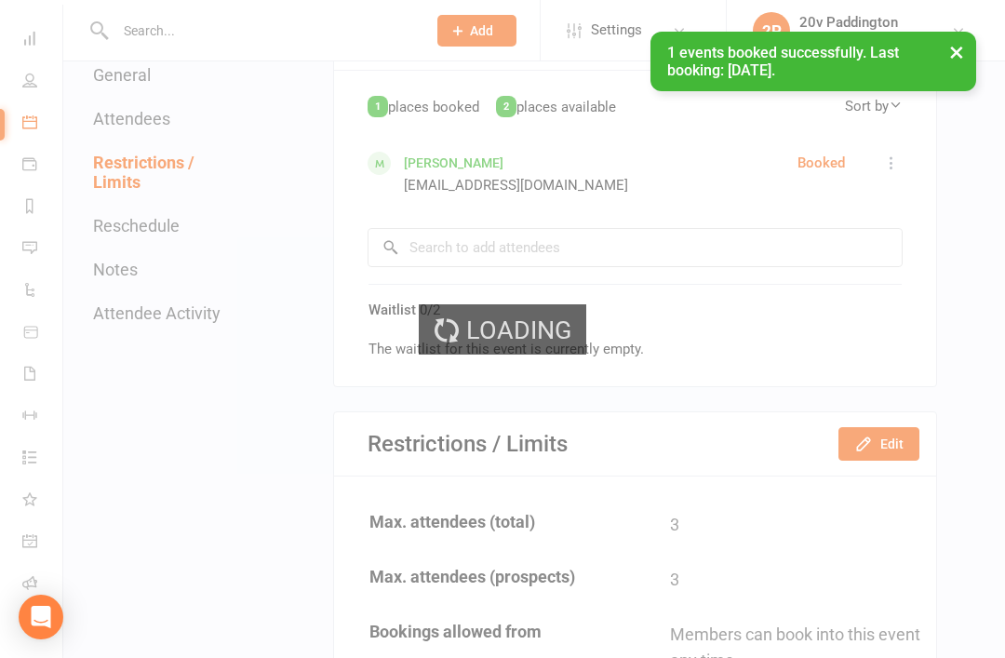
click at [443, 146] on div "Loading" at bounding box center [502, 329] width 1005 height 658
click at [439, 169] on div "Loading" at bounding box center [502, 329] width 1005 height 658
click at [448, 161] on div "Loading" at bounding box center [502, 329] width 1005 height 658
click at [440, 166] on div "Loading" at bounding box center [502, 329] width 1005 height 658
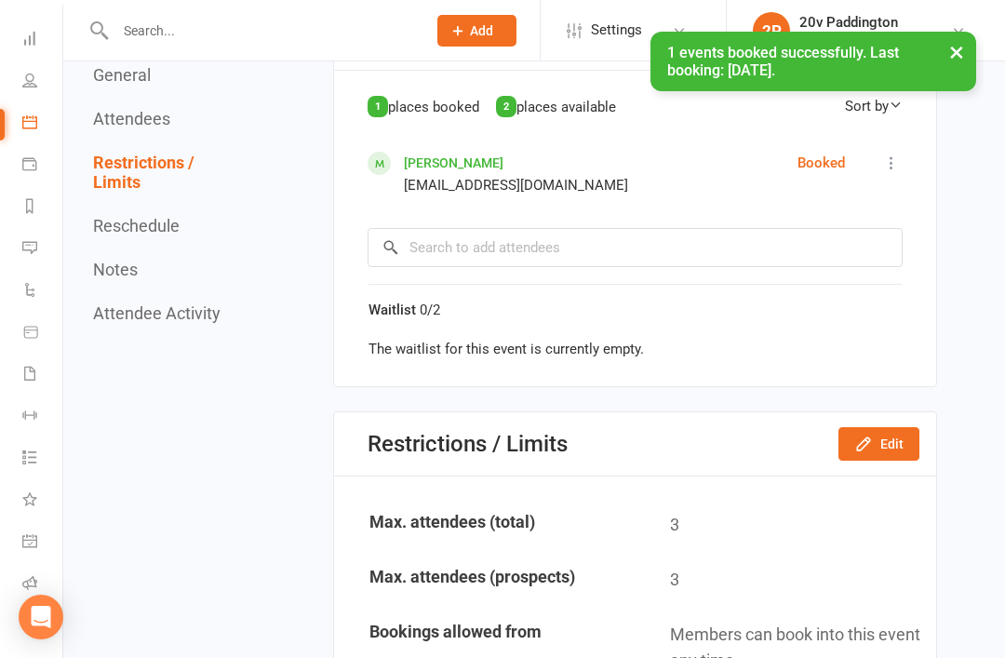
click at [459, 156] on link "[PERSON_NAME]" at bounding box center [454, 162] width 100 height 15
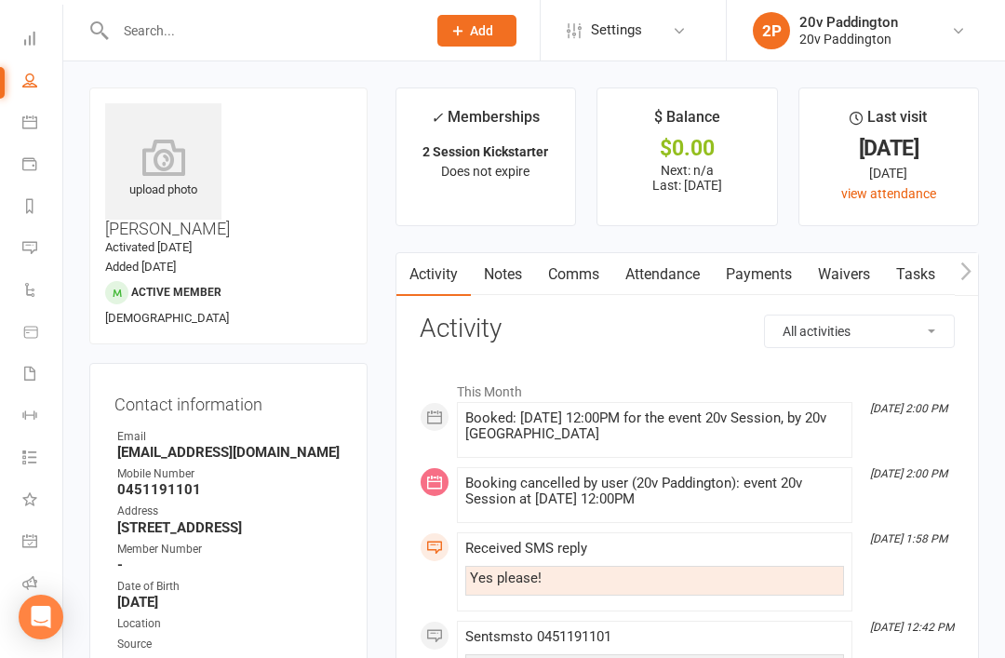
click at [582, 273] on link "Comms" at bounding box center [573, 274] width 77 height 43
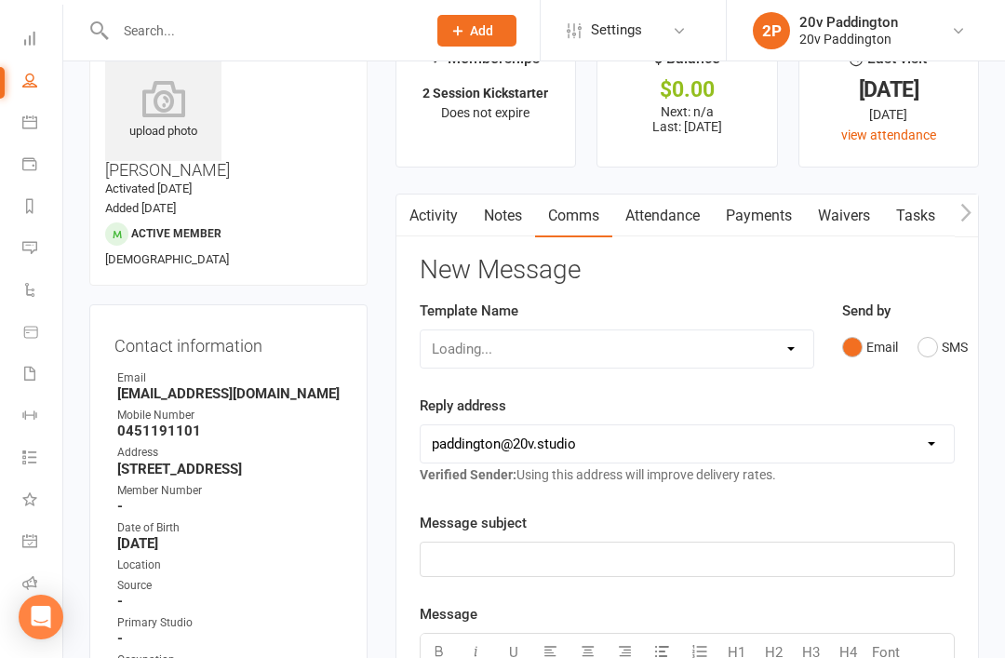
scroll to position [60, 0]
click at [939, 344] on button "SMS" at bounding box center [942, 345] width 50 height 35
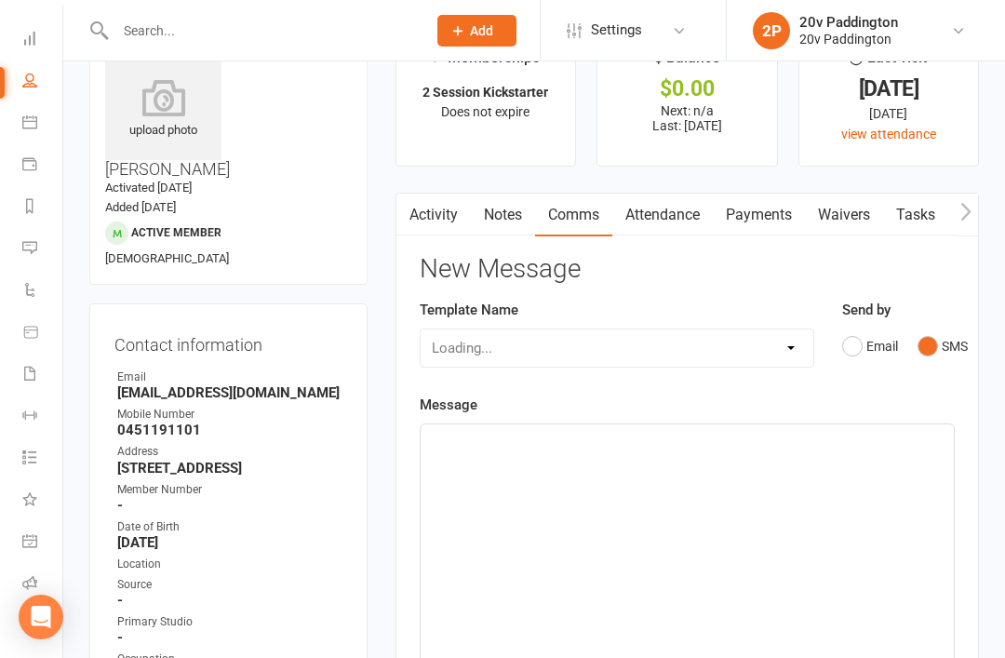
click at [720, 500] on div "﻿" at bounding box center [686, 563] width 533 height 279
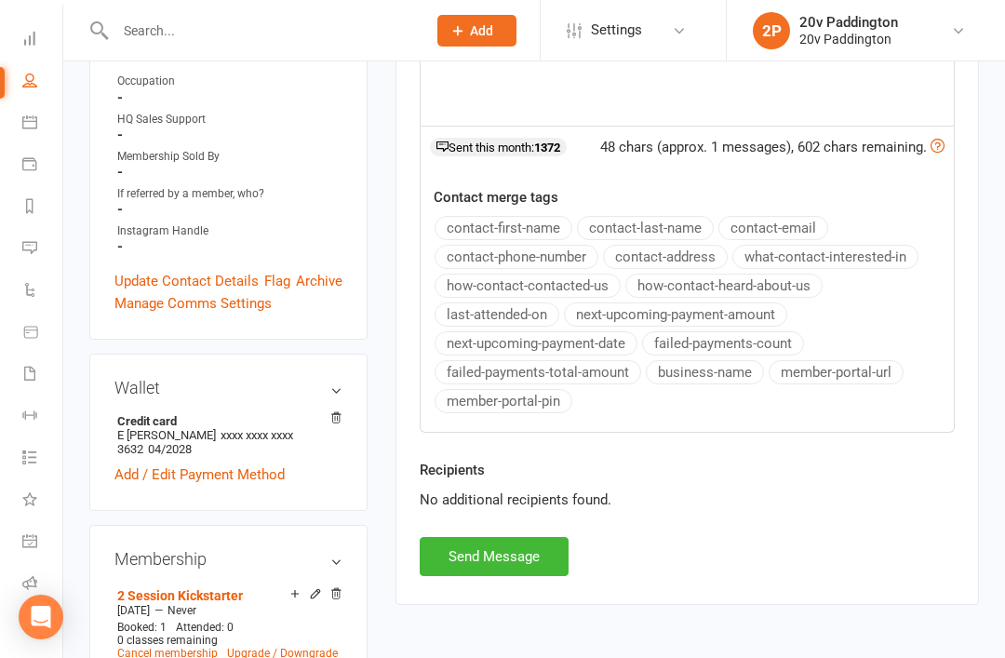
scroll to position [636, 0]
click at [539, 568] on button "Send Message" at bounding box center [493, 557] width 149 height 39
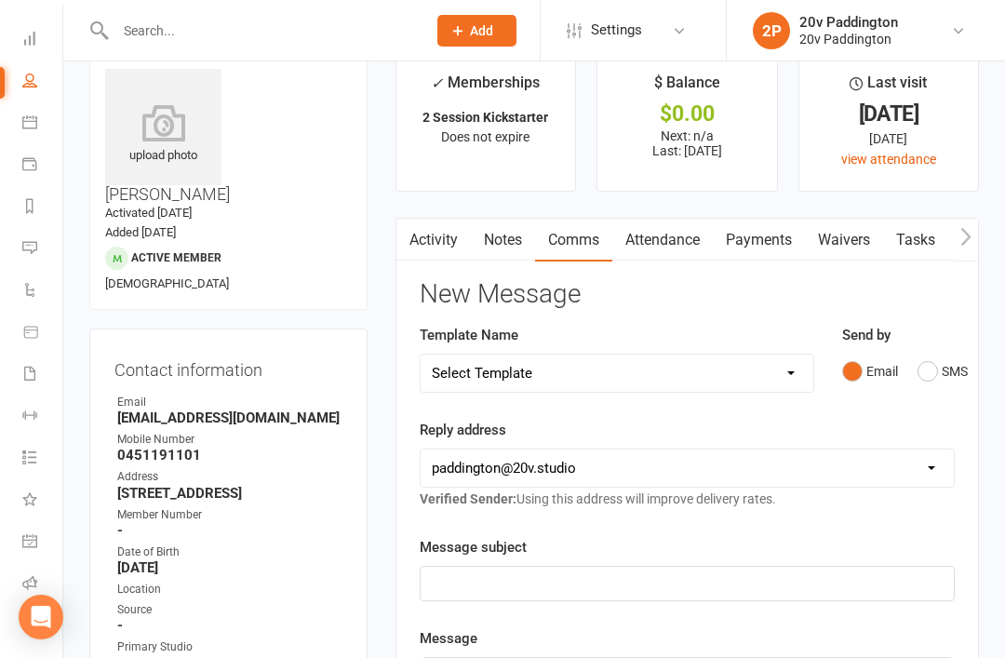
scroll to position [0, 0]
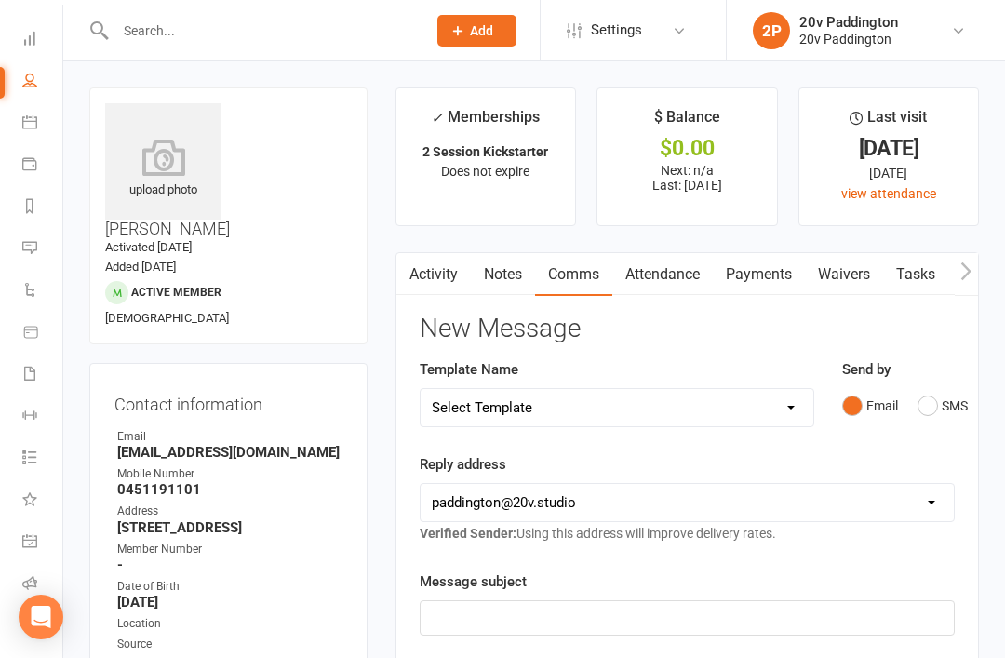
click at [19, 142] on li "Calendar" at bounding box center [31, 124] width 62 height 42
click at [31, 128] on icon at bounding box center [29, 121] width 15 height 15
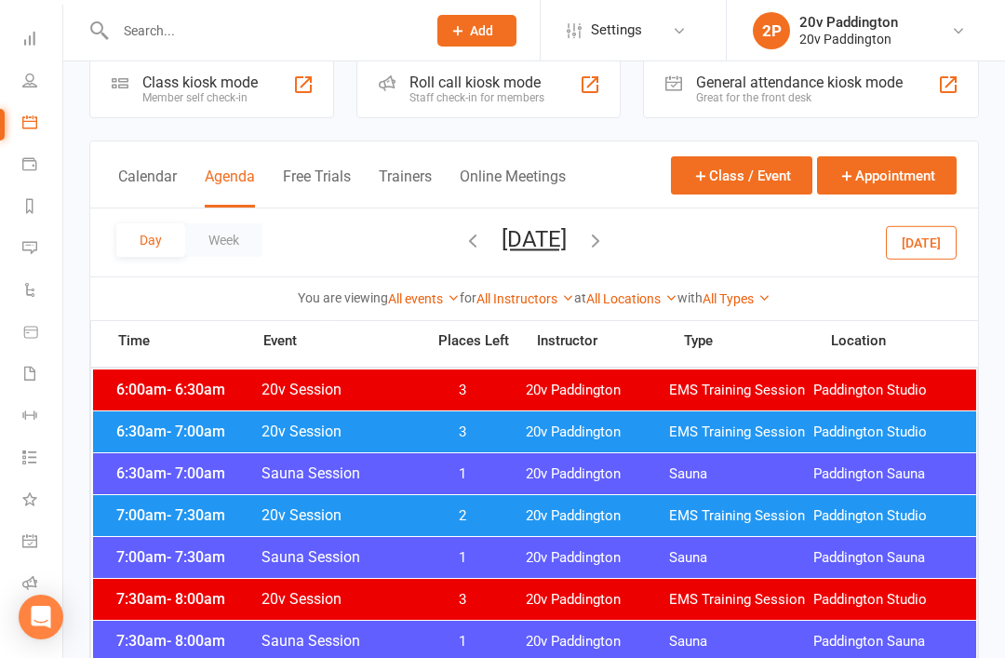
scroll to position [263, 0]
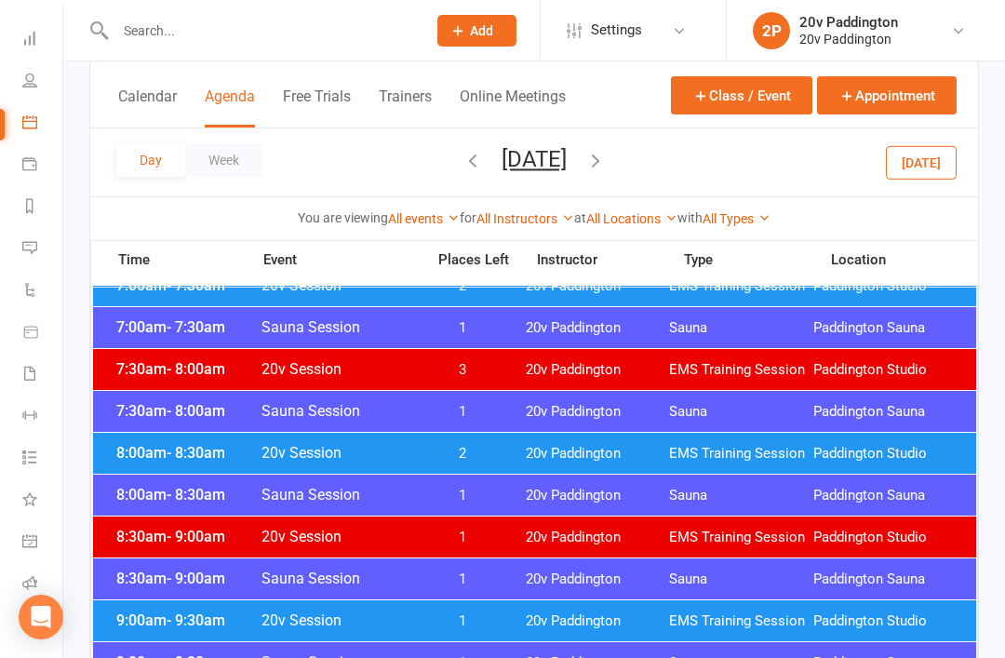
click at [966, 160] on div "Day Week [DATE] [DATE] Sun Mon Tue Wed Thu Fri Sat 27 28 29 30 31 01 02 03 04 0…" at bounding box center [533, 162] width 887 height 68
click at [950, 176] on button "[DATE]" at bounding box center [921, 161] width 71 height 33
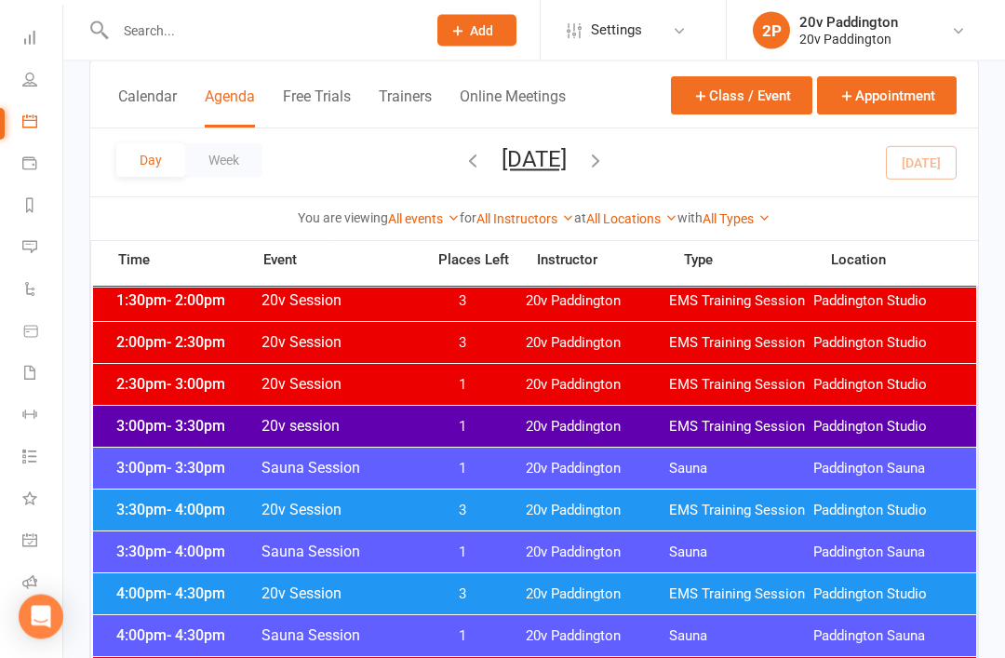
click at [578, 502] on span "20v Paddington" at bounding box center [598, 511] width 144 height 18
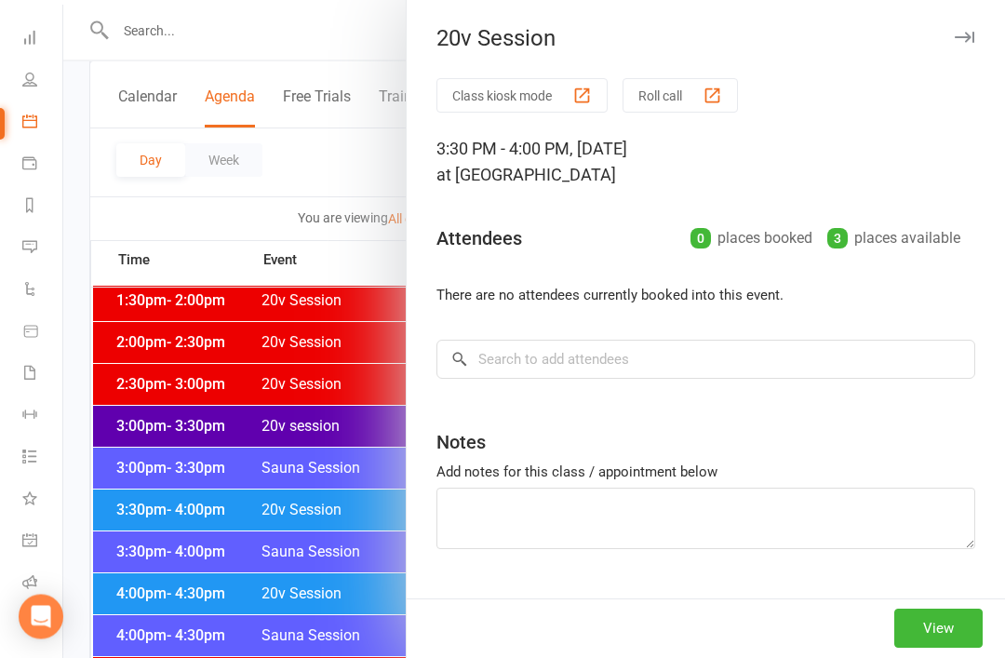
scroll to position [1312, 0]
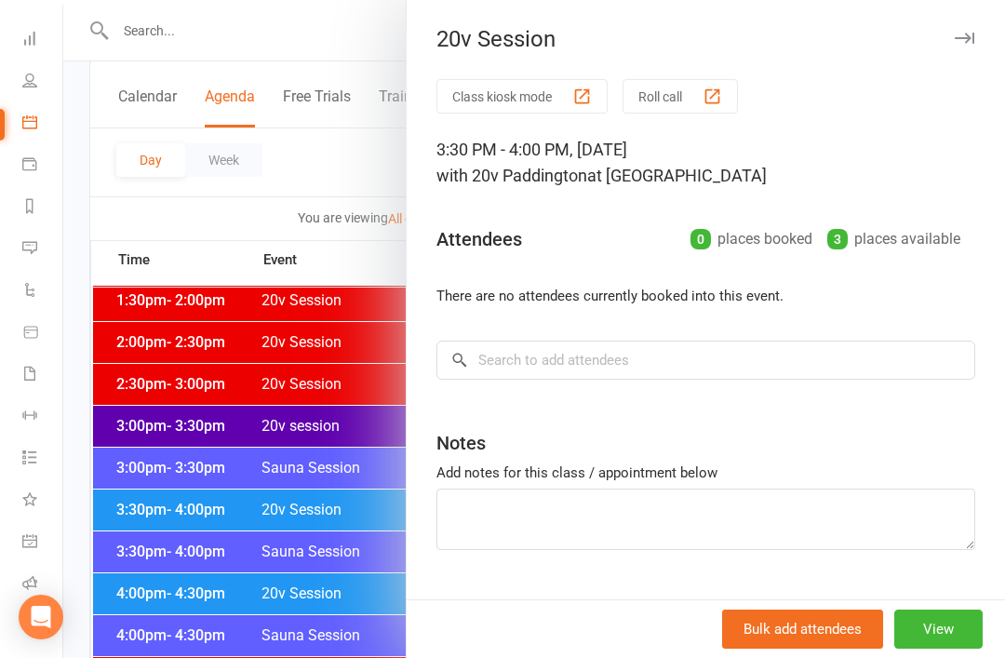
click at [317, 606] on div at bounding box center [533, 329] width 941 height 658
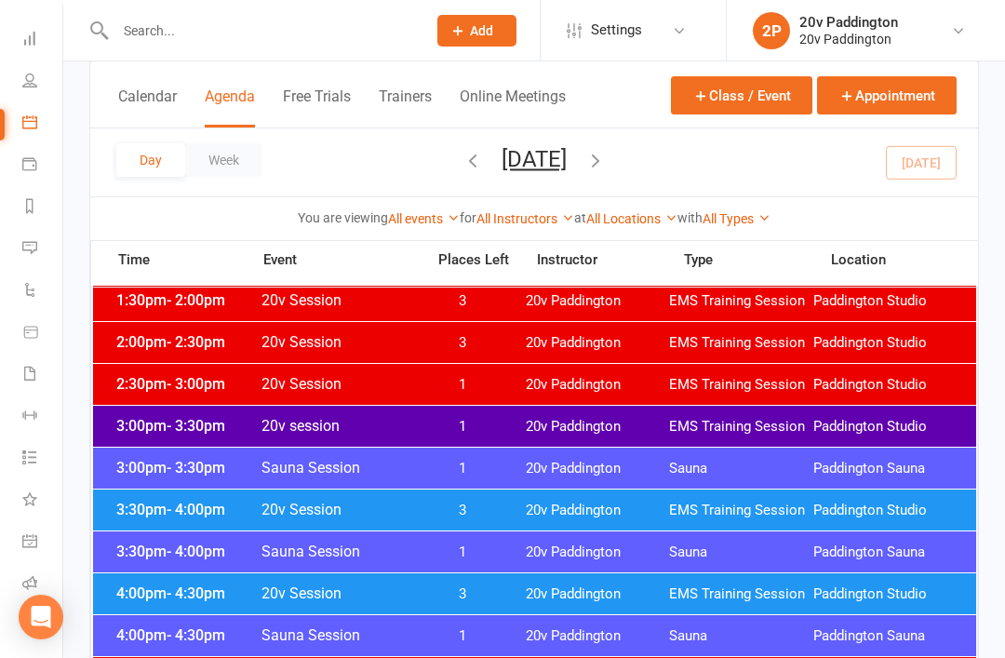
click at [399, 602] on div "4:00pm - 4:30pm 20v Session 3 20v Paddington EMS Training Session [GEOGRAPHIC_D…" at bounding box center [534, 593] width 883 height 41
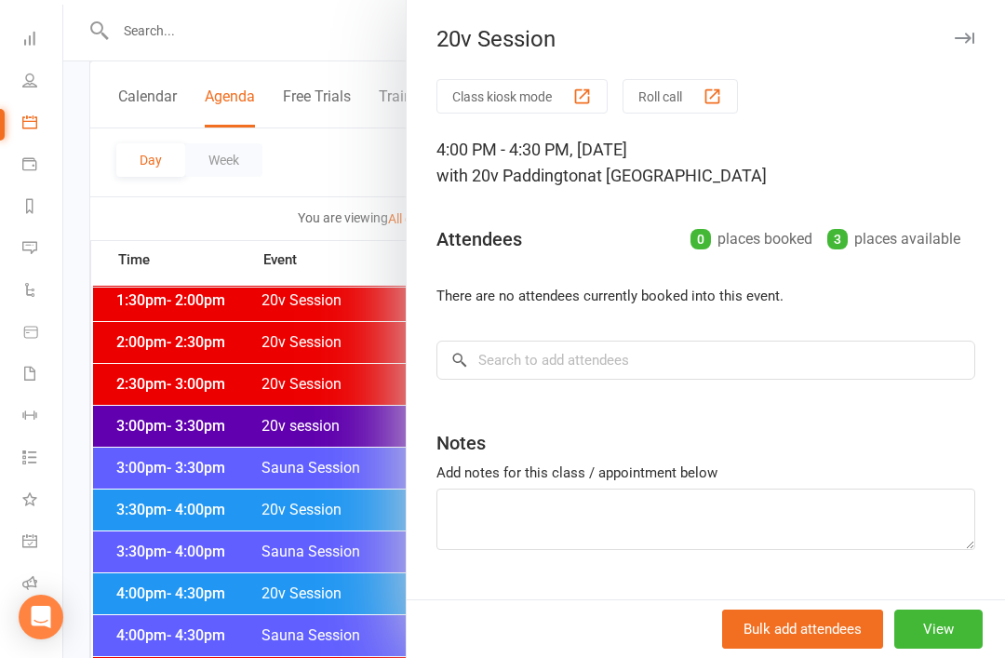
click at [953, 648] on button "View" at bounding box center [938, 628] width 88 height 39
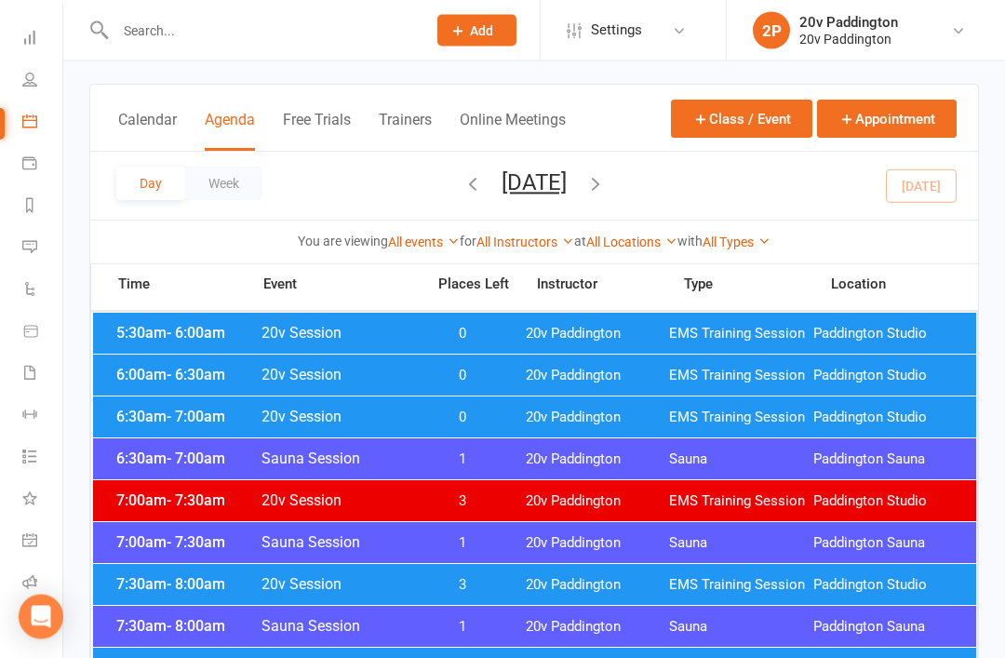
click at [644, 414] on span "20v Paddington" at bounding box center [598, 418] width 144 height 18
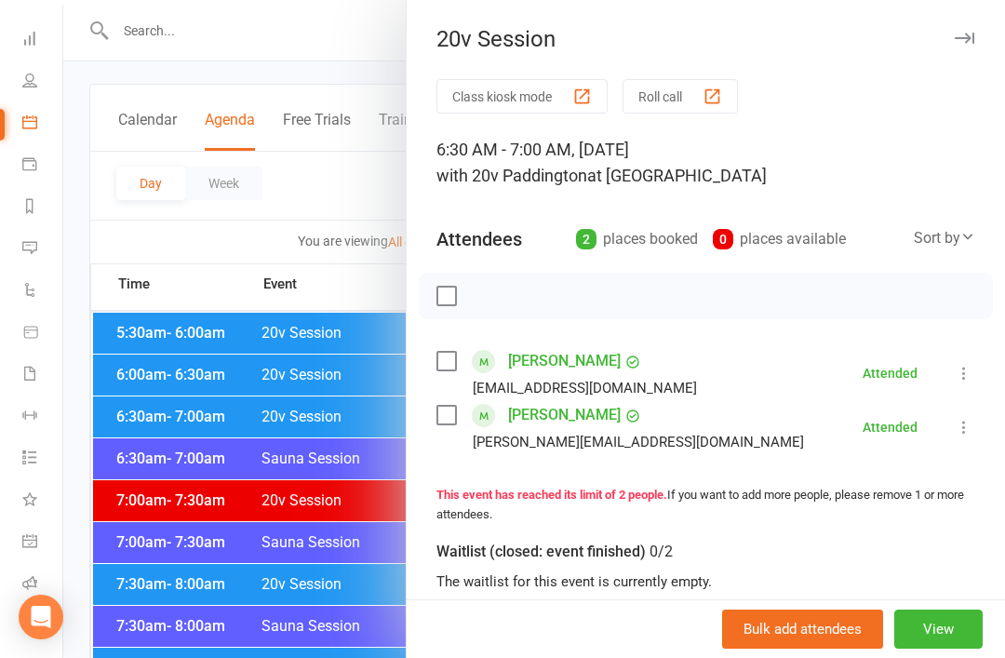
click at [326, 579] on div at bounding box center [533, 329] width 941 height 658
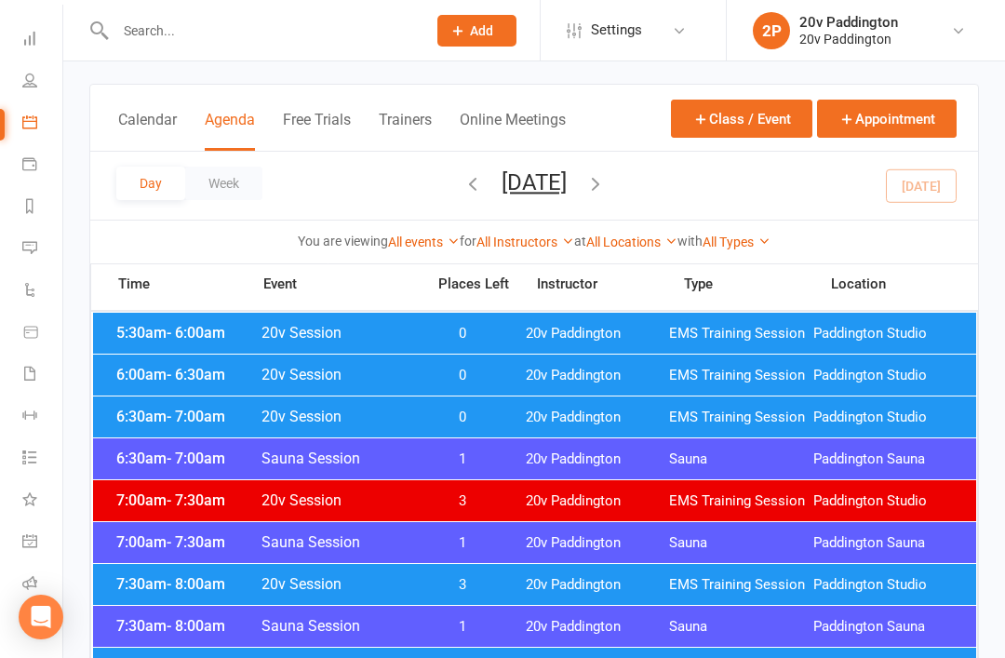
click at [553, 360] on div "6:00am - 6:30am 20v Session 0 20v Paddington EMS Training Session [GEOGRAPHIC_D…" at bounding box center [534, 374] width 883 height 41
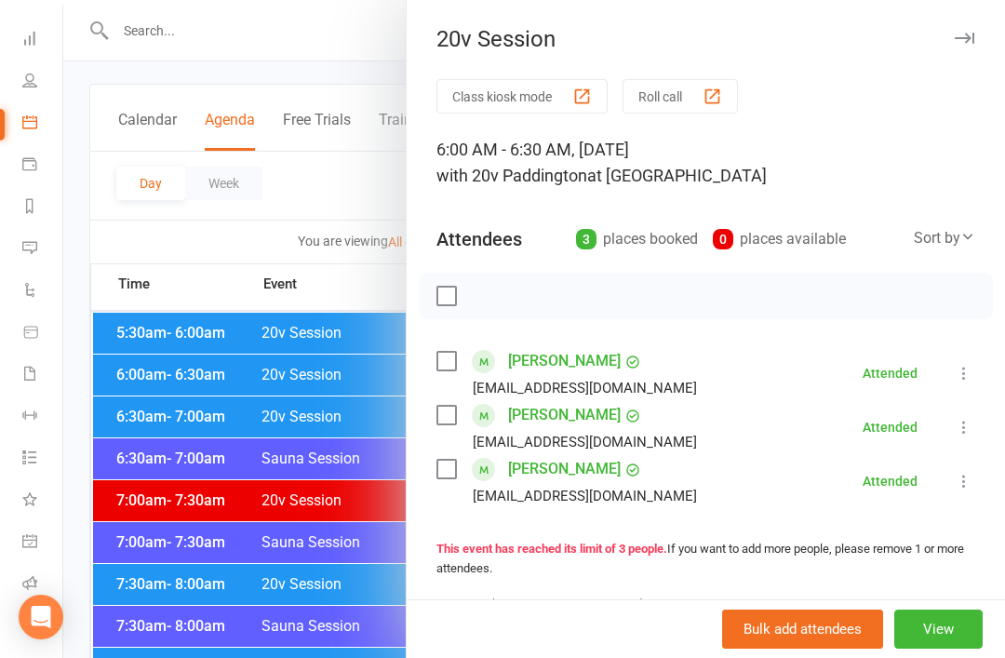
click at [334, 571] on div at bounding box center [533, 329] width 941 height 658
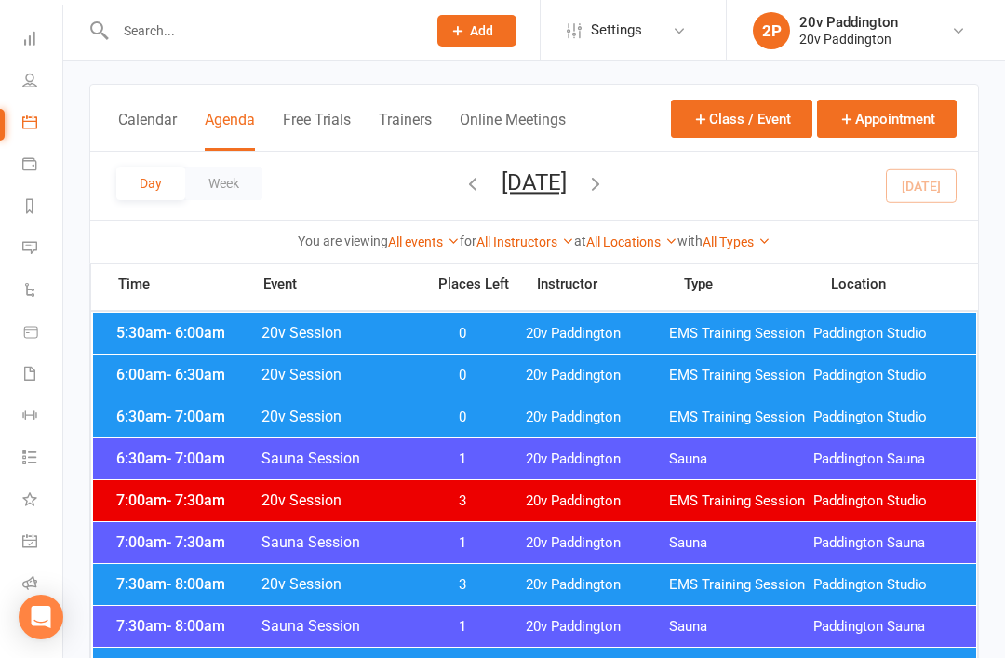
click at [593, 337] on span "20v Paddington" at bounding box center [598, 334] width 144 height 18
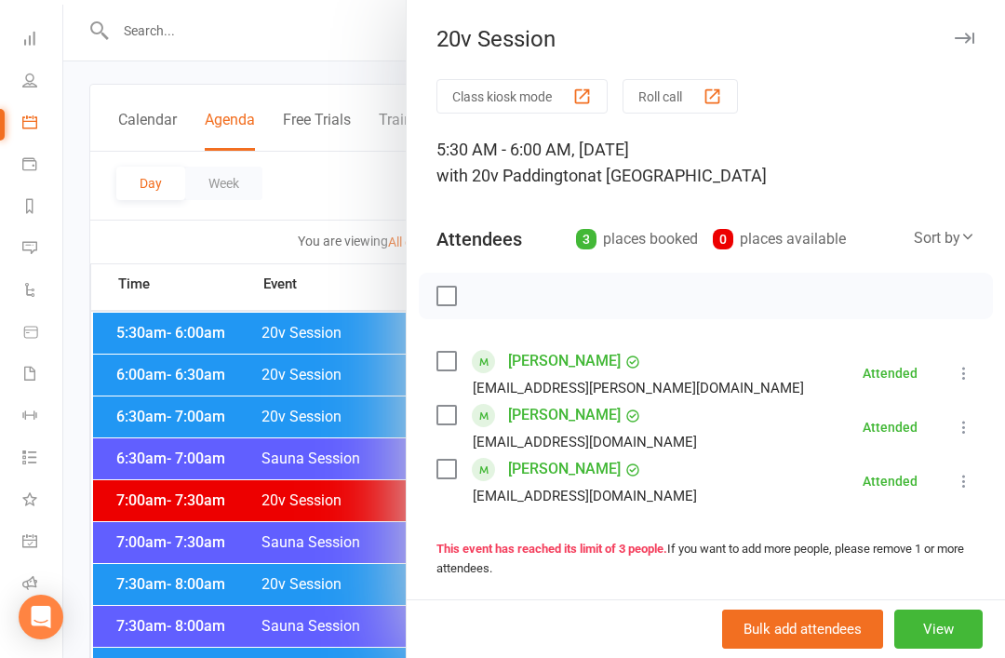
click at [333, 578] on div at bounding box center [533, 329] width 941 height 658
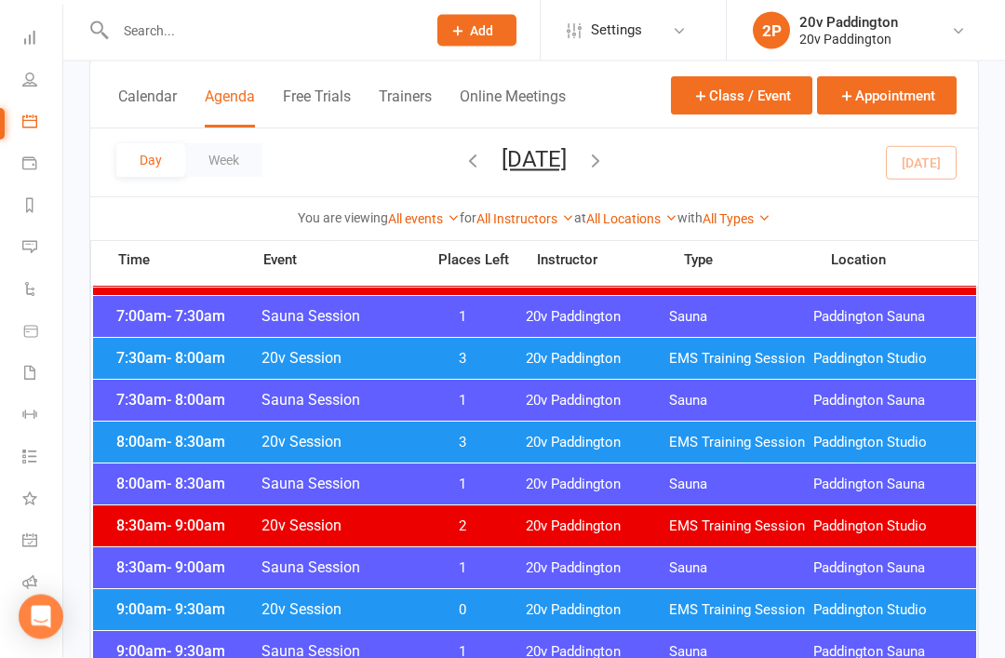
click at [555, 450] on span "20v Paddington" at bounding box center [598, 443] width 144 height 18
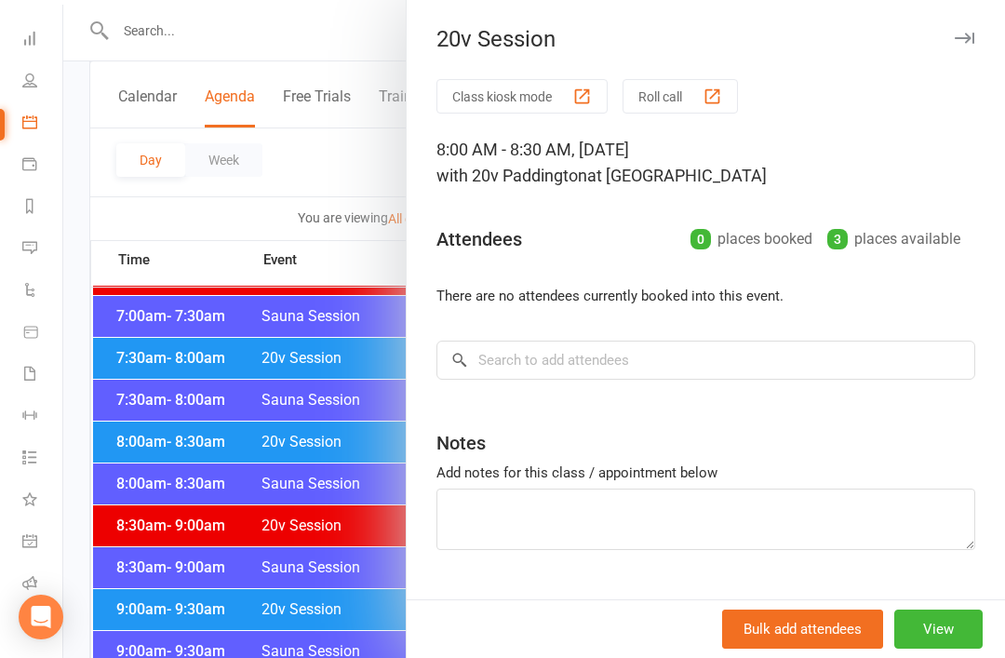
click at [342, 604] on div at bounding box center [533, 329] width 941 height 658
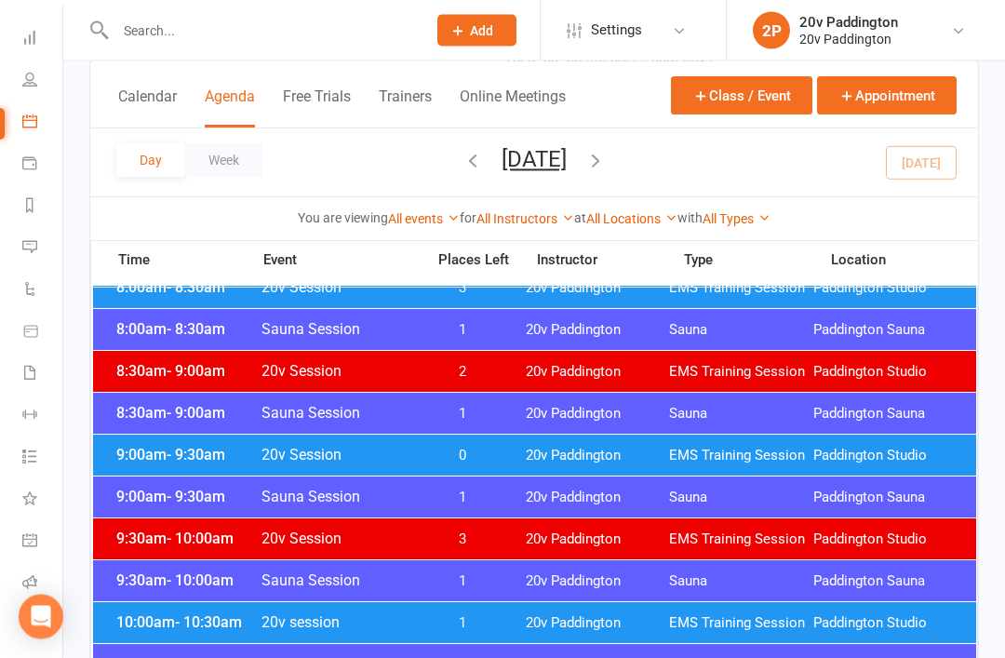
scroll to position [471, 0]
click at [572, 447] on span "20v Paddington" at bounding box center [598, 455] width 144 height 18
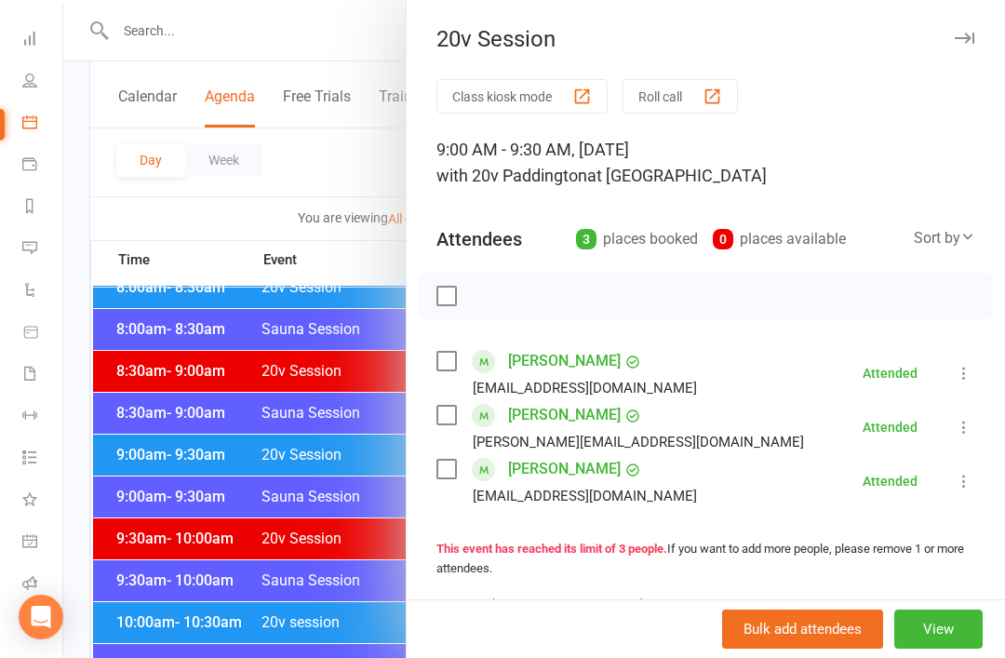
click at [293, 575] on div at bounding box center [533, 329] width 941 height 658
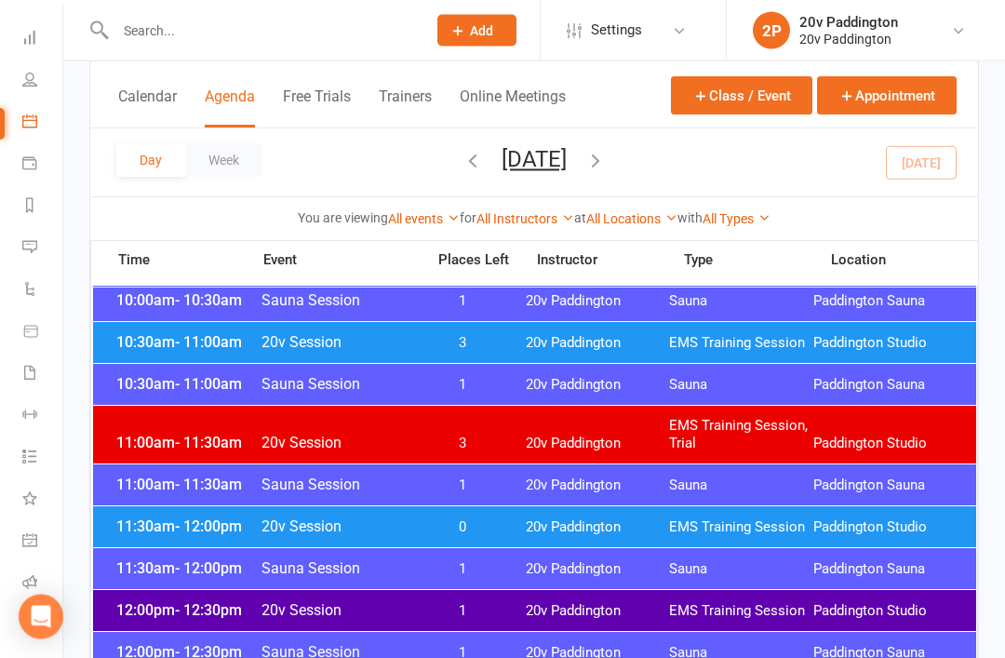
click at [604, 536] on div "11:30am - 12:00pm 20v Session 0 20v Paddington EMS Training Session [GEOGRAPHIC…" at bounding box center [534, 527] width 883 height 41
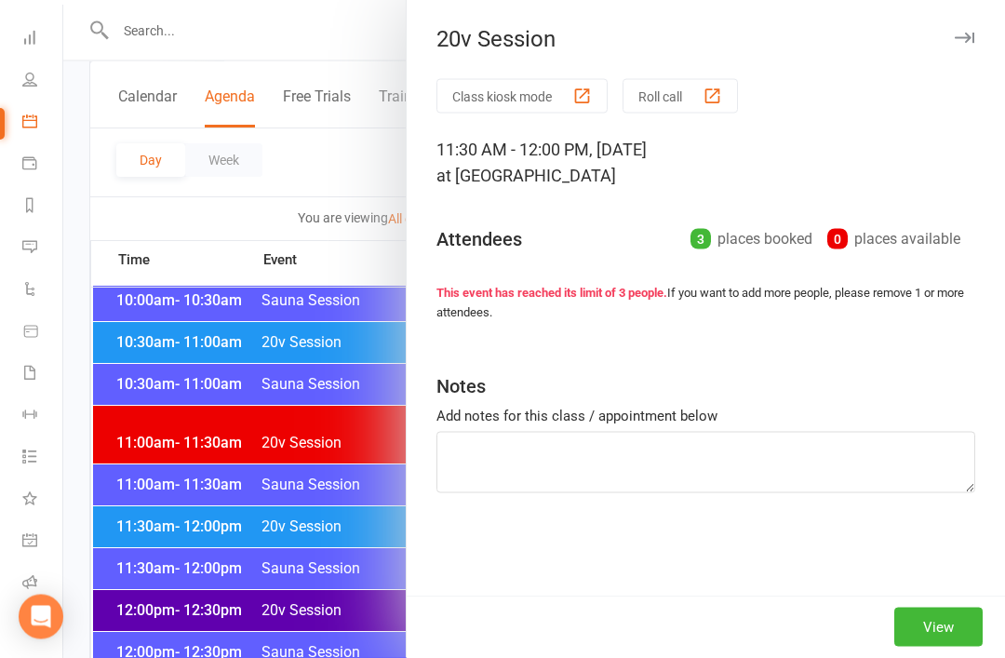
scroll to position [834, 0]
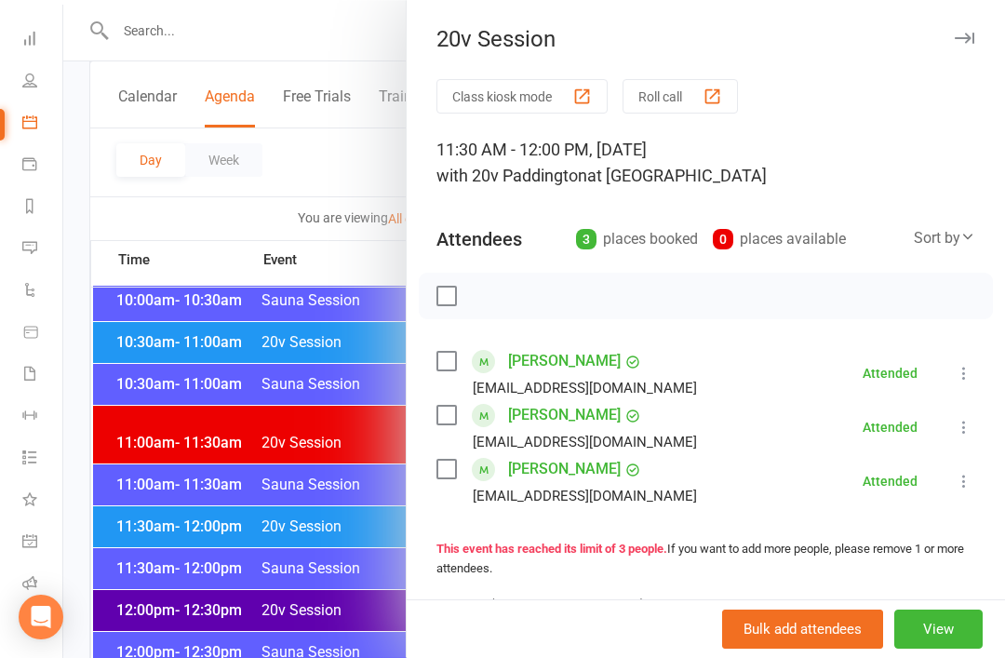
click at [303, 657] on div at bounding box center [533, 329] width 941 height 658
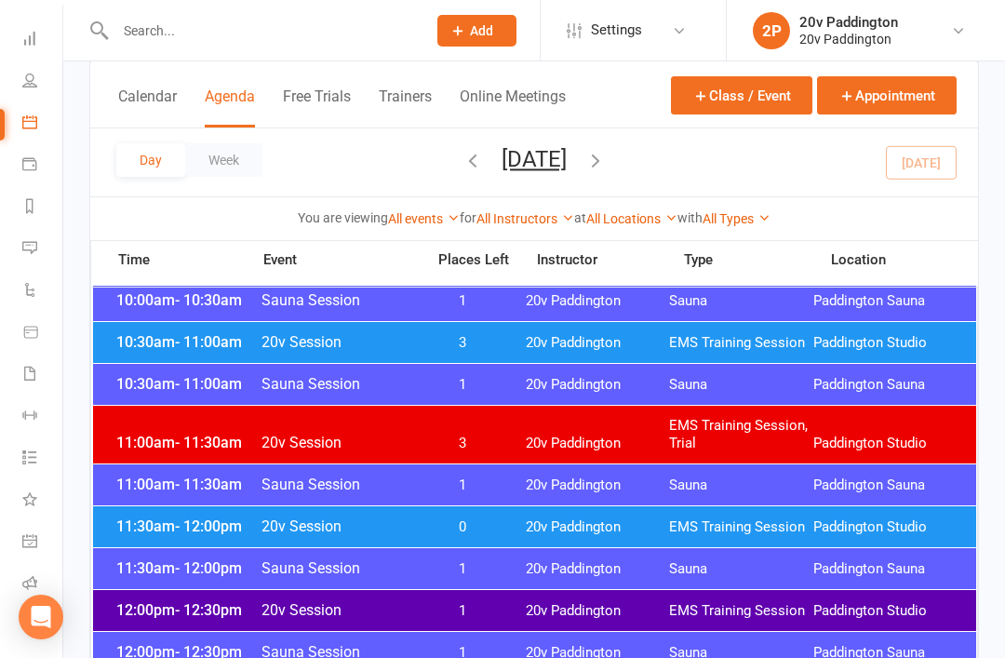
click at [419, 622] on div "12:00pm - 12:30pm 20v Session 1 20v Paddington EMS Training Session [GEOGRAPHIC…" at bounding box center [534, 610] width 883 height 41
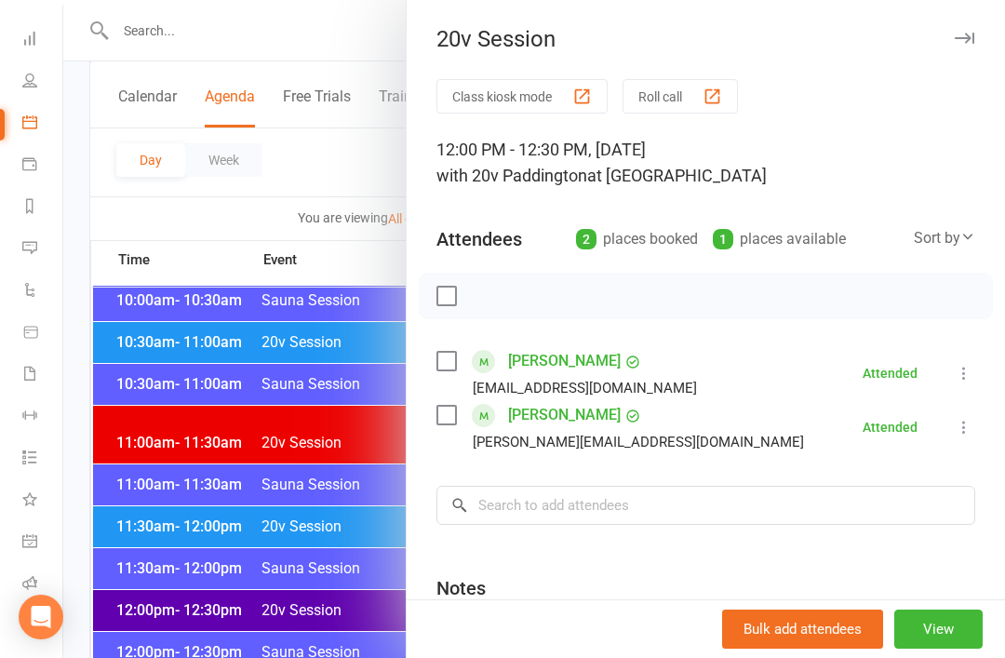
click at [308, 649] on div at bounding box center [533, 329] width 941 height 658
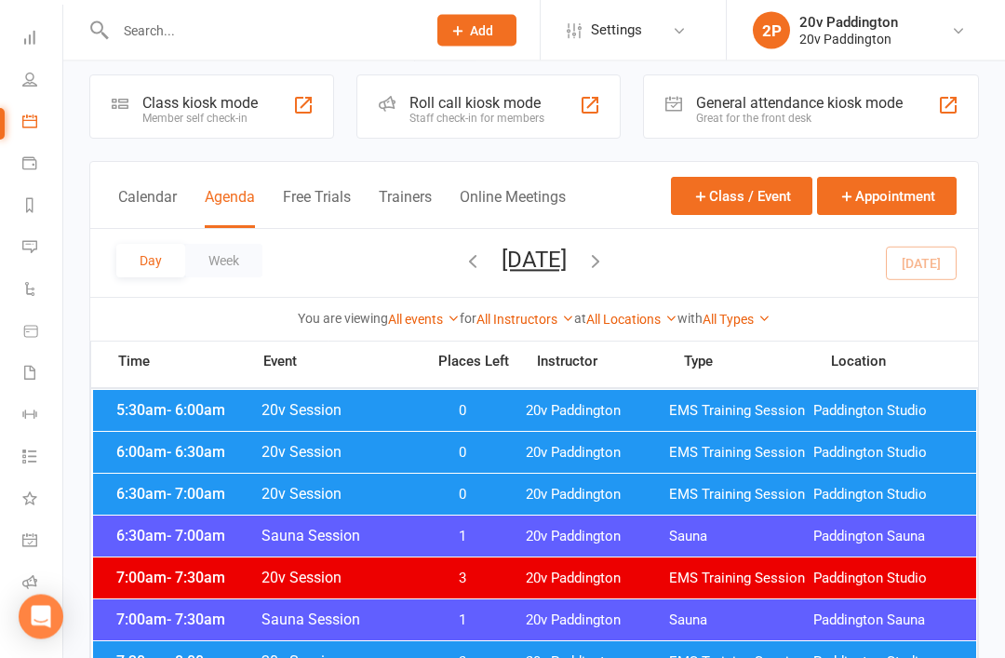
scroll to position [0, 0]
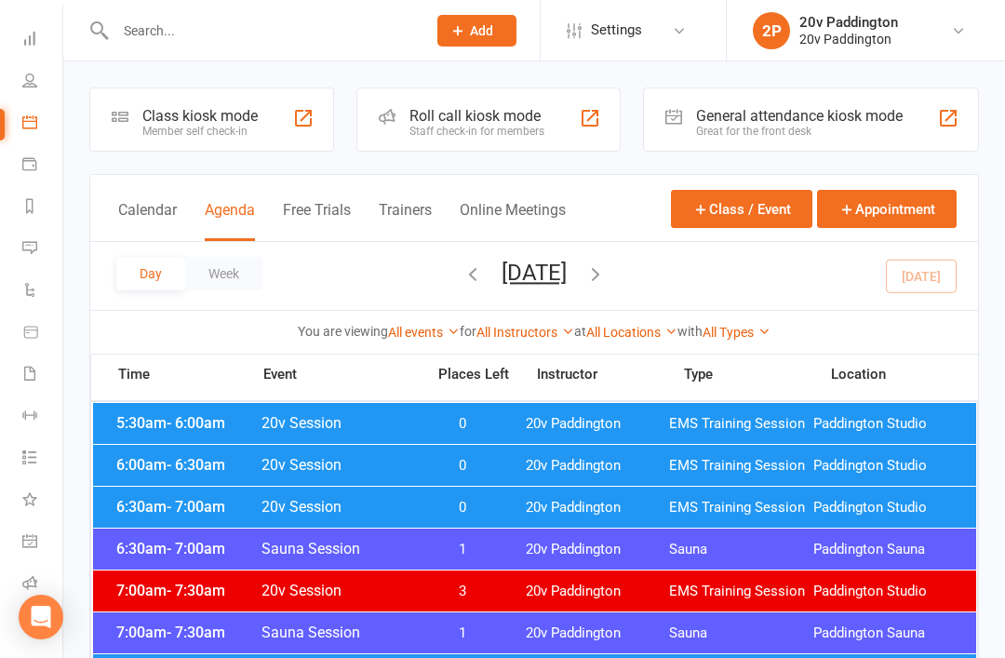
click at [266, 7] on div at bounding box center [251, 30] width 324 height 60
click at [568, 419] on span "20v Paddington" at bounding box center [598, 424] width 144 height 18
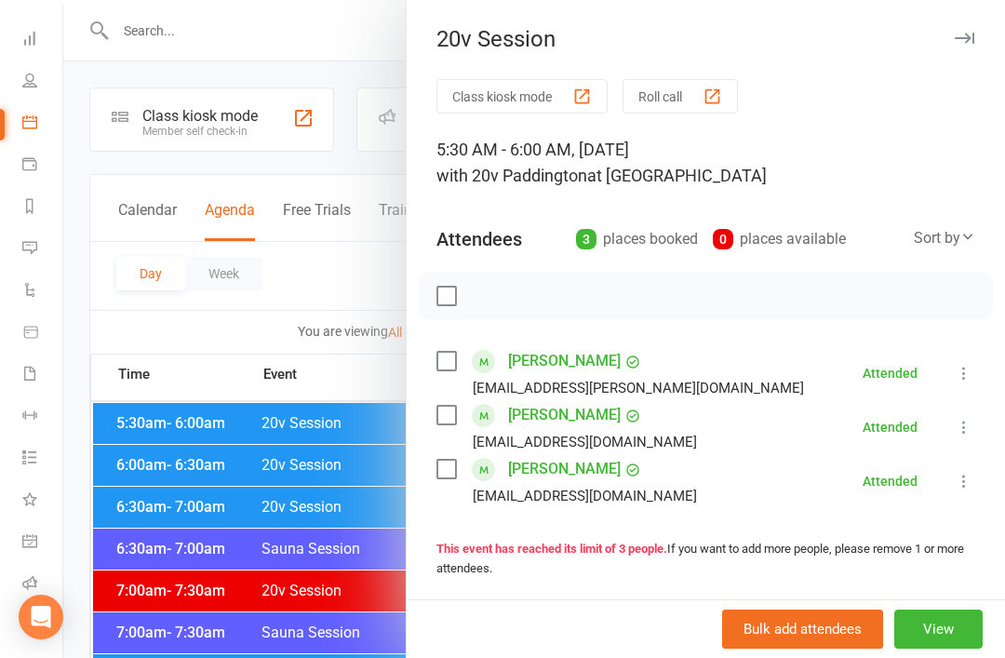
click at [441, 454] on div "[PERSON_NAME] [EMAIL_ADDRESS][DOMAIN_NAME]" at bounding box center [570, 481] width 268 height 54
click at [360, 528] on div at bounding box center [533, 329] width 941 height 658
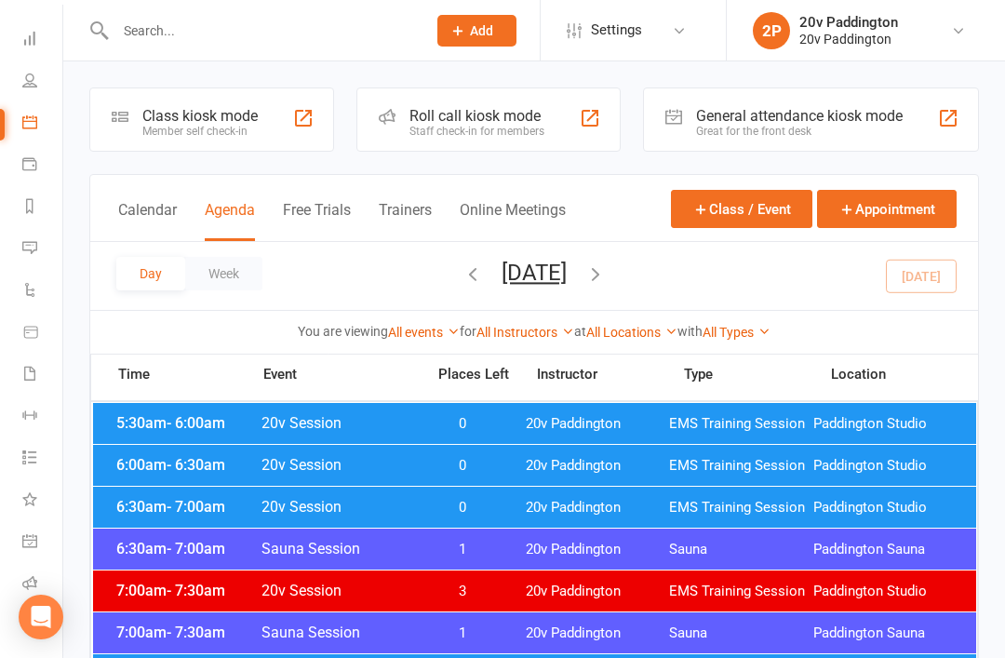
click at [452, 443] on div "5:30am - 6:00am 20v Session 0 20v Paddington EMS Training Session [GEOGRAPHIC_D…" at bounding box center [534, 423] width 883 height 41
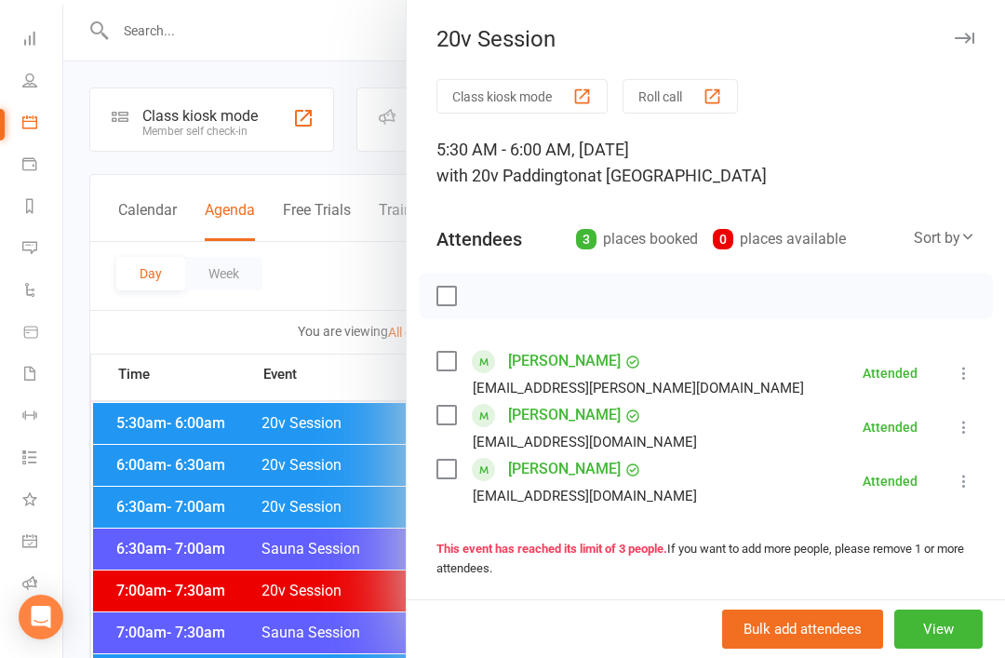
click at [311, 534] on div at bounding box center [533, 329] width 941 height 658
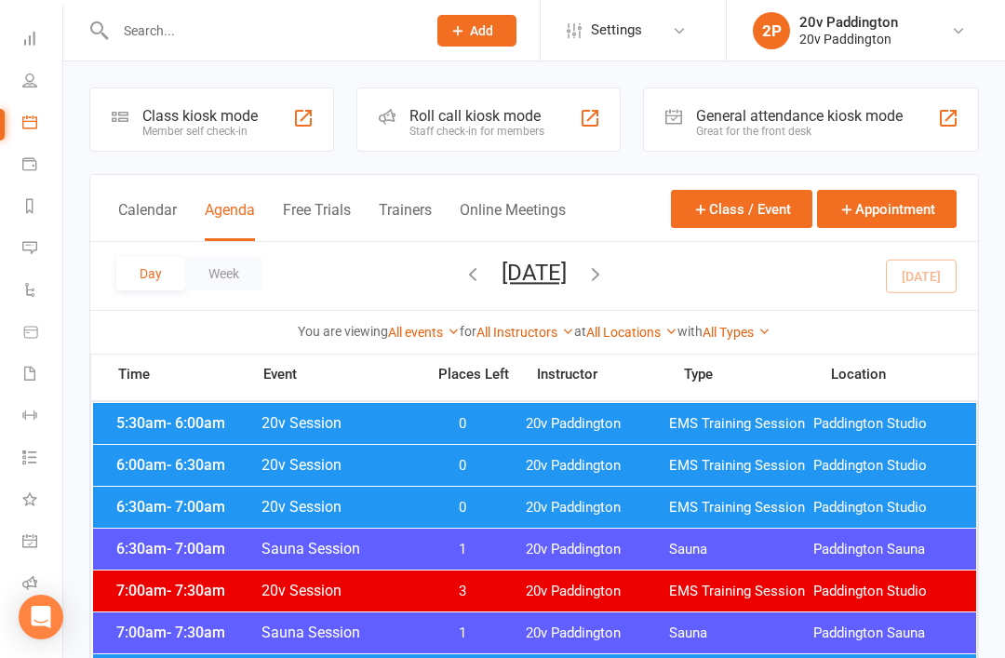
click at [436, 507] on span "0" at bounding box center [463, 508] width 98 height 18
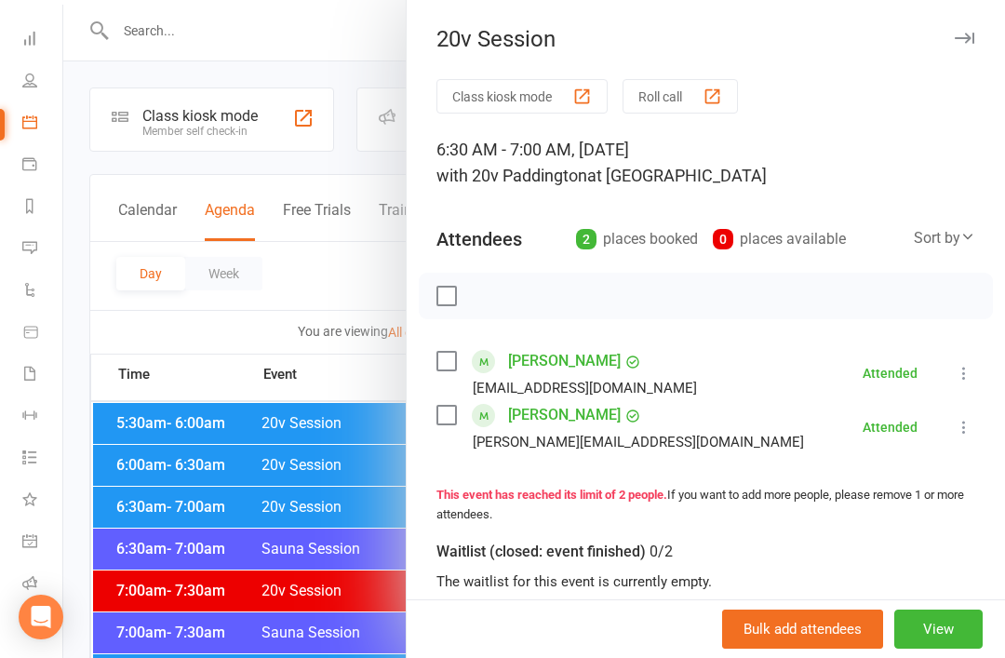
click at [177, 462] on div at bounding box center [533, 329] width 941 height 658
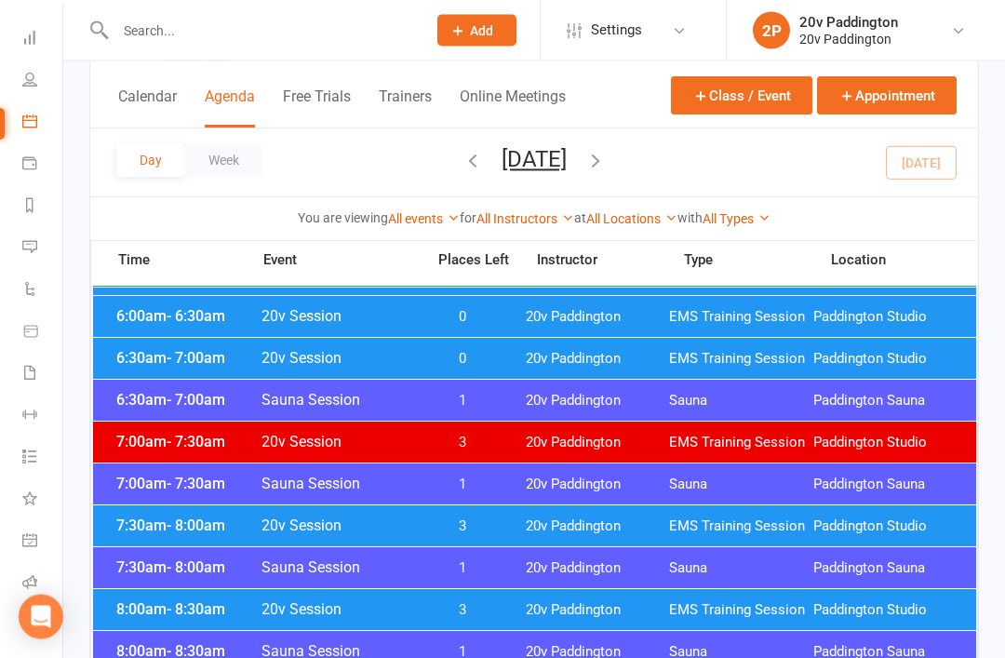
scroll to position [149, 0]
click at [554, 533] on span "20v Paddington" at bounding box center [598, 526] width 144 height 18
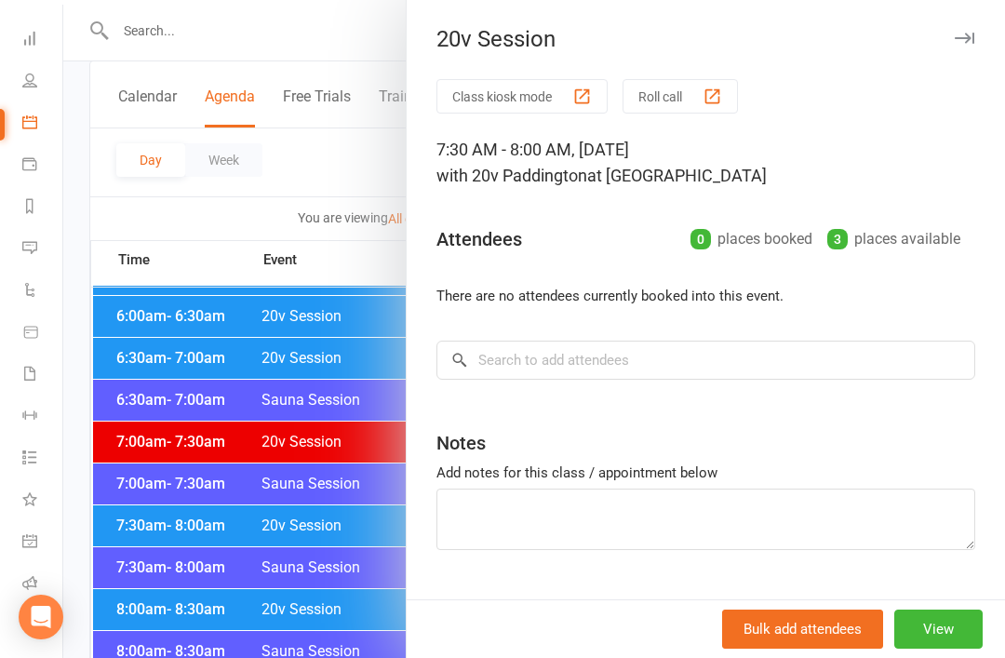
click at [321, 657] on div at bounding box center [533, 329] width 941 height 658
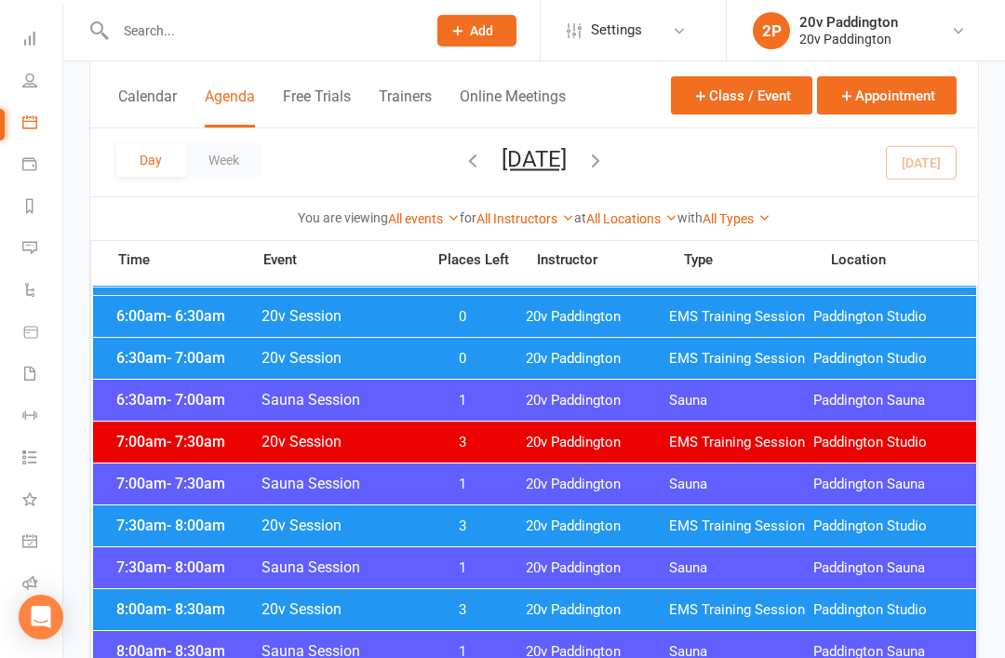
click at [563, 618] on span "20v Paddington" at bounding box center [598, 610] width 144 height 18
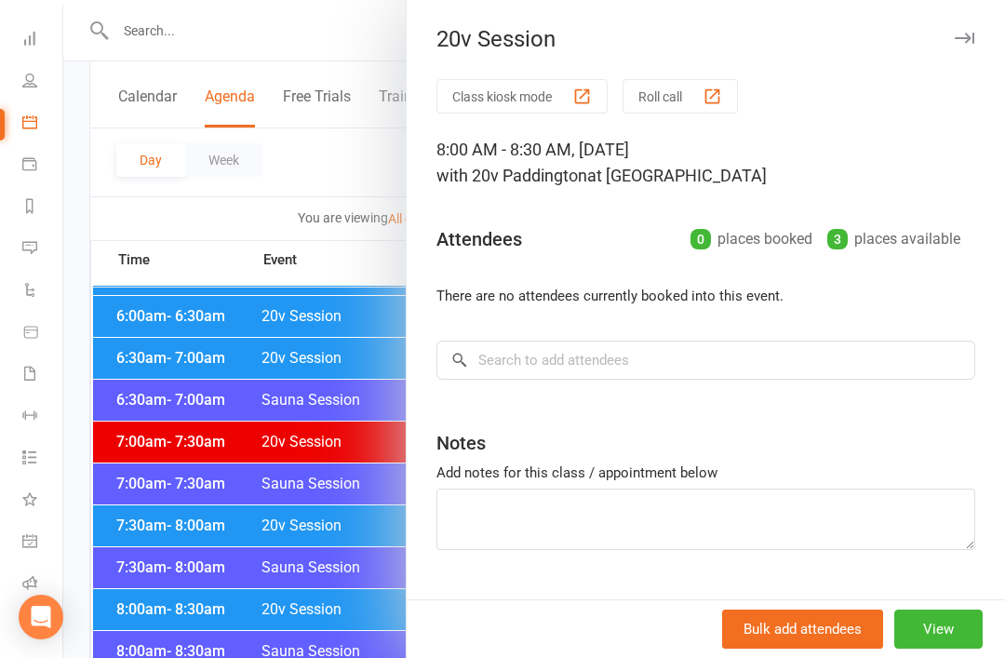
click at [344, 657] on div at bounding box center [533, 329] width 941 height 658
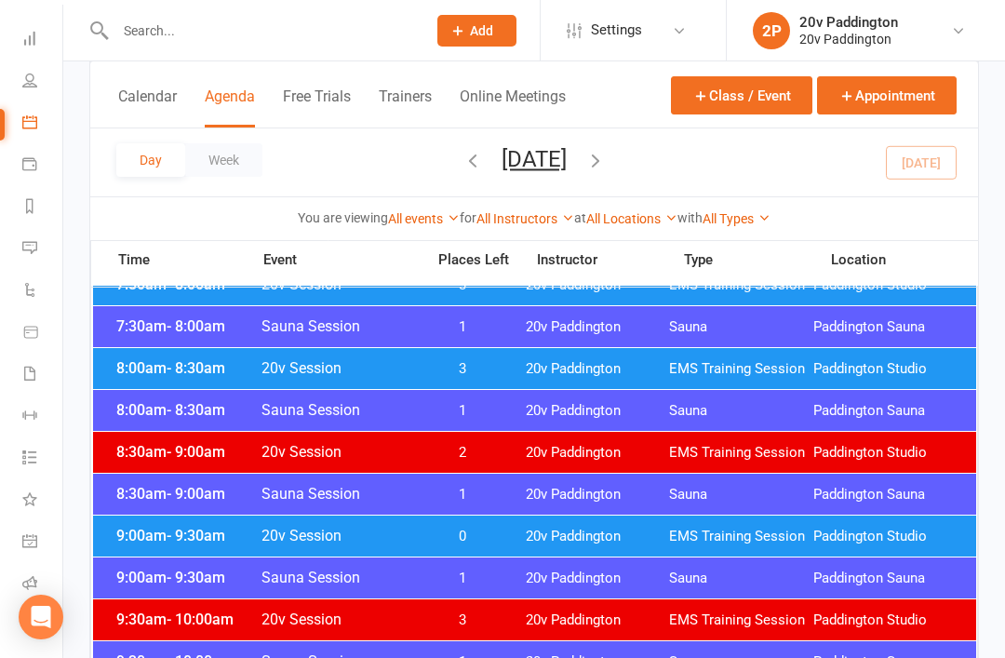
scroll to position [391, 0]
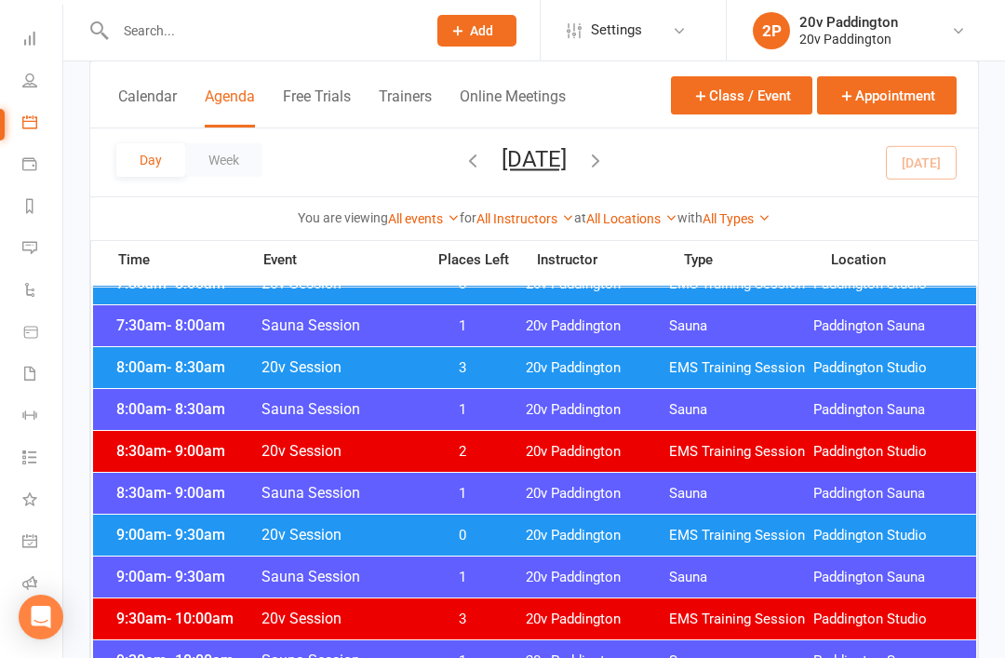
click at [553, 552] on div "9:00am - 9:30am 20v Session 0 20v Paddington EMS Training Session [GEOGRAPHIC_D…" at bounding box center [534, 534] width 883 height 41
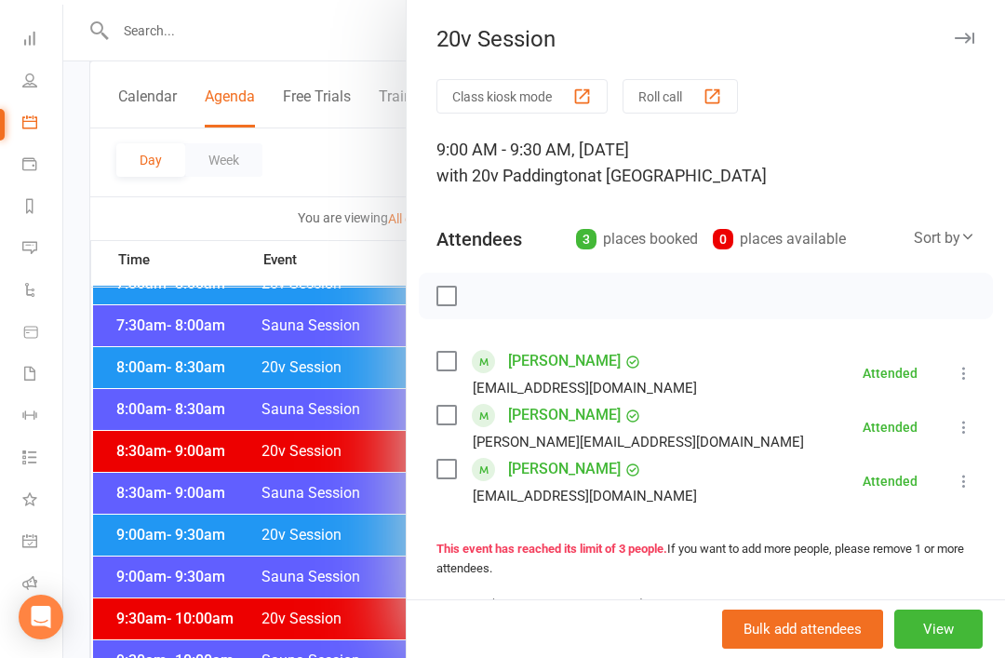
click at [339, 606] on div at bounding box center [533, 329] width 941 height 658
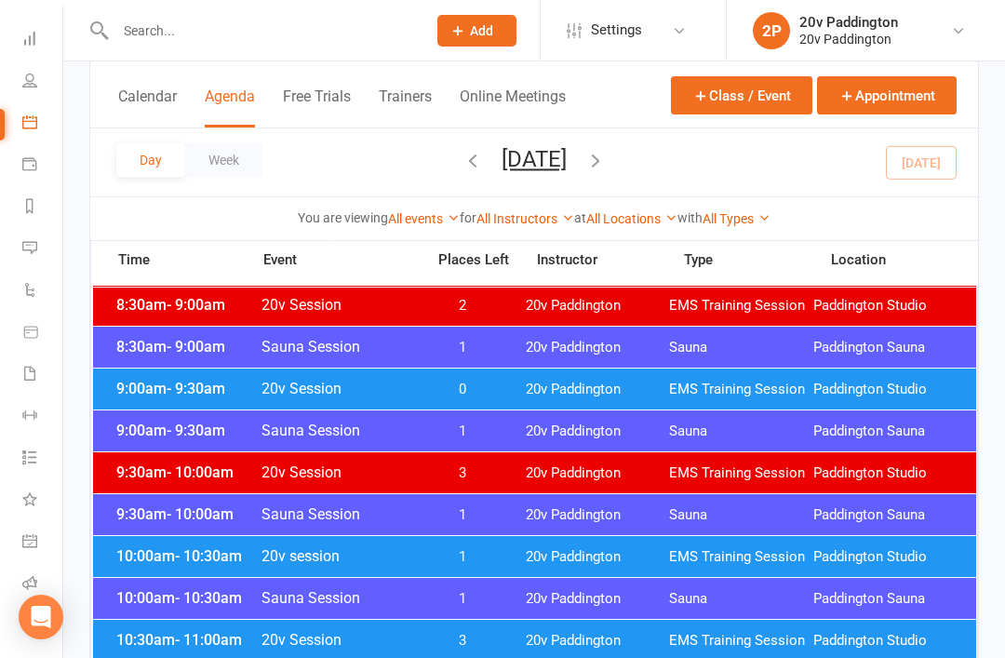
scroll to position [553, 0]
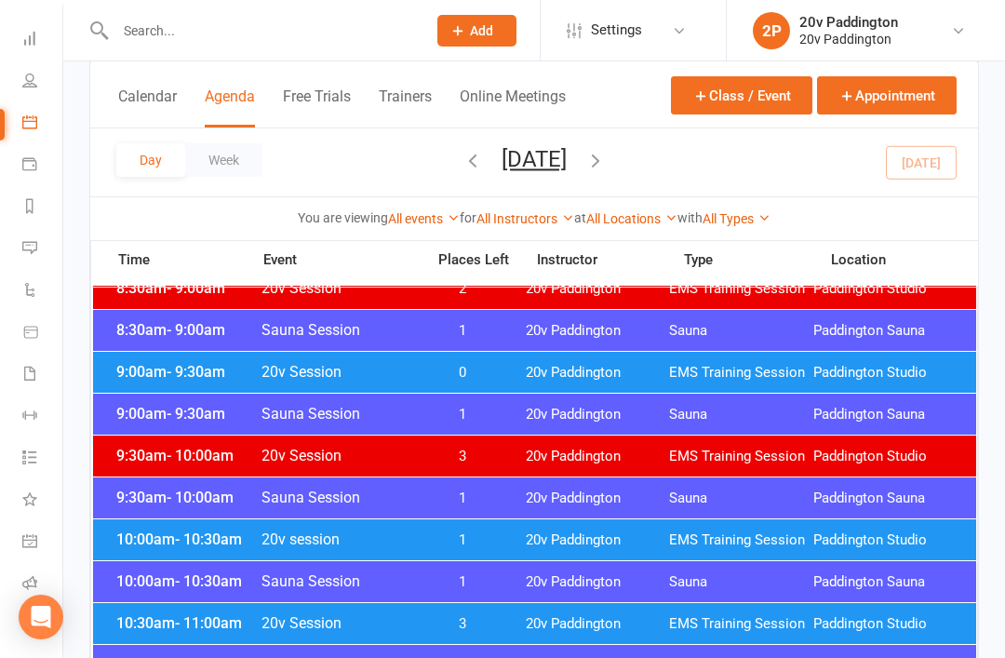
click at [559, 532] on span "20v Paddington" at bounding box center [598, 540] width 144 height 18
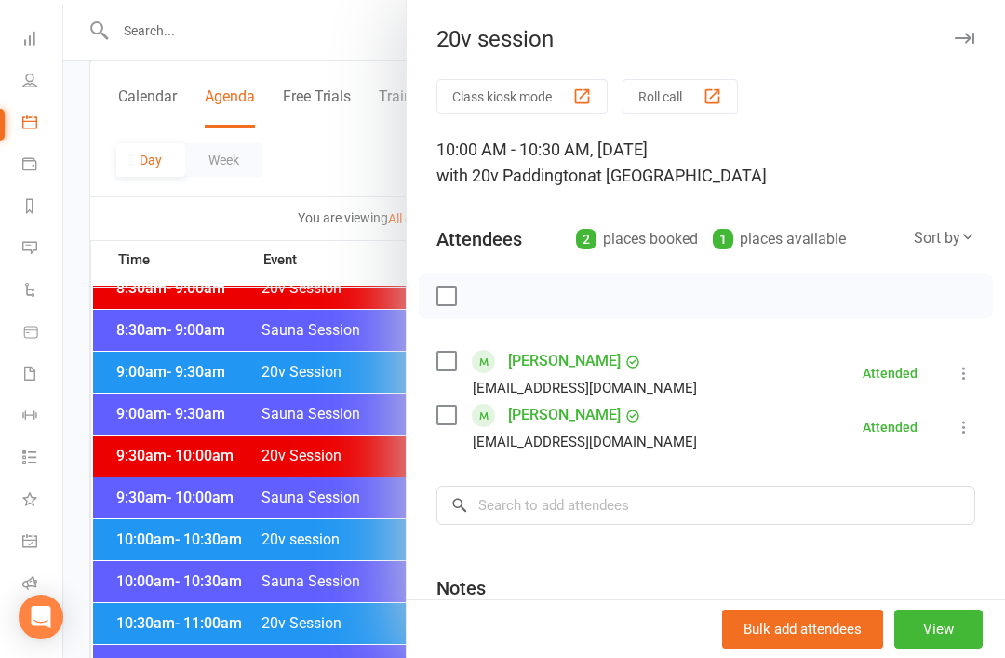
click at [302, 595] on div at bounding box center [533, 329] width 941 height 658
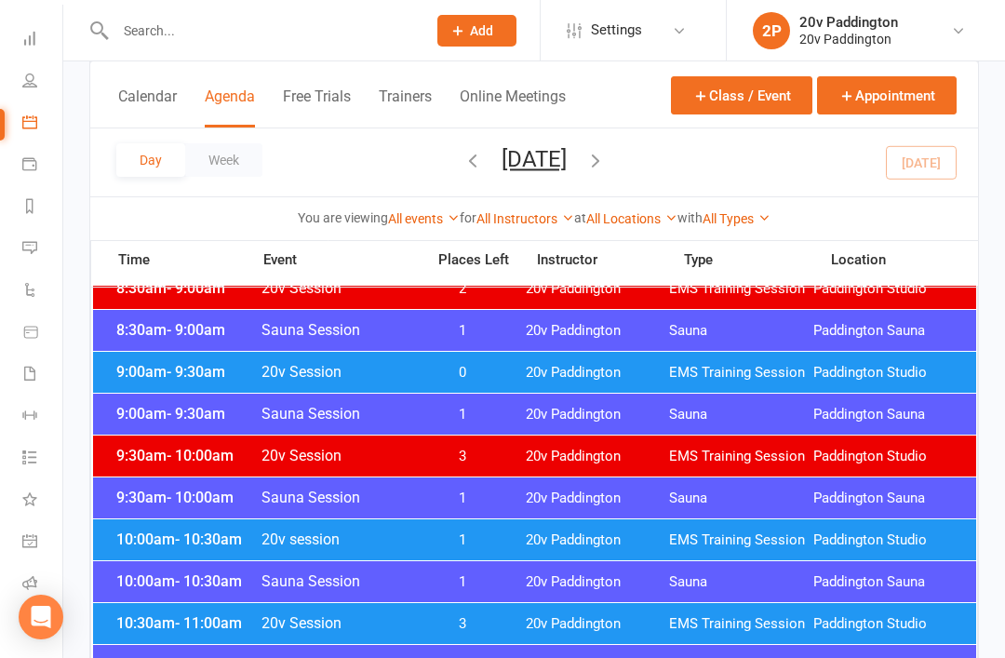
click at [496, 615] on span "3" at bounding box center [463, 624] width 98 height 18
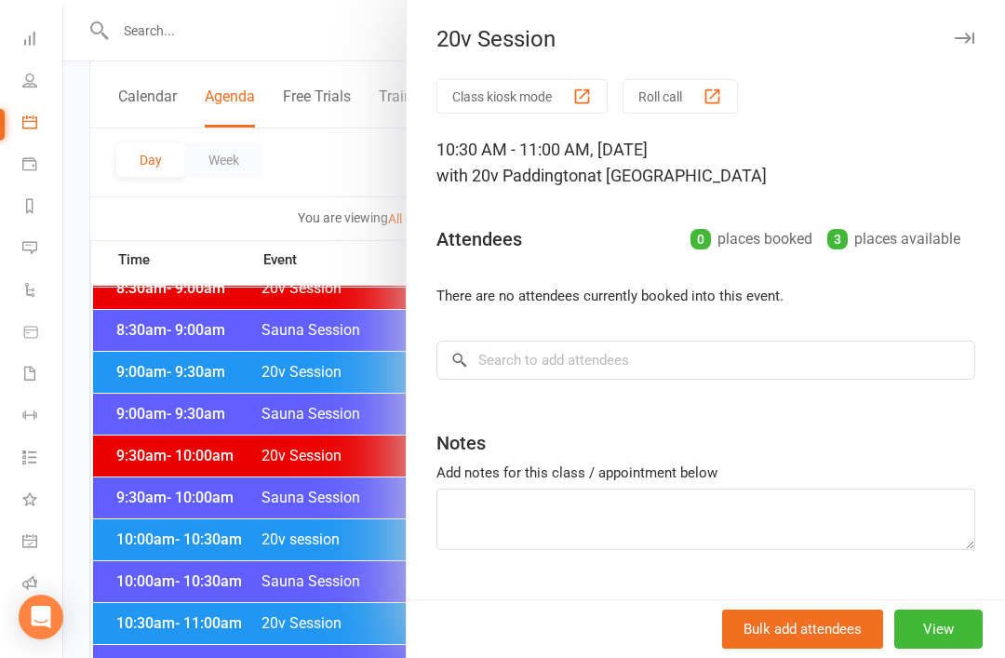
click at [315, 611] on div at bounding box center [533, 329] width 941 height 658
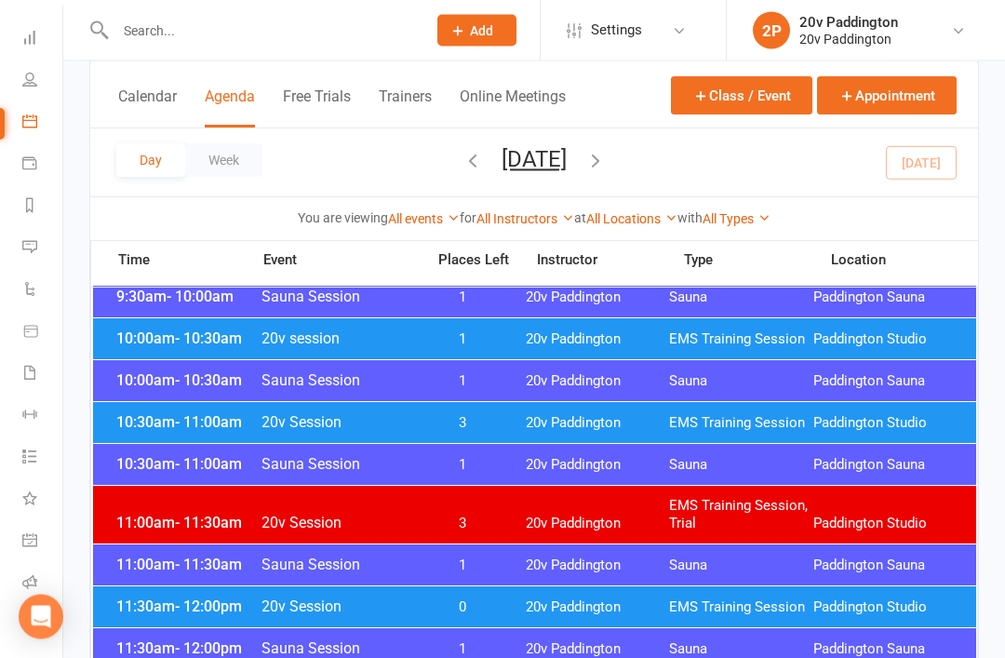
click at [560, 603] on span "20v Paddington" at bounding box center [598, 608] width 144 height 18
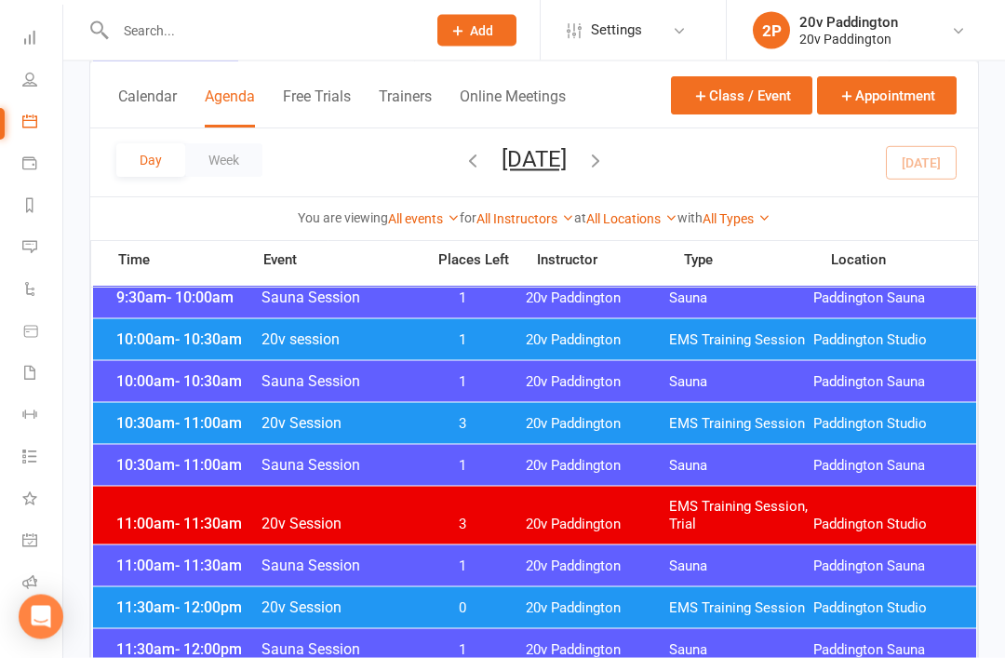
scroll to position [754, 0]
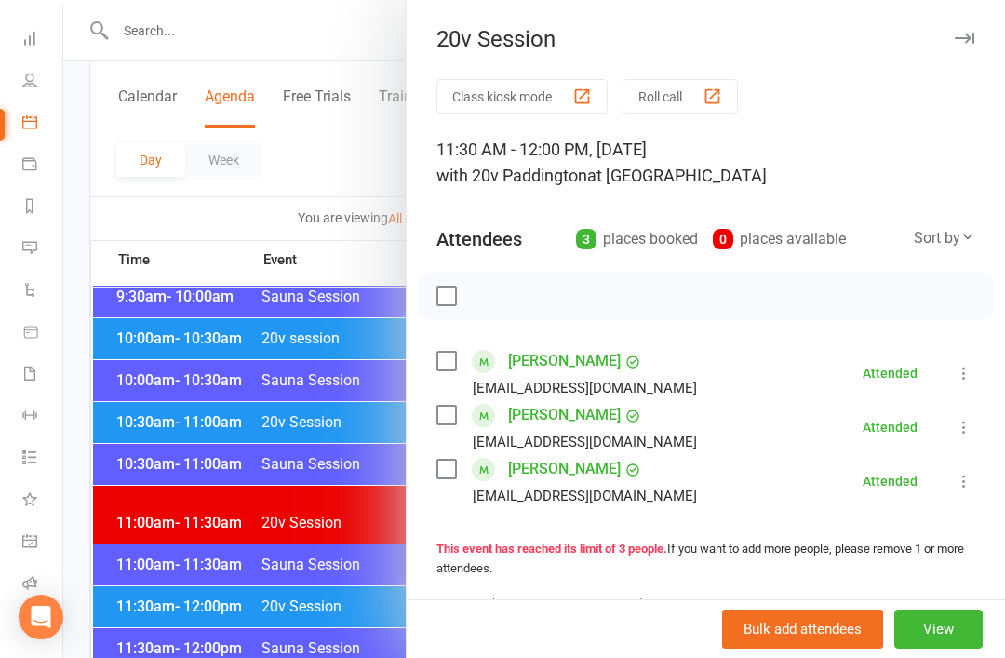
click at [340, 564] on div at bounding box center [533, 329] width 941 height 658
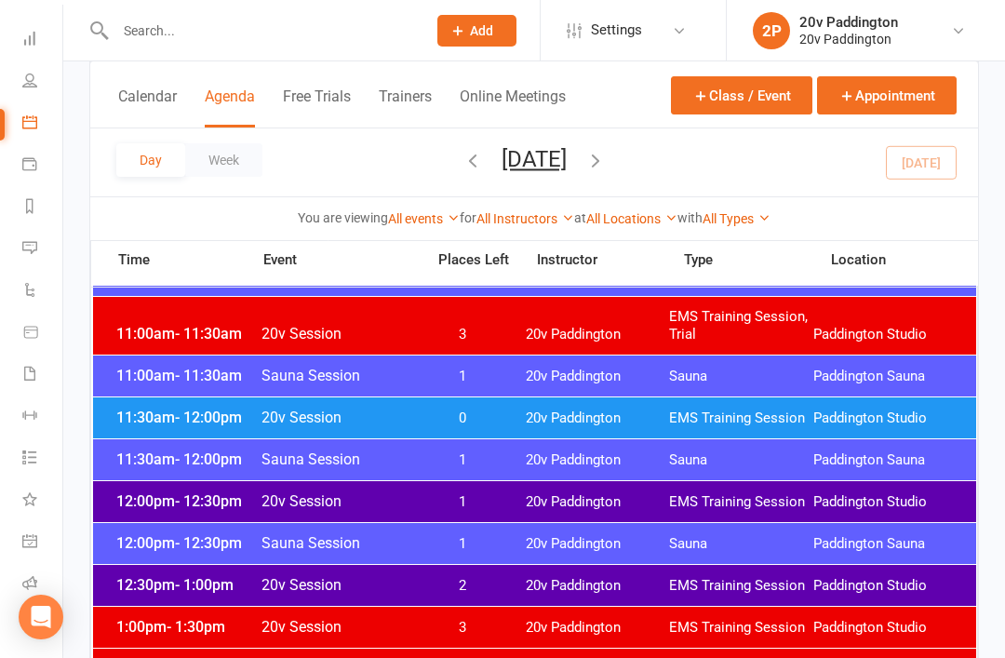
scroll to position [949, 0]
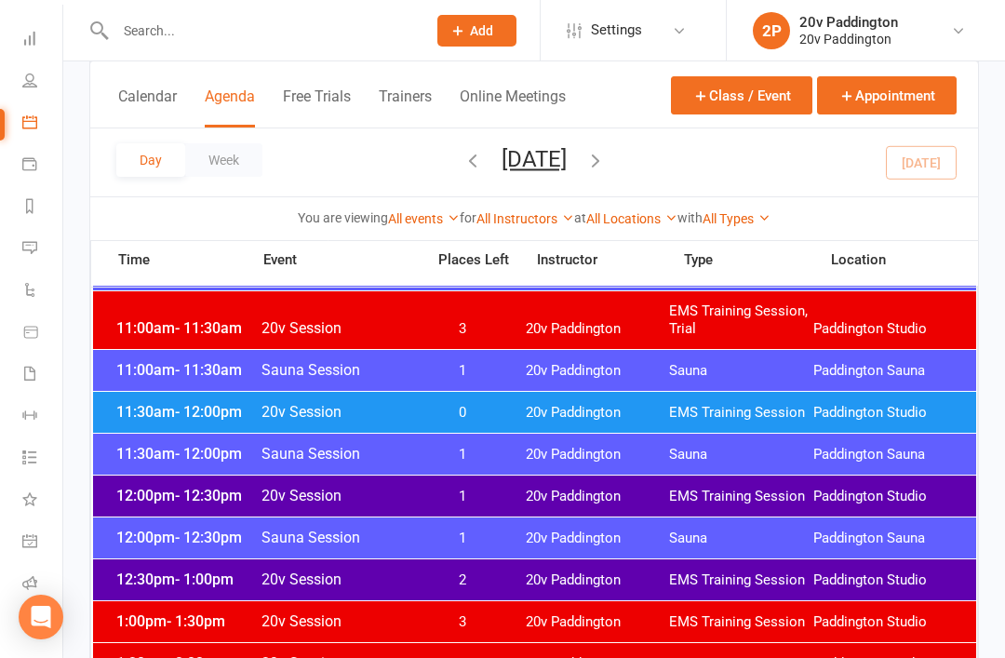
click at [493, 572] on span "2" at bounding box center [463, 580] width 98 height 18
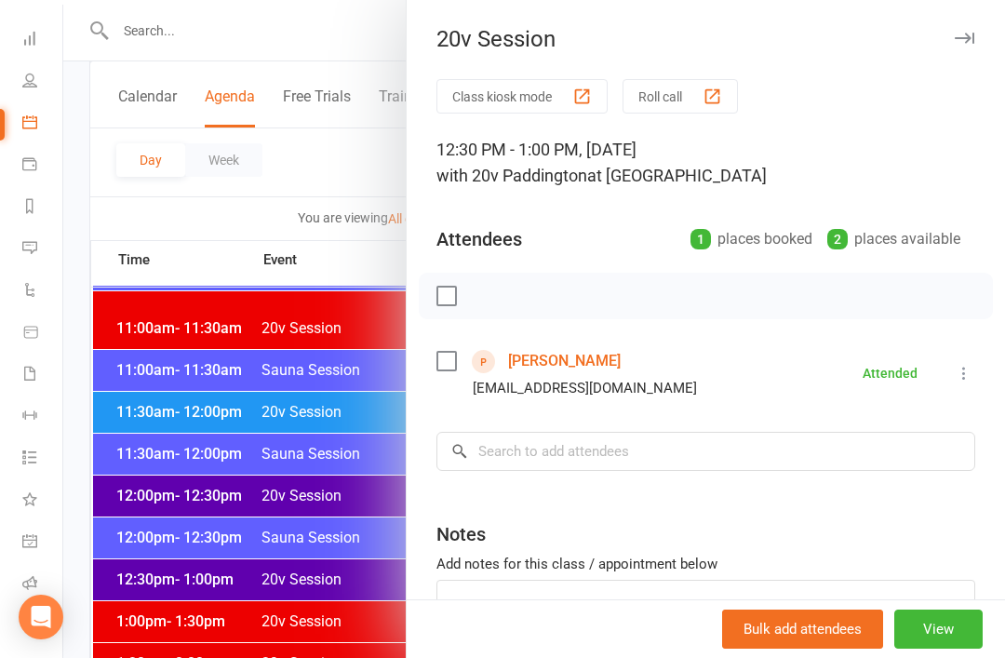
click at [302, 599] on div at bounding box center [533, 329] width 941 height 658
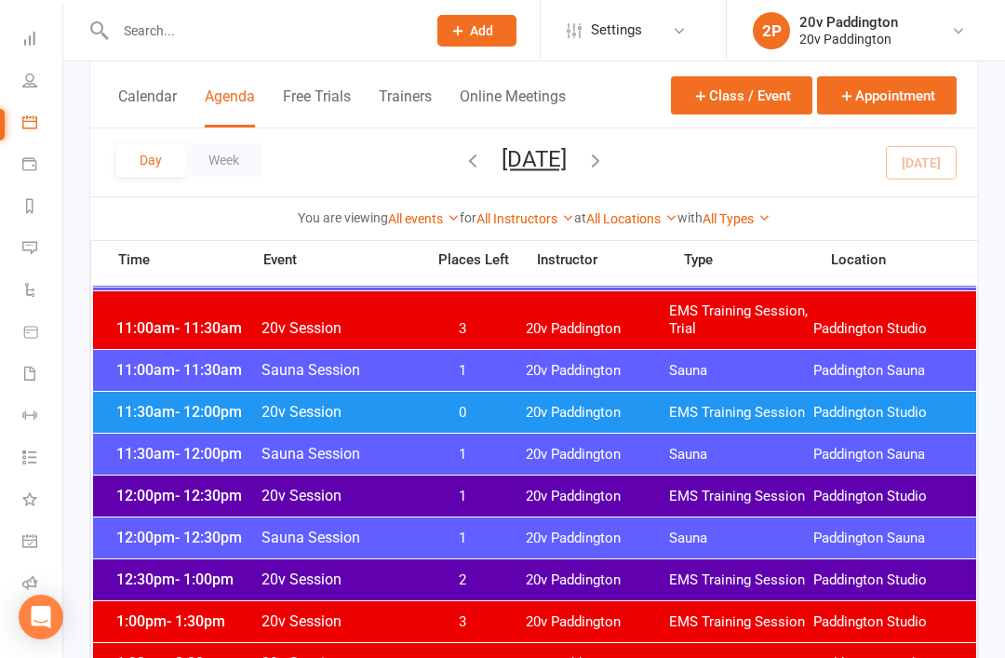
click at [438, 482] on div "12:00pm - 12:30pm 20v Session 1 20v Paddington EMS Training Session [GEOGRAPHIC…" at bounding box center [534, 495] width 883 height 41
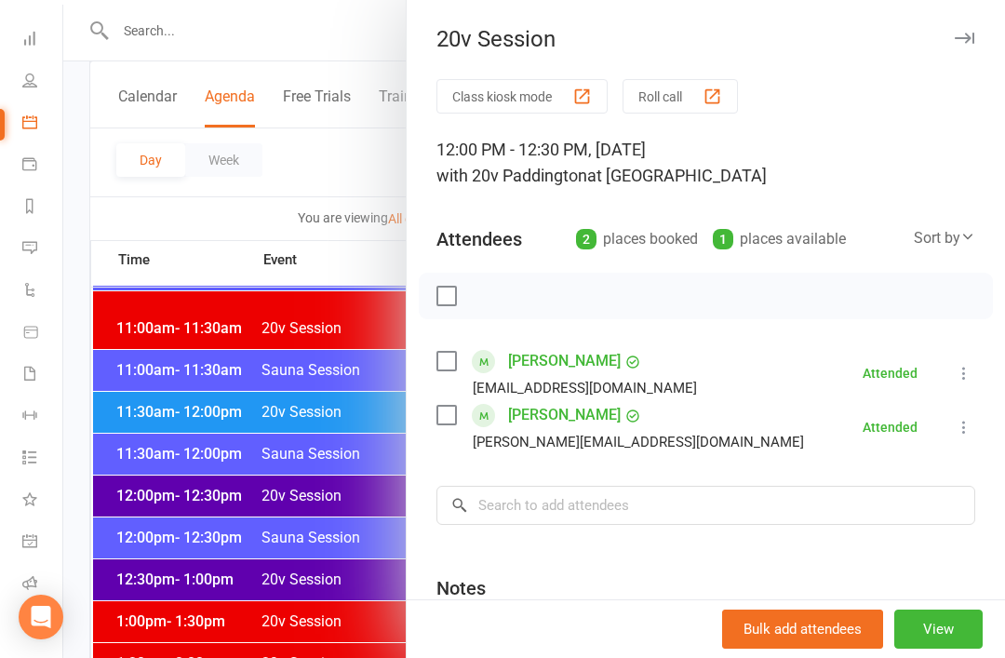
click at [393, 637] on div at bounding box center [533, 329] width 941 height 658
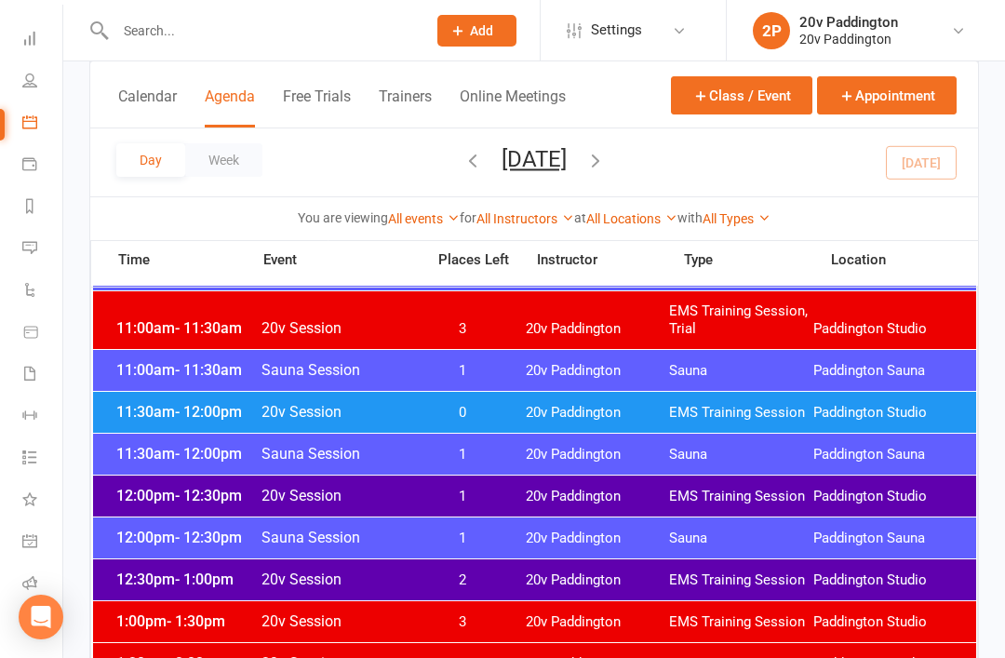
click at [479, 575] on span "2" at bounding box center [463, 580] width 98 height 18
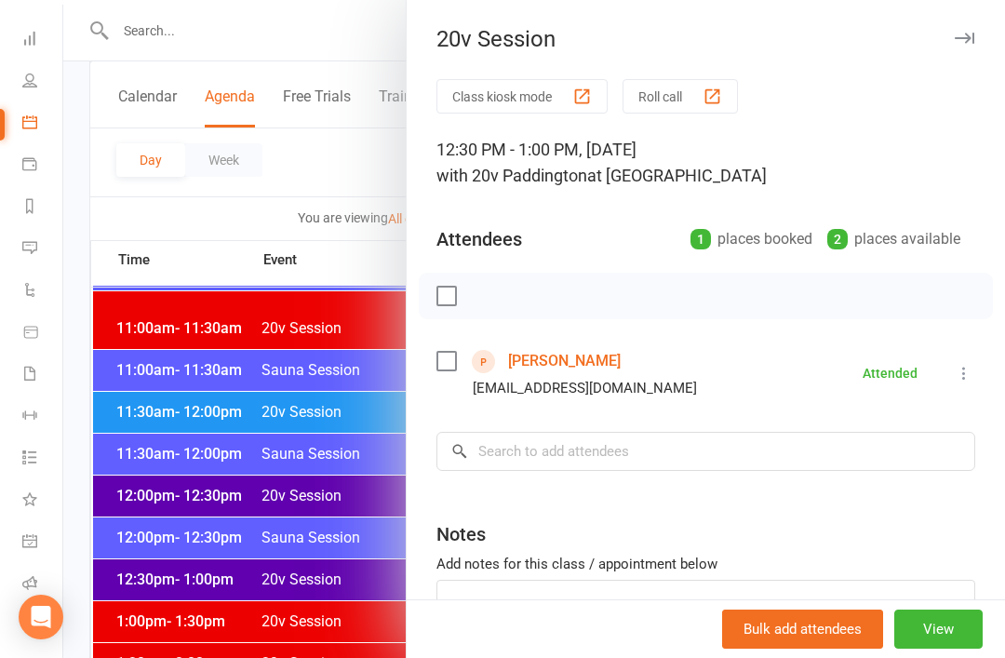
click at [340, 581] on div at bounding box center [533, 329] width 941 height 658
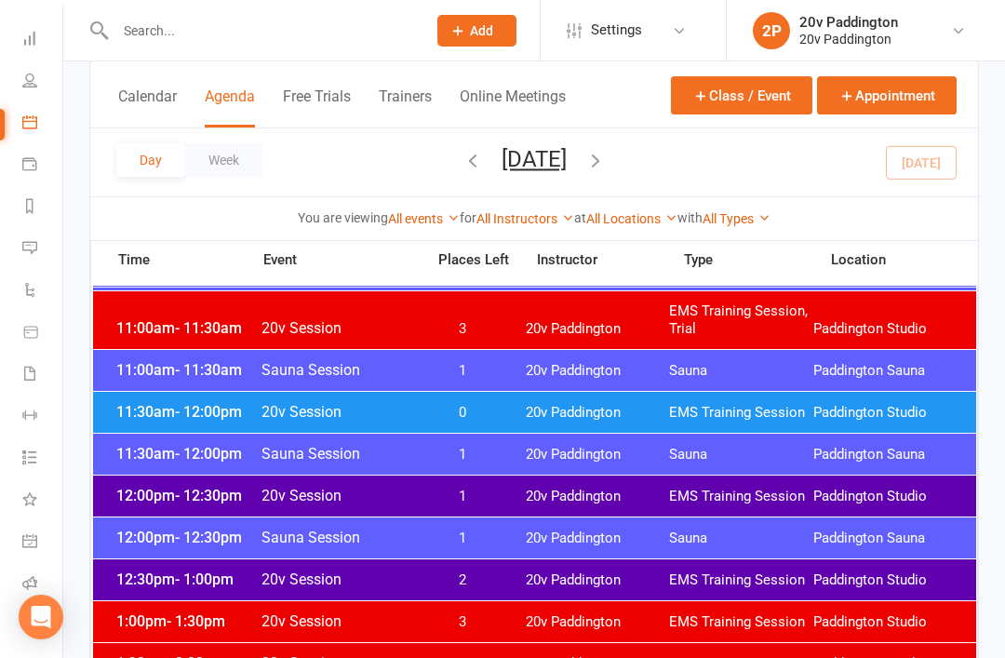
click at [523, 499] on div "12:00pm - 12:30pm 20v Session 1 20v Paddington EMS Training Session [GEOGRAPHIC…" at bounding box center [534, 495] width 883 height 41
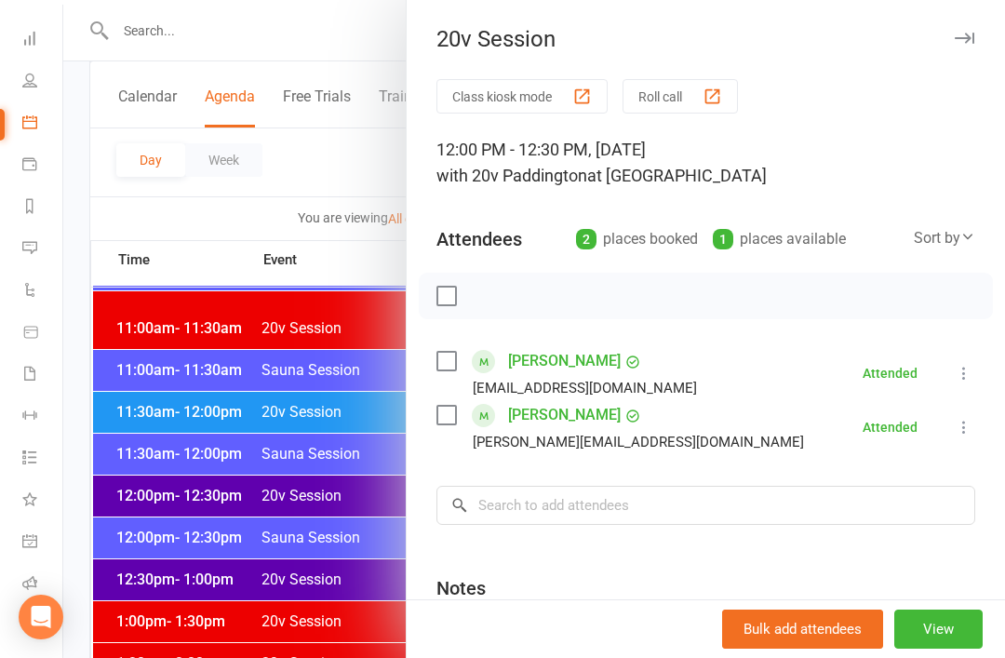
click at [279, 512] on div at bounding box center [533, 329] width 941 height 658
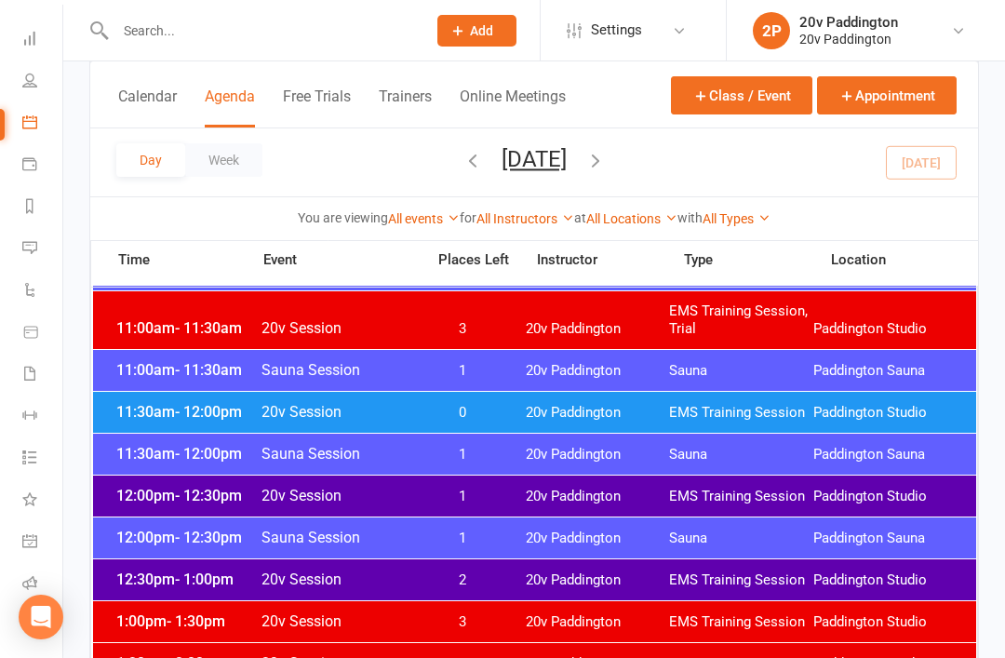
click at [446, 577] on span "2" at bounding box center [463, 580] width 98 height 18
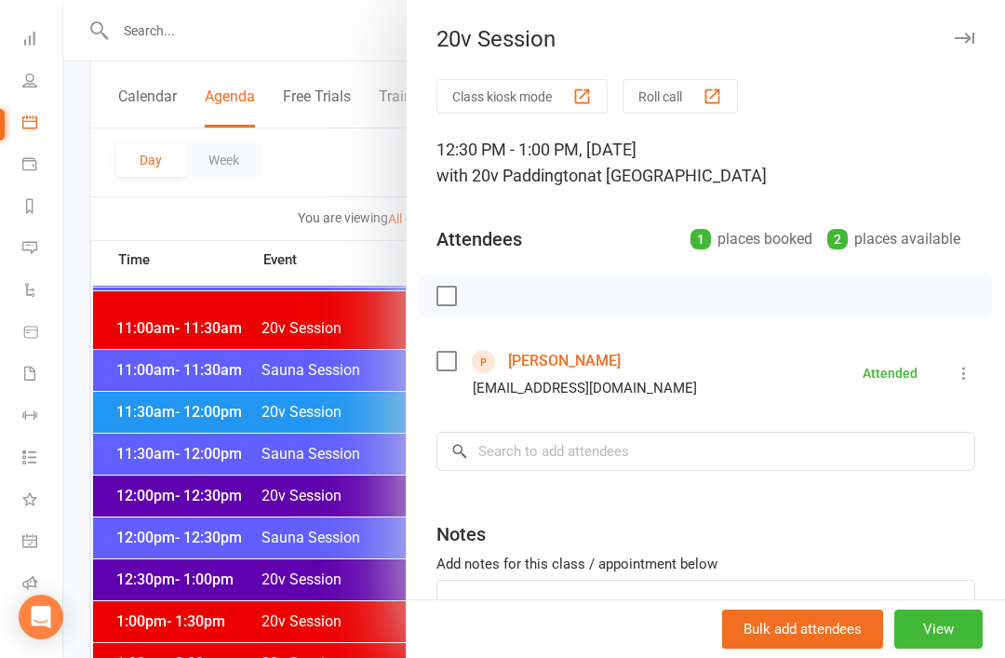
click at [219, 454] on div at bounding box center [533, 329] width 941 height 658
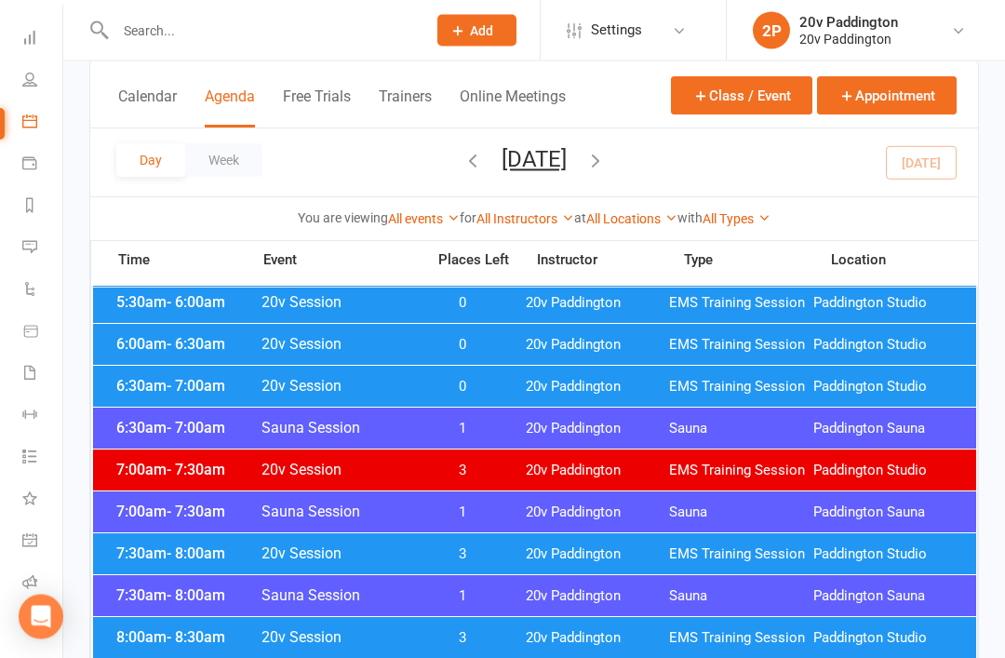
scroll to position [0, 0]
